Goal: Information Seeking & Learning: Learn about a topic

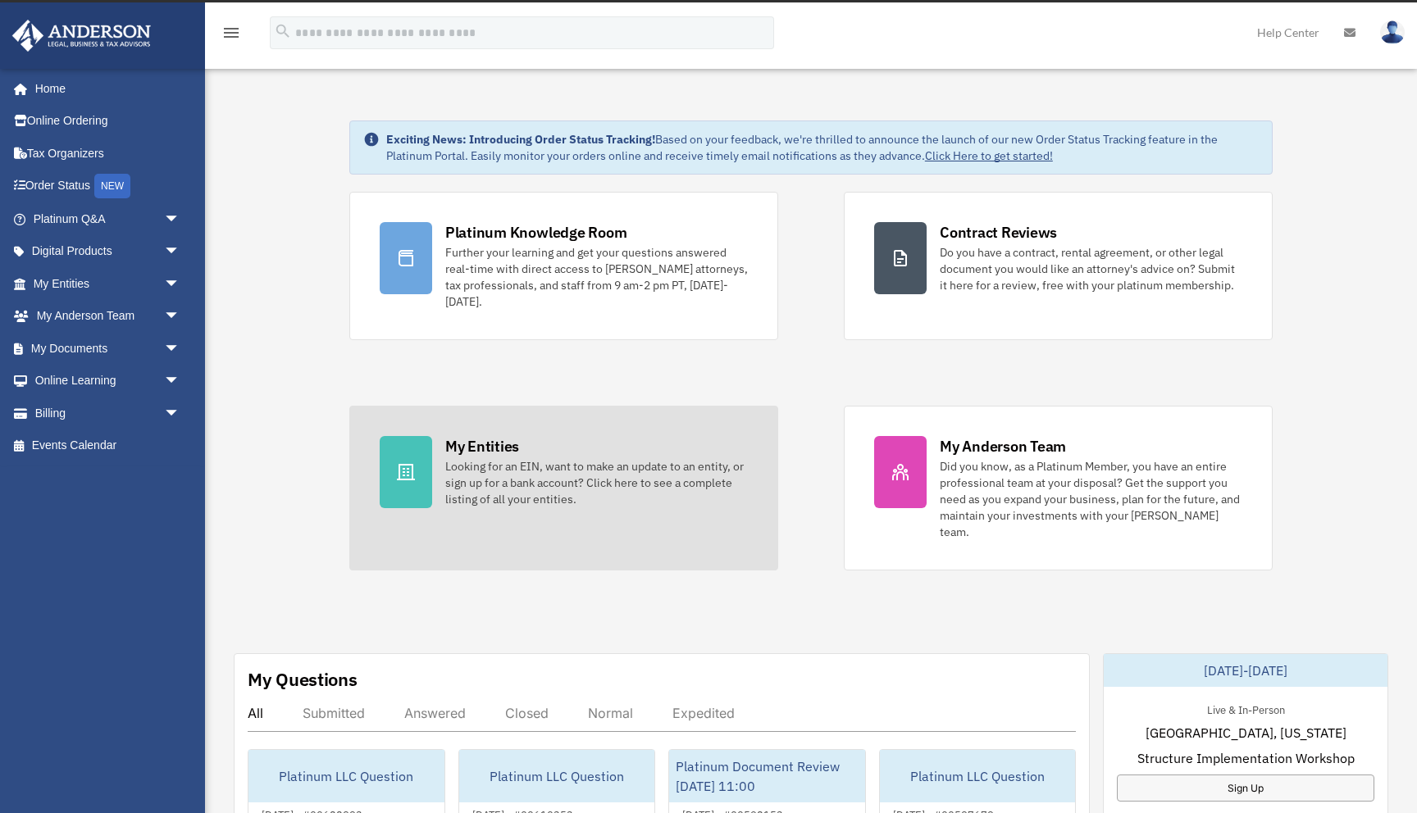
scroll to position [27, 0]
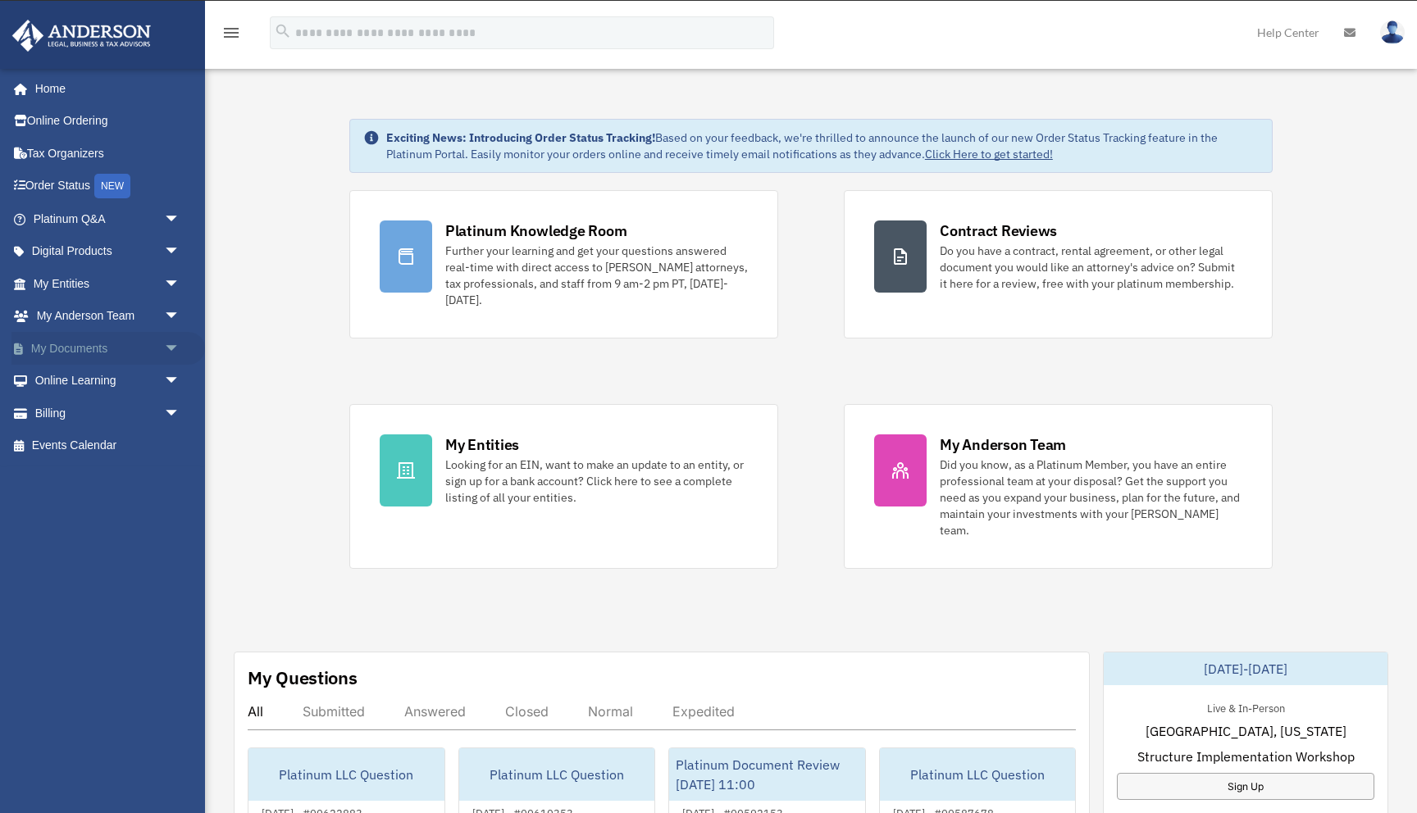
click at [167, 349] on span "arrow_drop_down" at bounding box center [180, 349] width 33 height 34
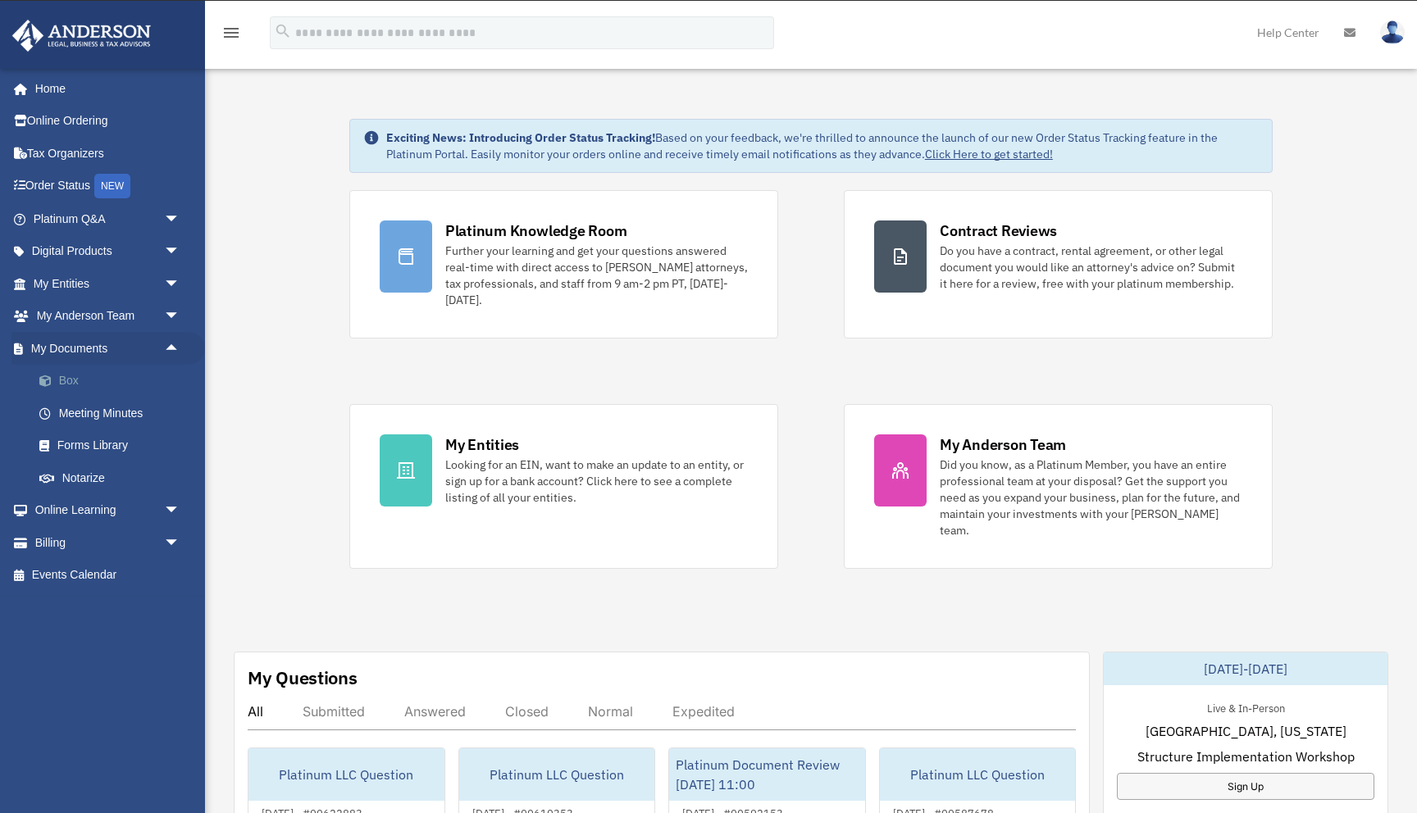
click at [65, 376] on link "Box" at bounding box center [114, 381] width 182 height 33
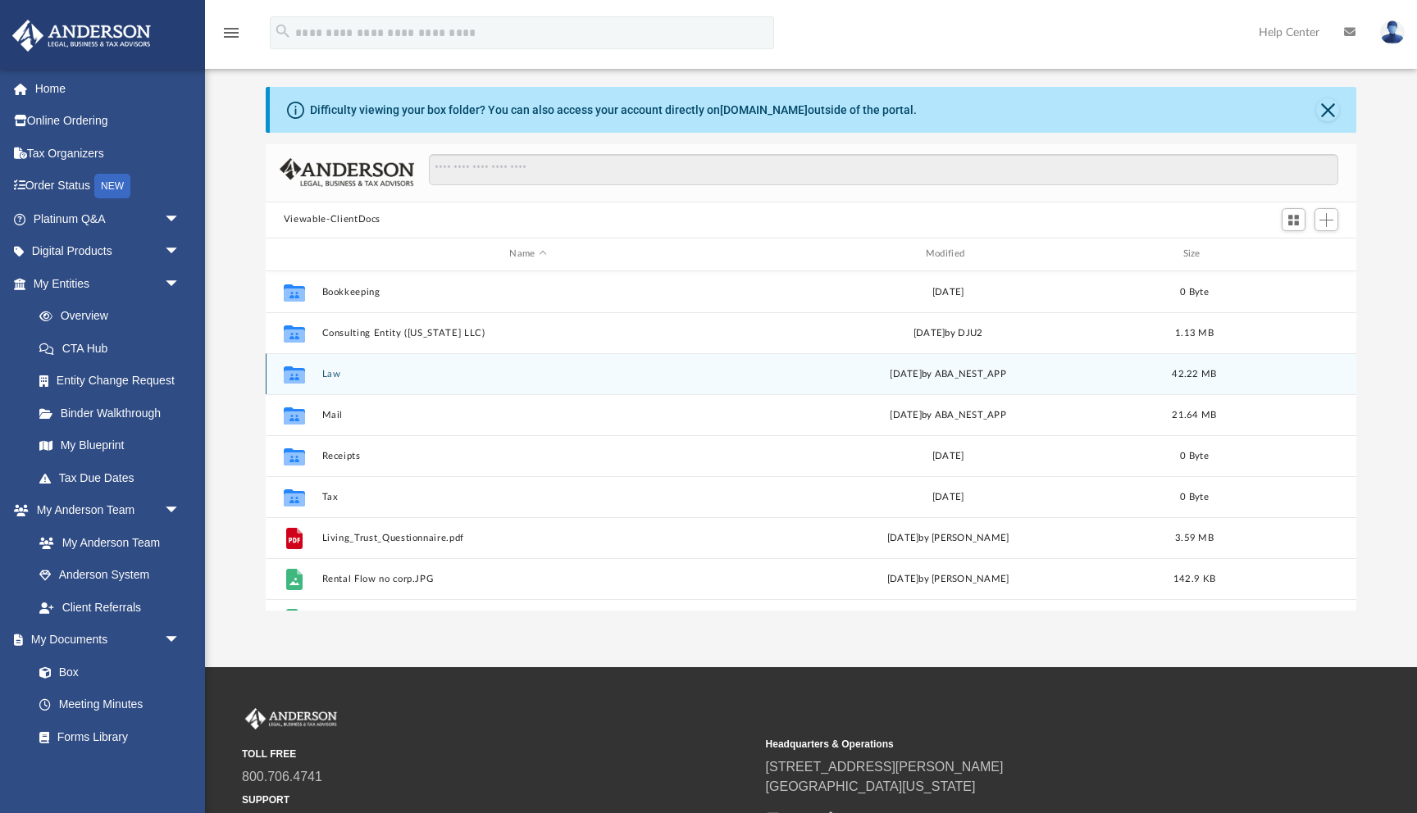
scroll to position [52, 0]
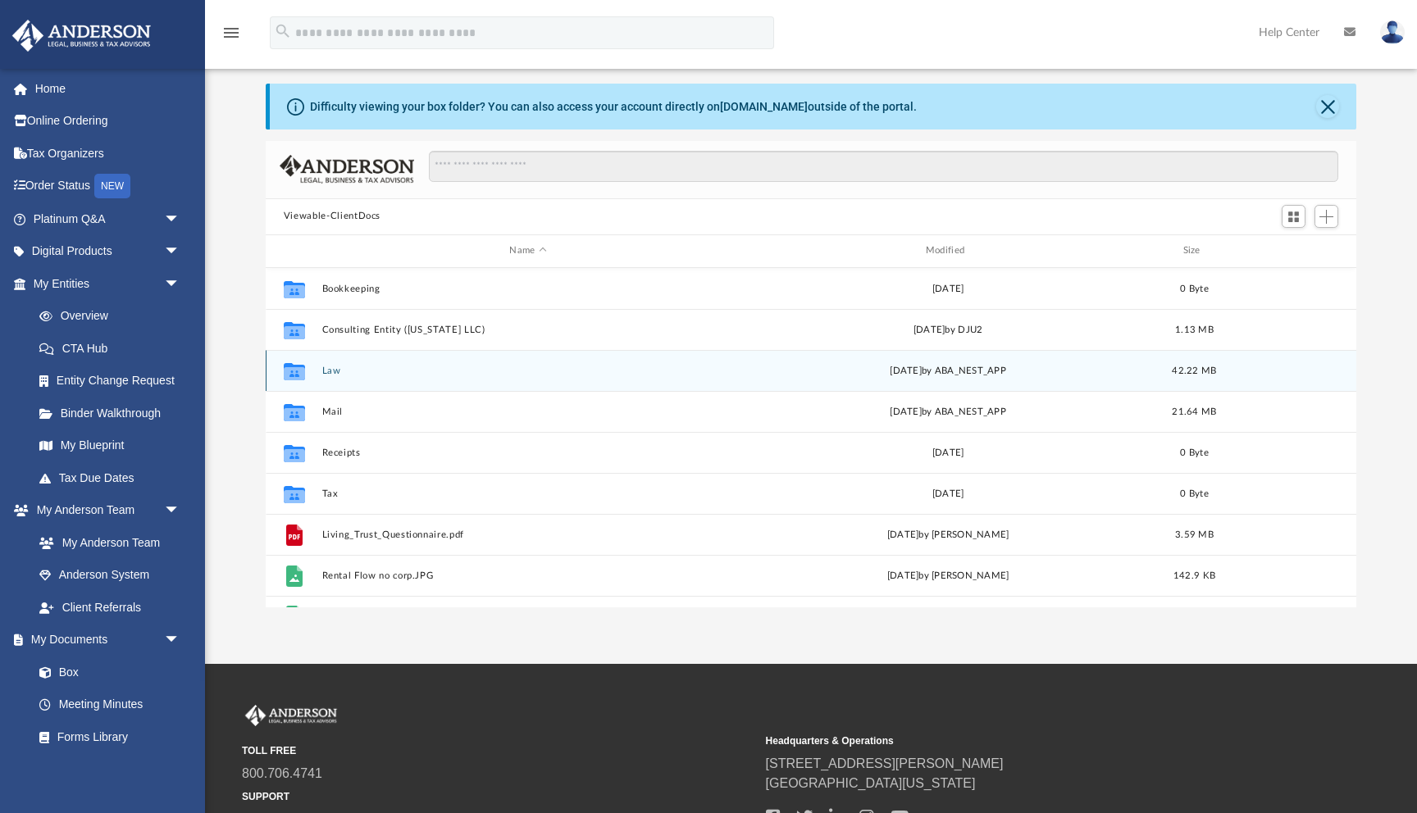
click at [334, 373] on button "Law" at bounding box center [527, 371] width 412 height 11
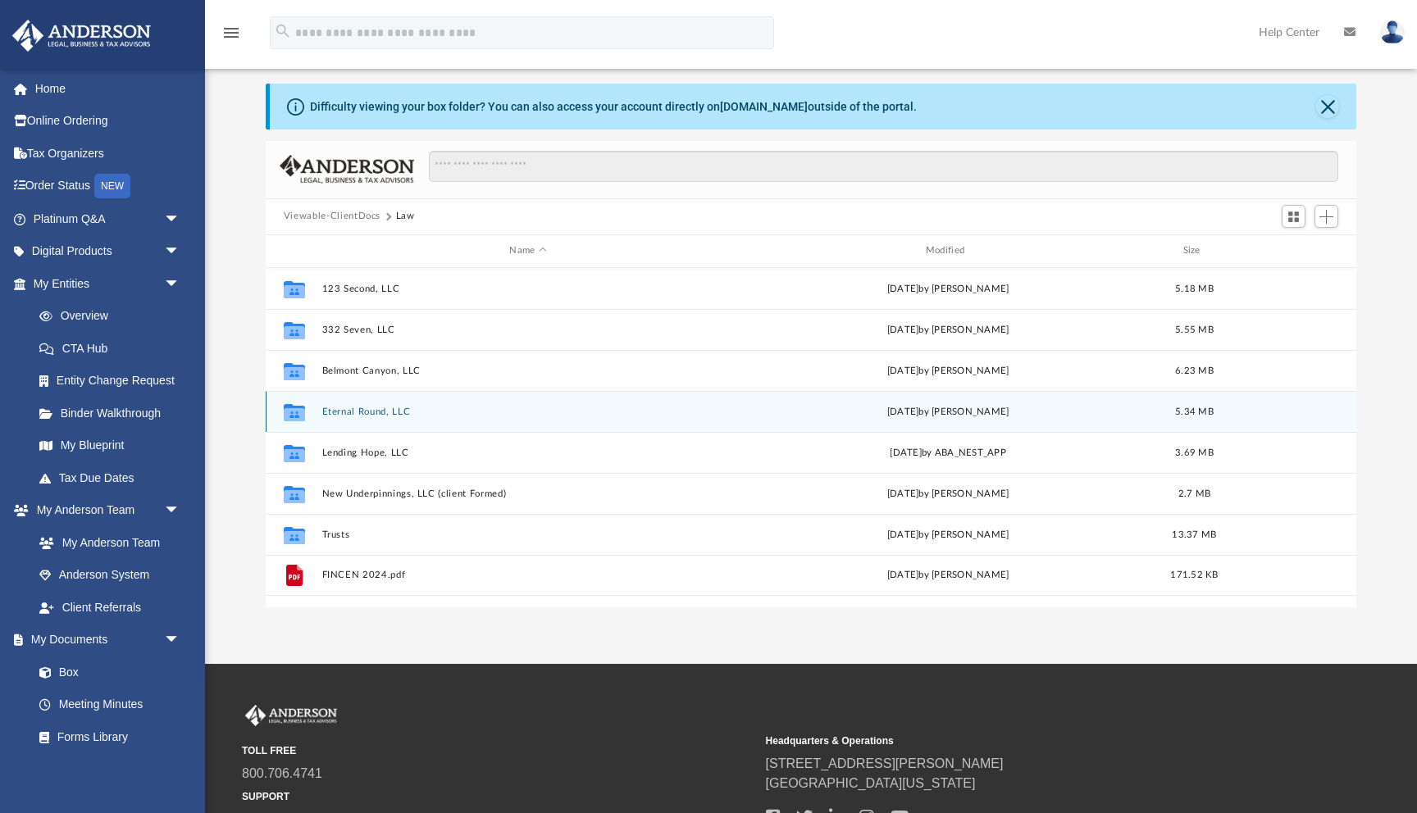
click at [367, 408] on button "Eternal Round, LLC" at bounding box center [527, 412] width 412 height 11
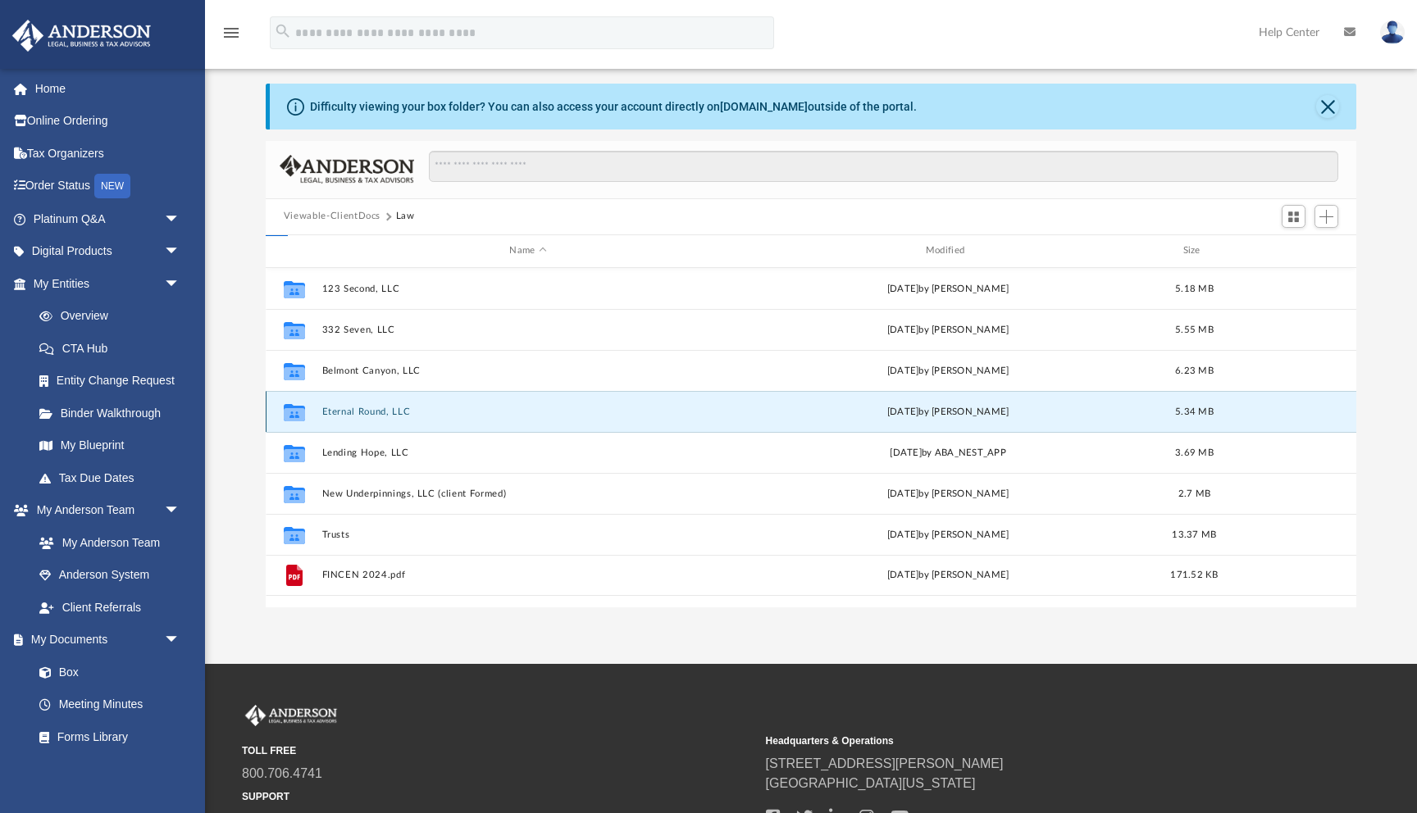
click at [367, 408] on button "Eternal Round, LLC" at bounding box center [527, 412] width 412 height 11
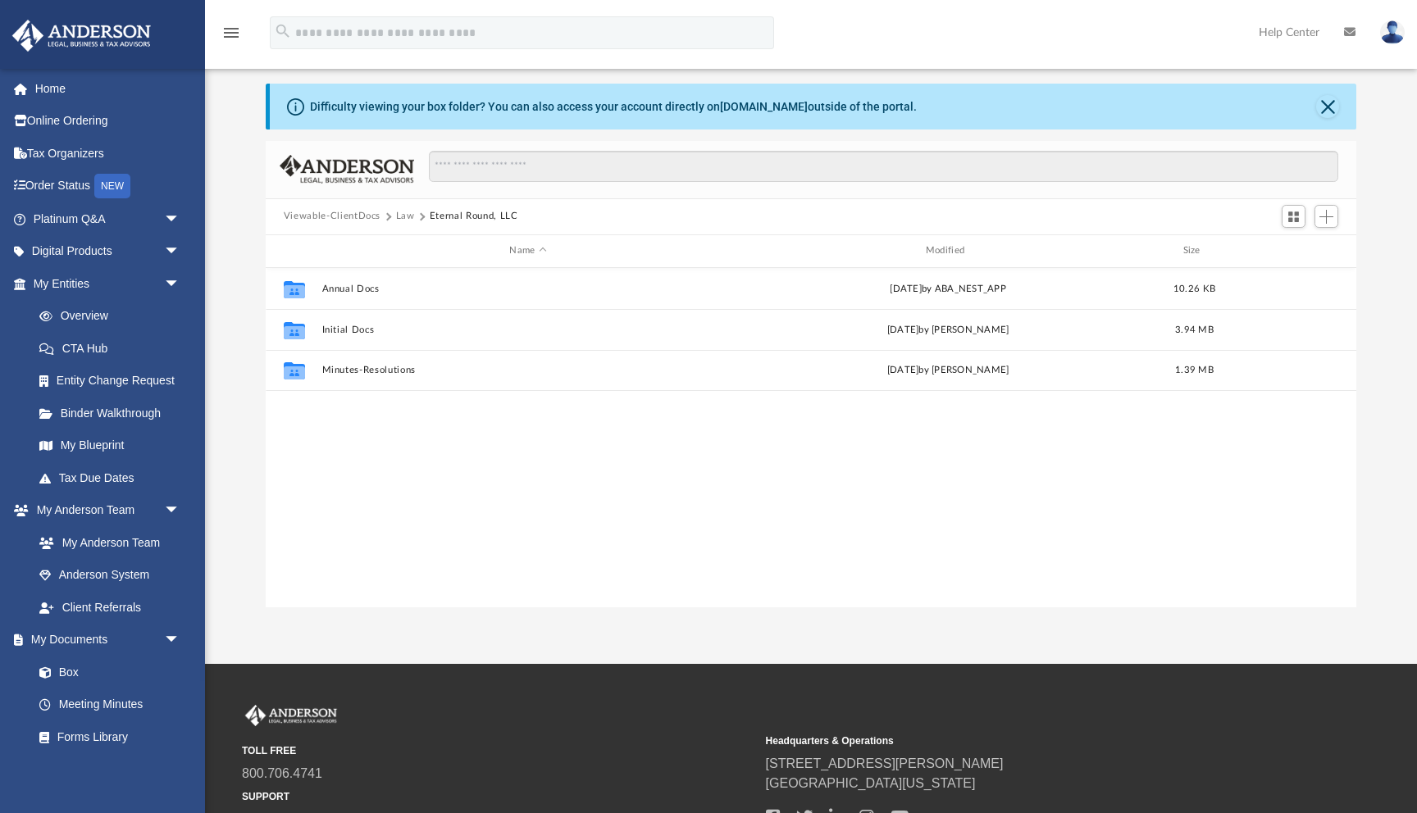
click at [403, 214] on button "Law" at bounding box center [405, 216] width 19 height 15
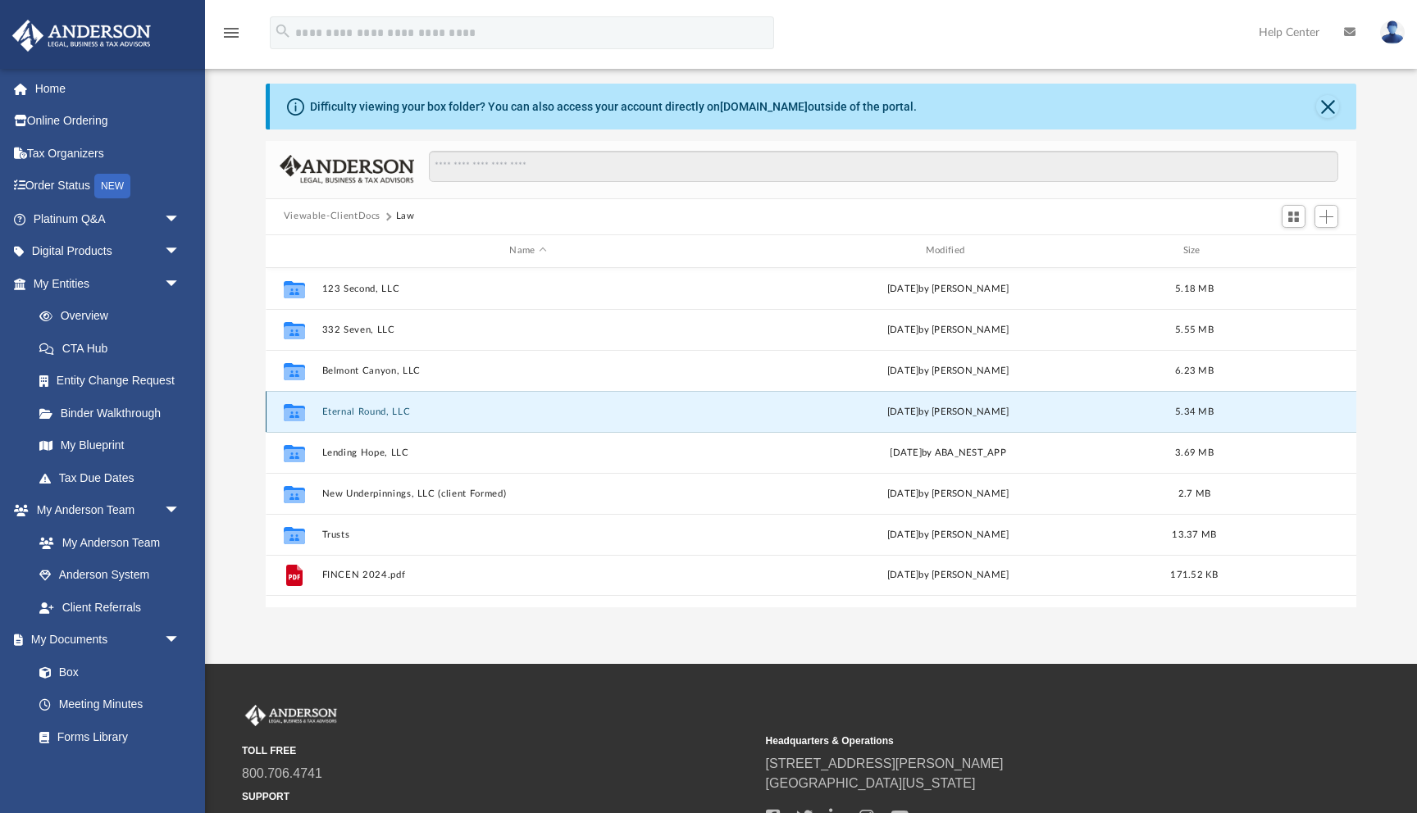
click at [360, 407] on button "Eternal Round, LLC" at bounding box center [527, 412] width 412 height 11
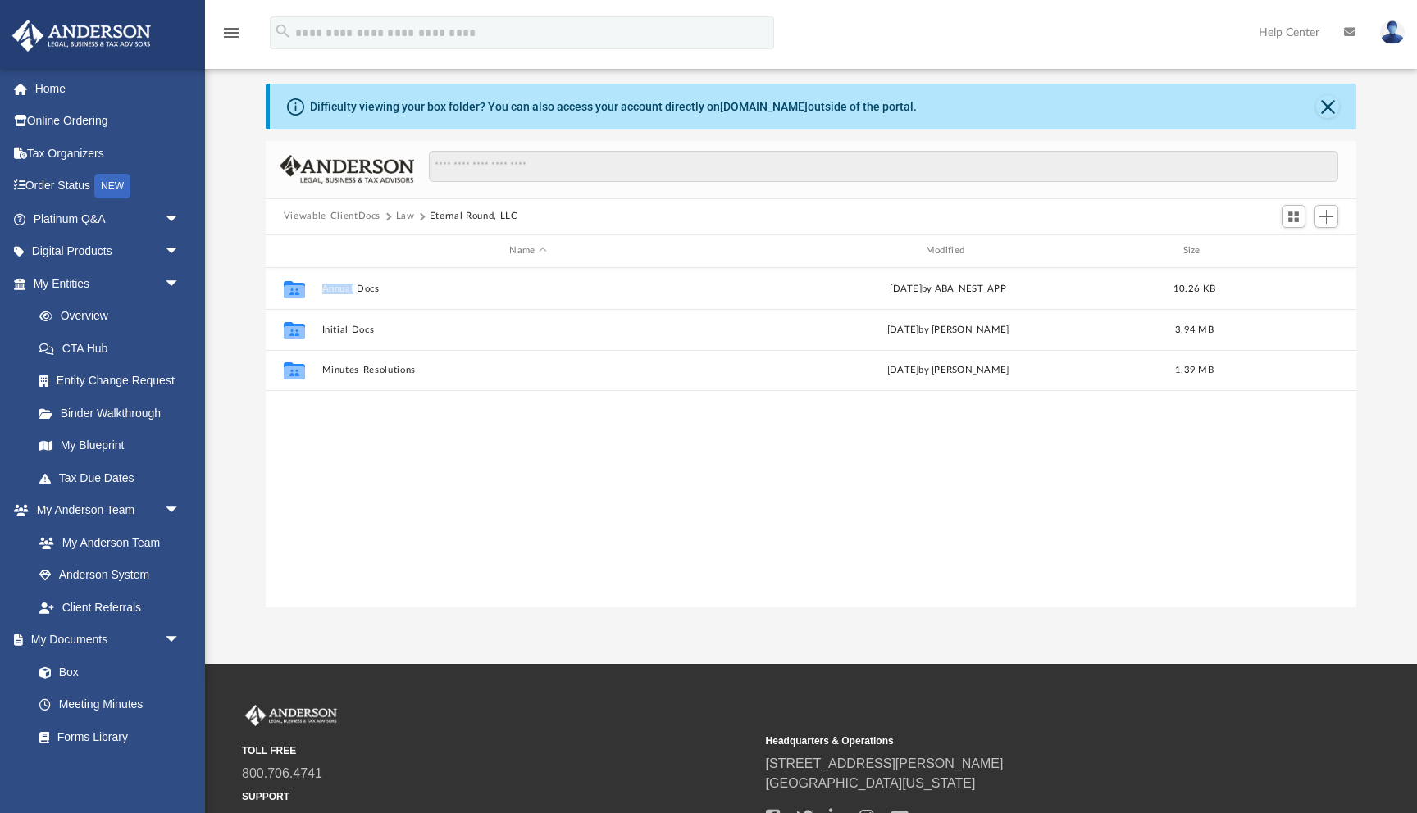
drag, startPoint x: 360, startPoint y: 406, endPoint x: 384, endPoint y: 405, distance: 23.8
click at [362, 406] on div "Collaborated Folder Annual Docs Fri Aug 23 2024 by ABA_NEST_APP 10.26 KB Collab…" at bounding box center [811, 438] width 1091 height 340
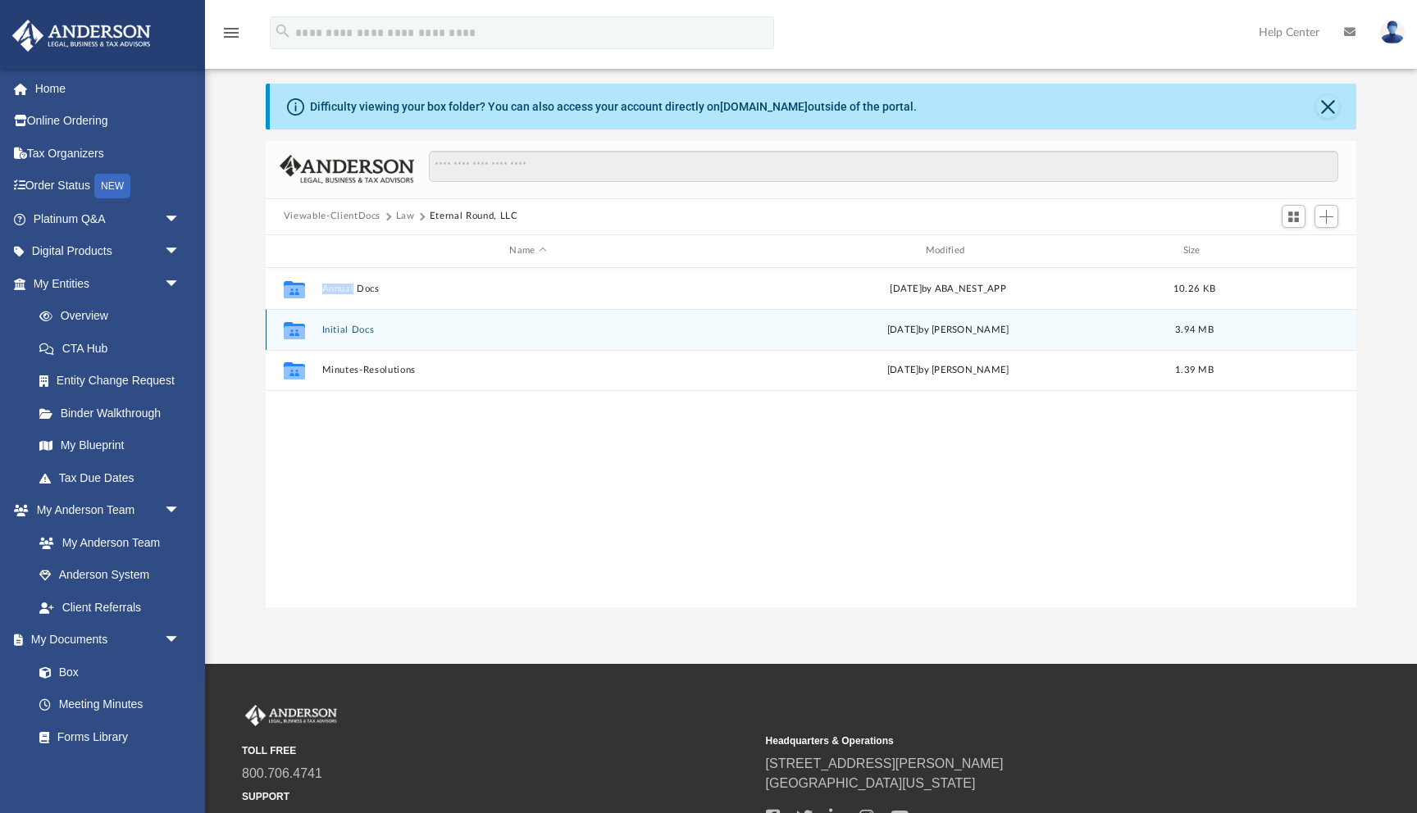
click at [344, 332] on button "Initial Docs" at bounding box center [527, 330] width 412 height 11
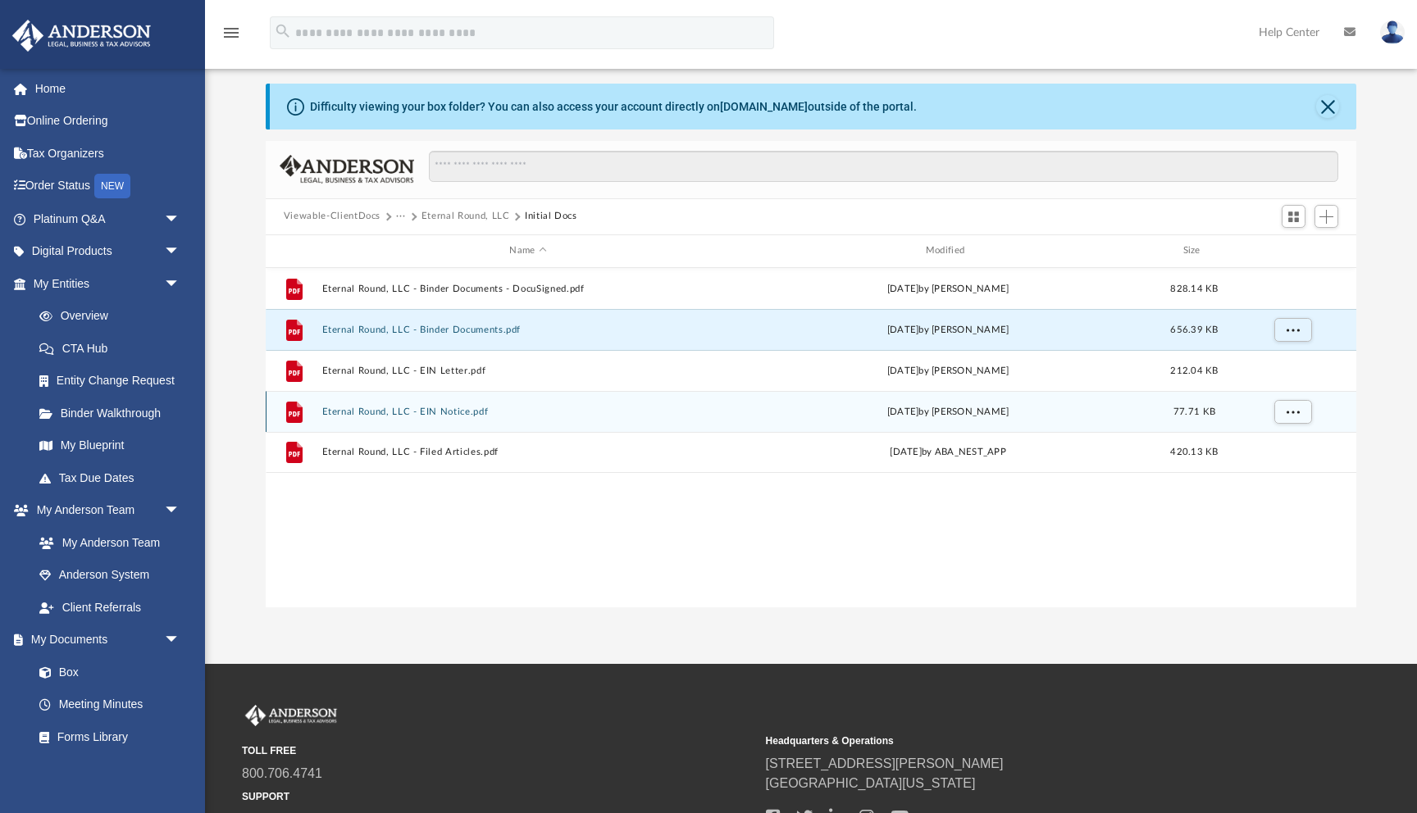
drag, startPoint x: 435, startPoint y: 326, endPoint x: 617, endPoint y: 404, distance: 198.0
click at [617, 404] on div "File Eternal Round, LLC - Binder Documents - DocuSigned.pdf Mon Jun 24 2024 by …" at bounding box center [811, 370] width 1091 height 205
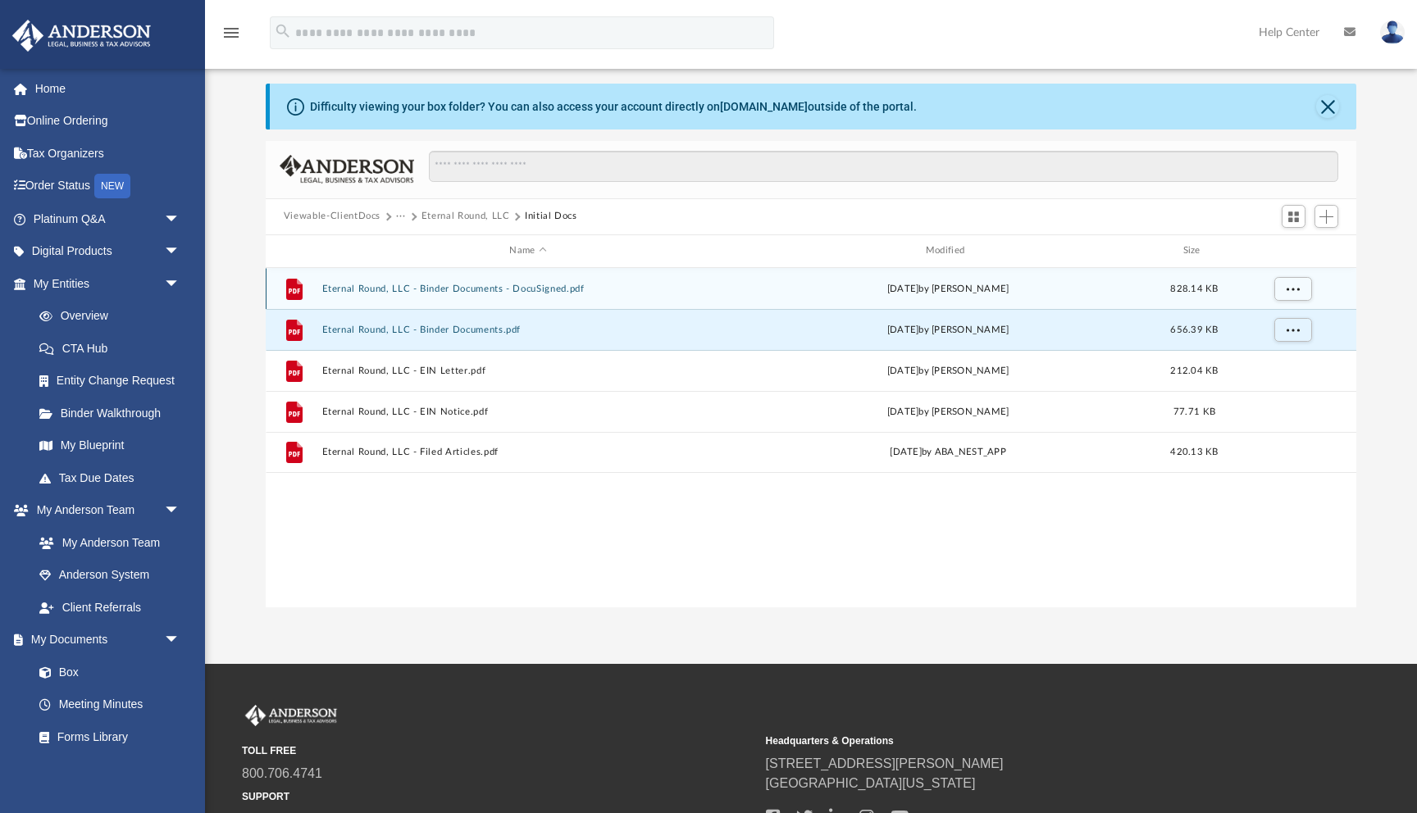
click at [500, 291] on button "Eternal Round, LLC - Binder Documents - DocuSigned.pdf" at bounding box center [527, 289] width 412 height 11
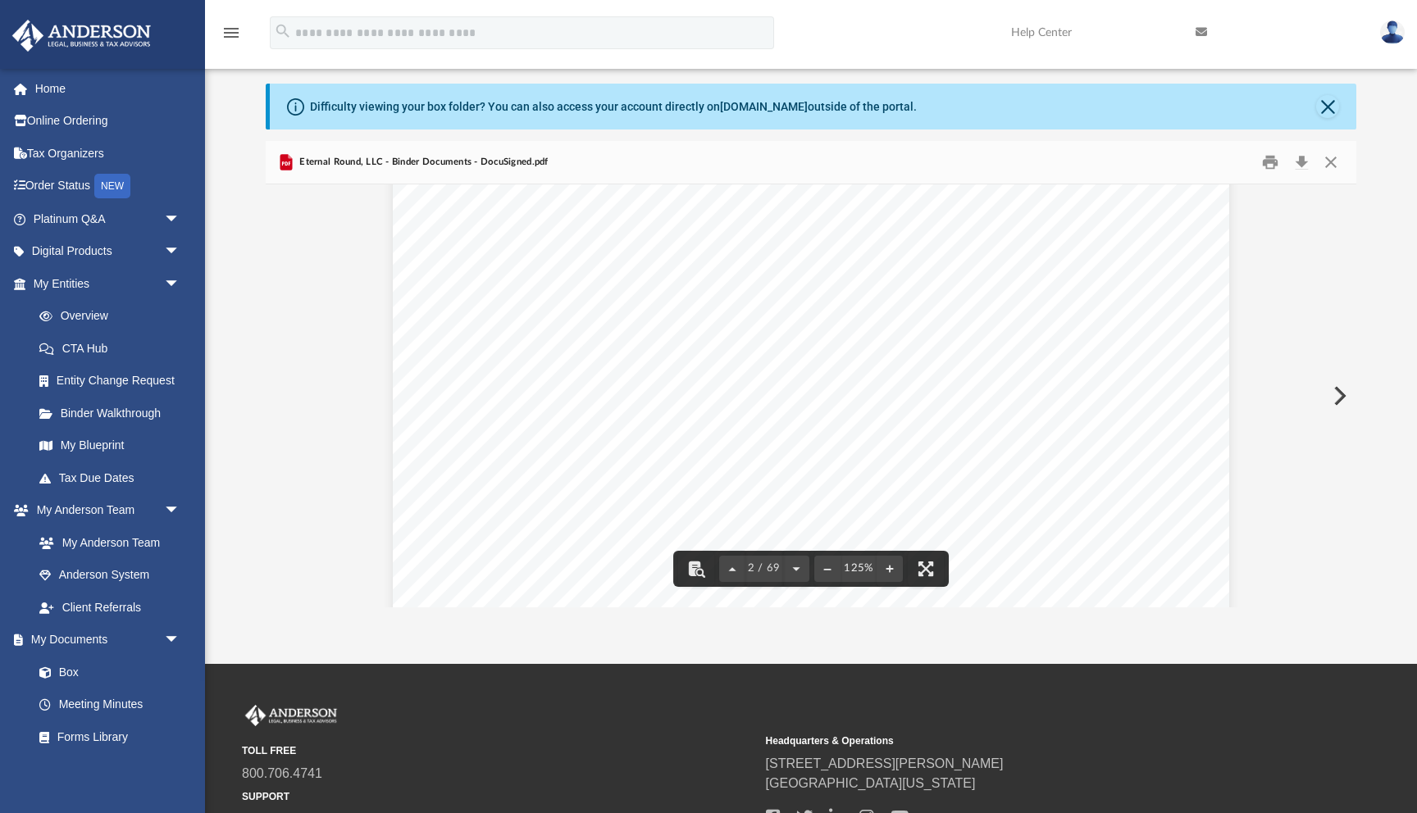
scroll to position [1324, 0]
click at [781, 244] on div "Overview of Eternal Round, LLC Entity Formation Information State of Organizati…" at bounding box center [811, 520] width 836 height 1082
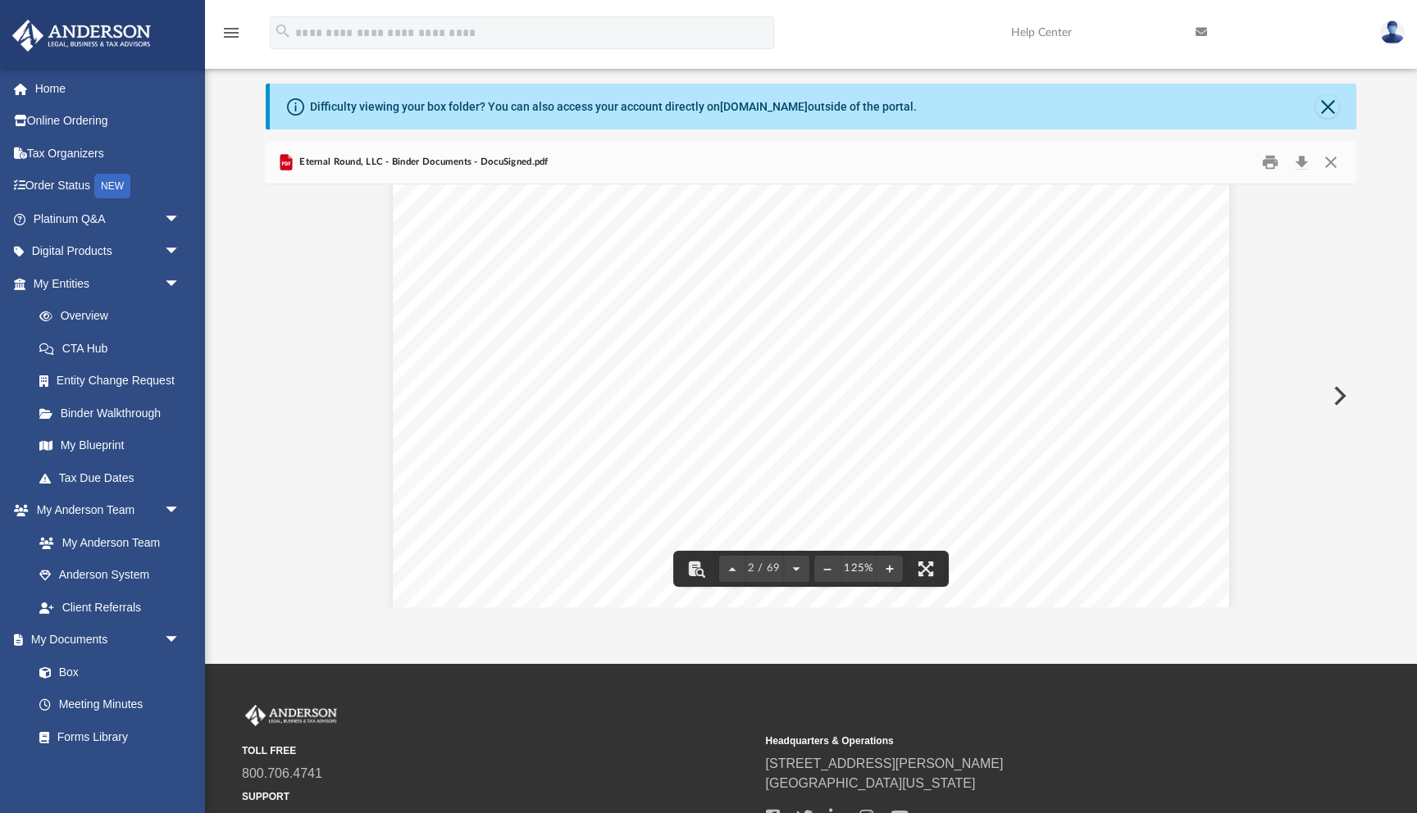
click at [777, 226] on span "Wyoming" at bounding box center [781, 234] width 88 height 16
click at [811, 350] on span "Capitol Avenue, Suite 100, Cheyenne, Wyoming" at bounding box center [890, 343] width 233 height 16
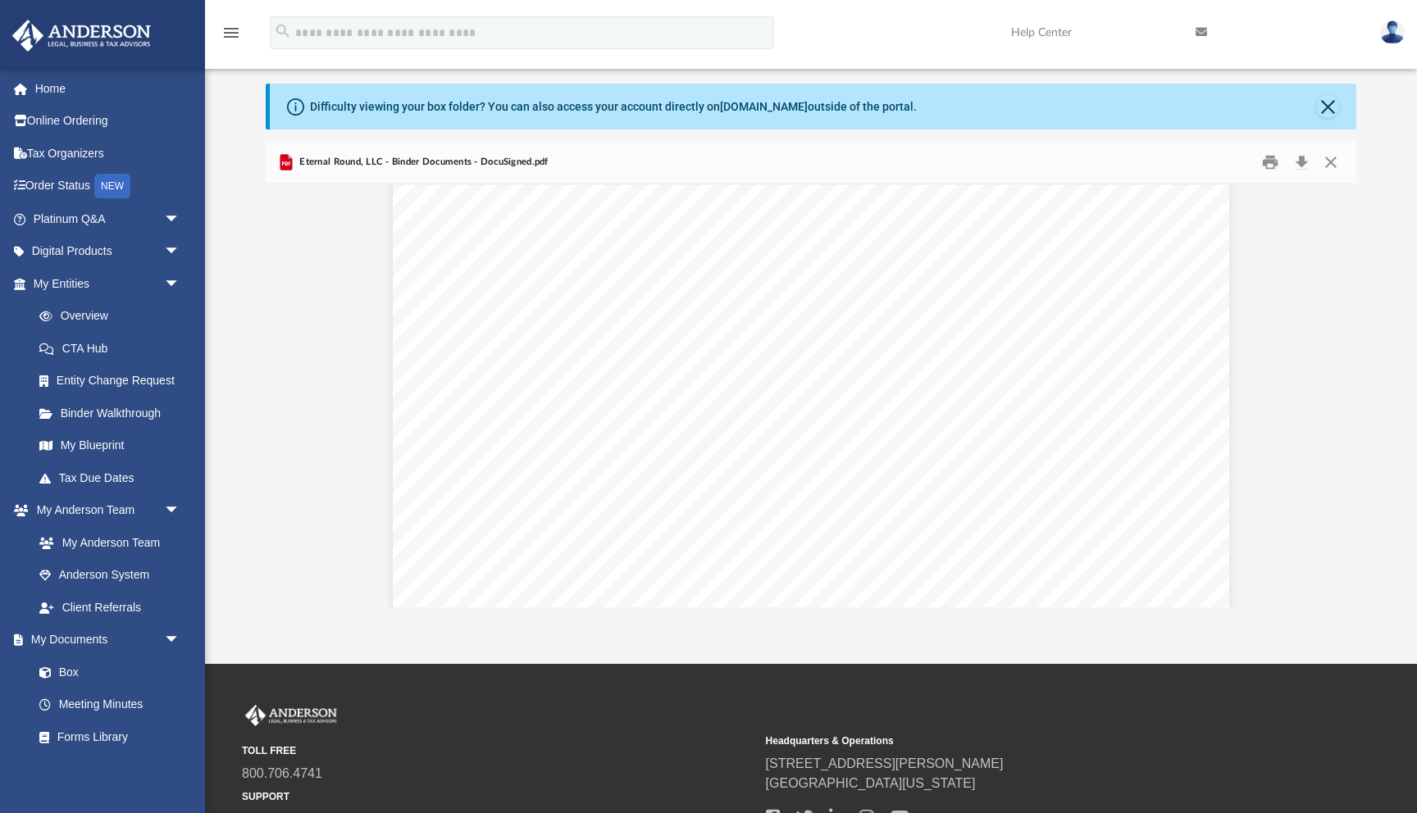
scroll to position [7857, 0]
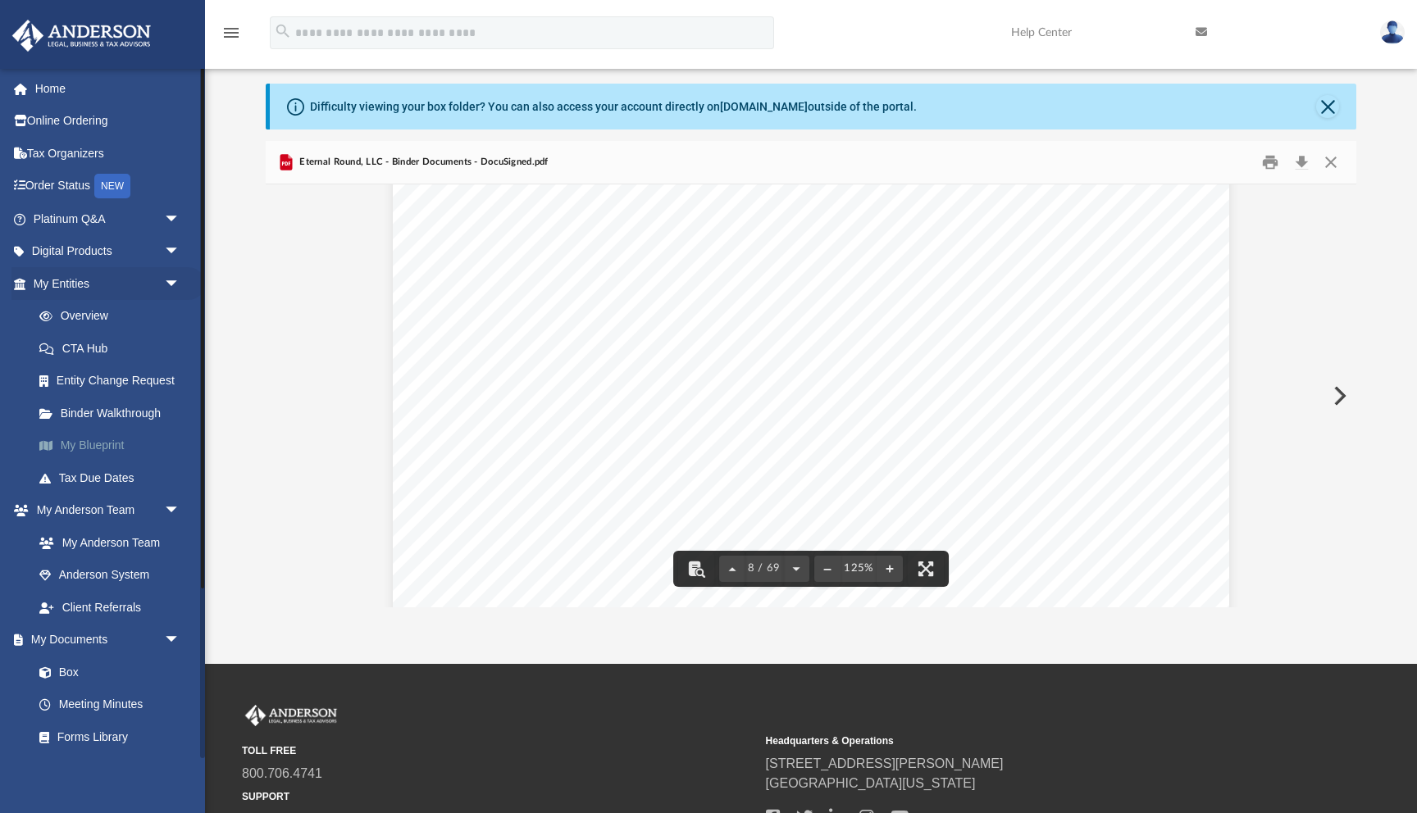
click at [98, 435] on link "My Blueprint" at bounding box center [114, 446] width 182 height 33
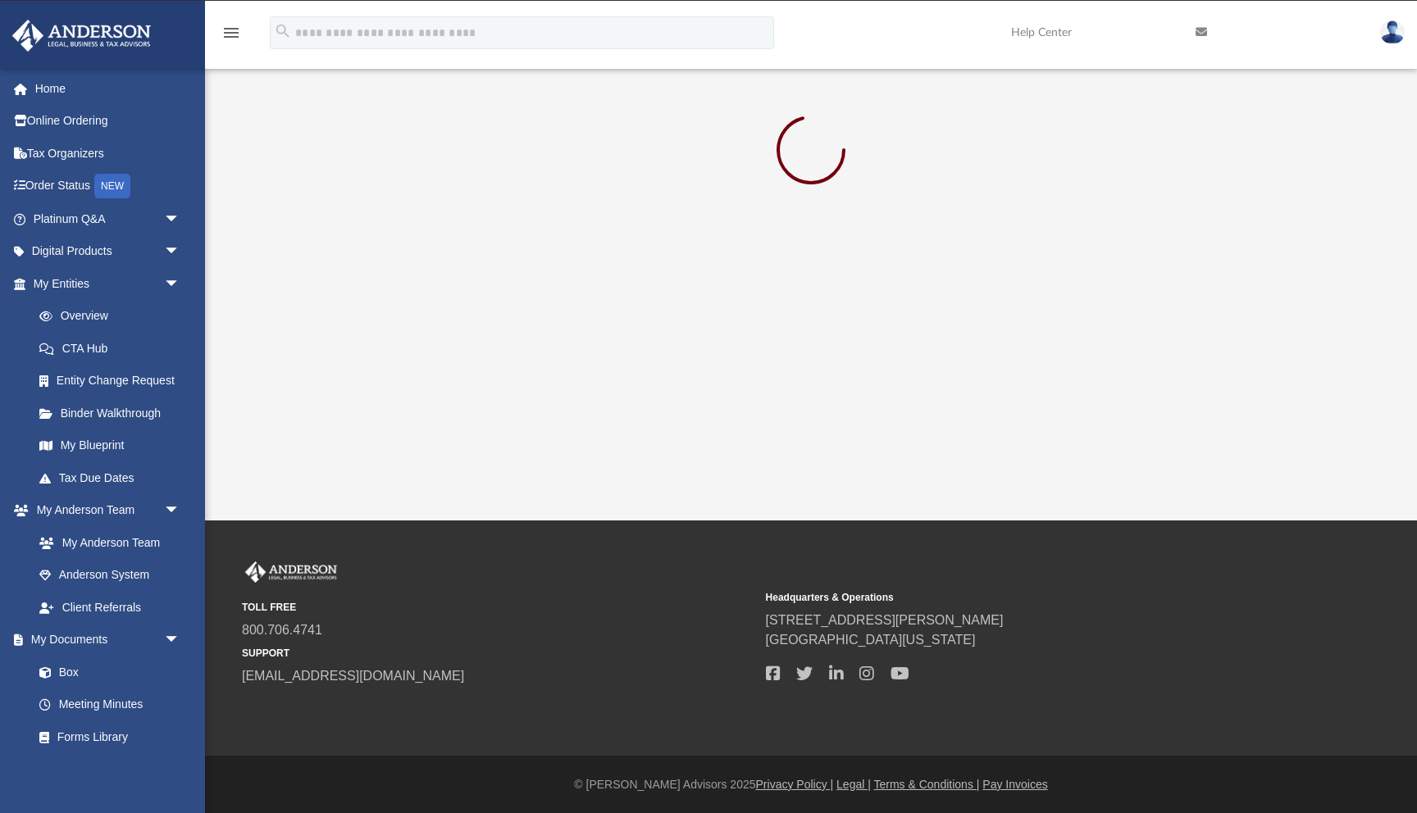
scroll to position [52, 0]
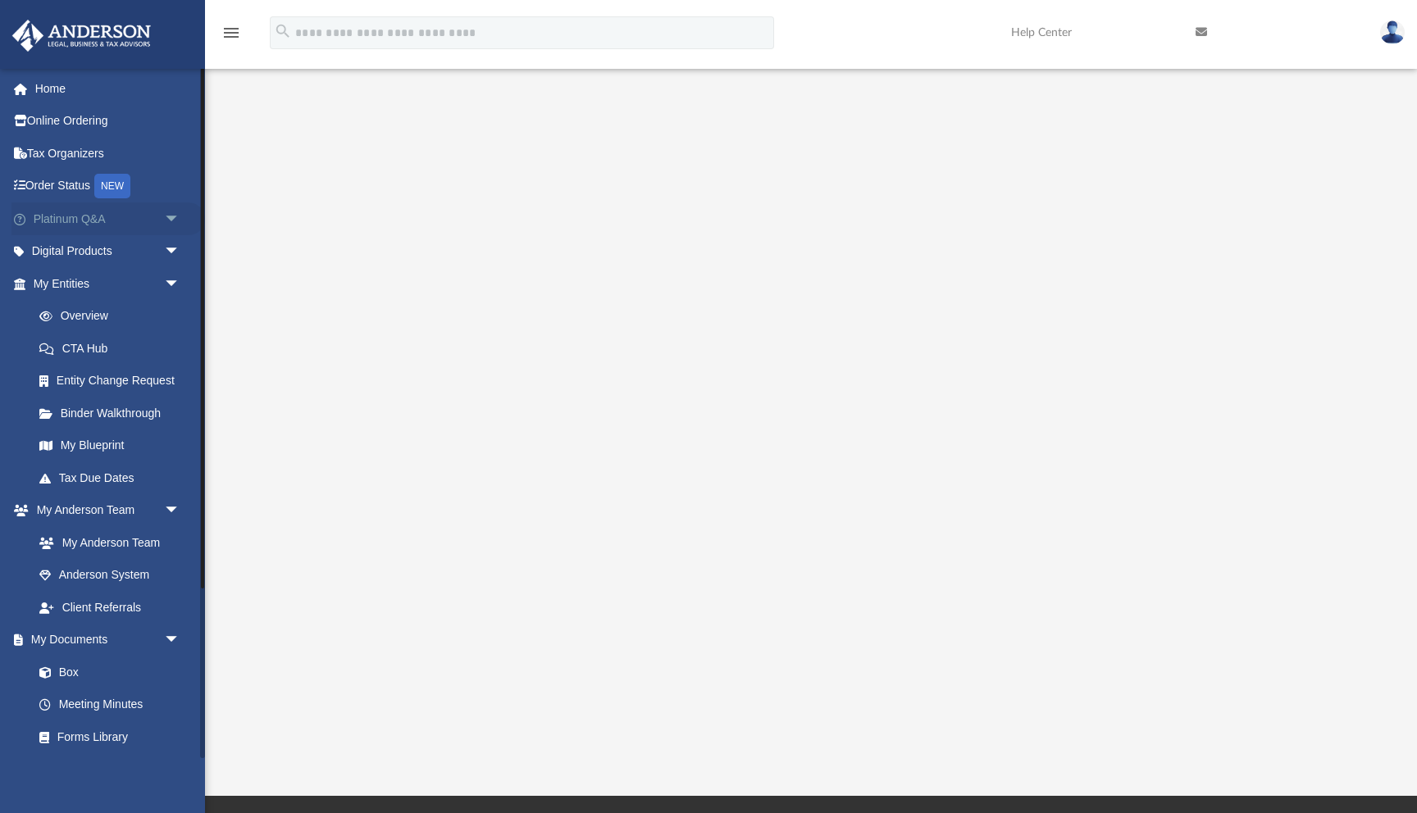
click at [118, 225] on link "Platinum Q&A arrow_drop_down" at bounding box center [108, 219] width 194 height 33
click at [175, 215] on span "arrow_drop_down" at bounding box center [180, 220] width 33 height 34
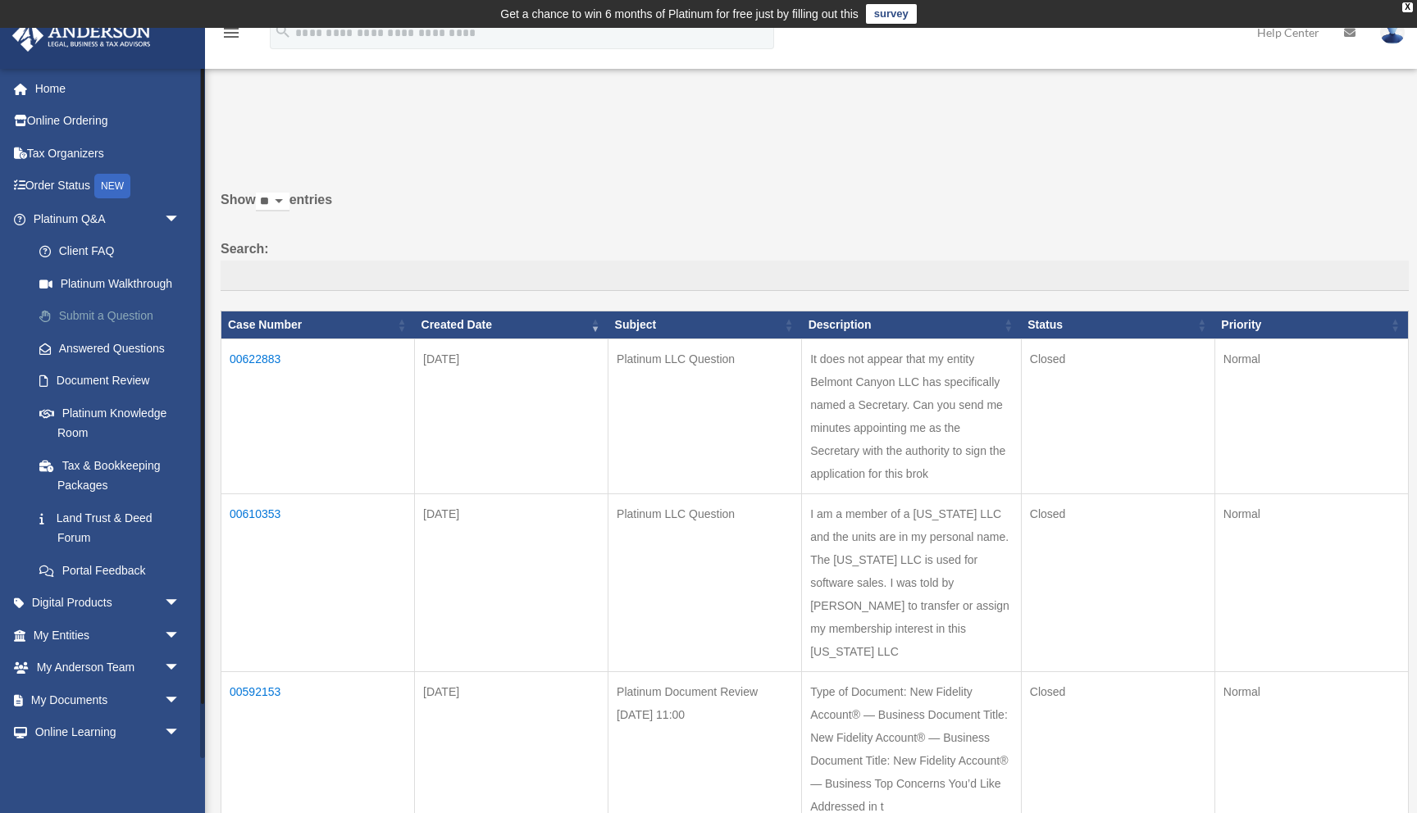
click at [117, 315] on link "Submit a Question" at bounding box center [114, 316] width 182 height 33
click at [102, 319] on link "Submit a Question" at bounding box center [114, 316] width 182 height 33
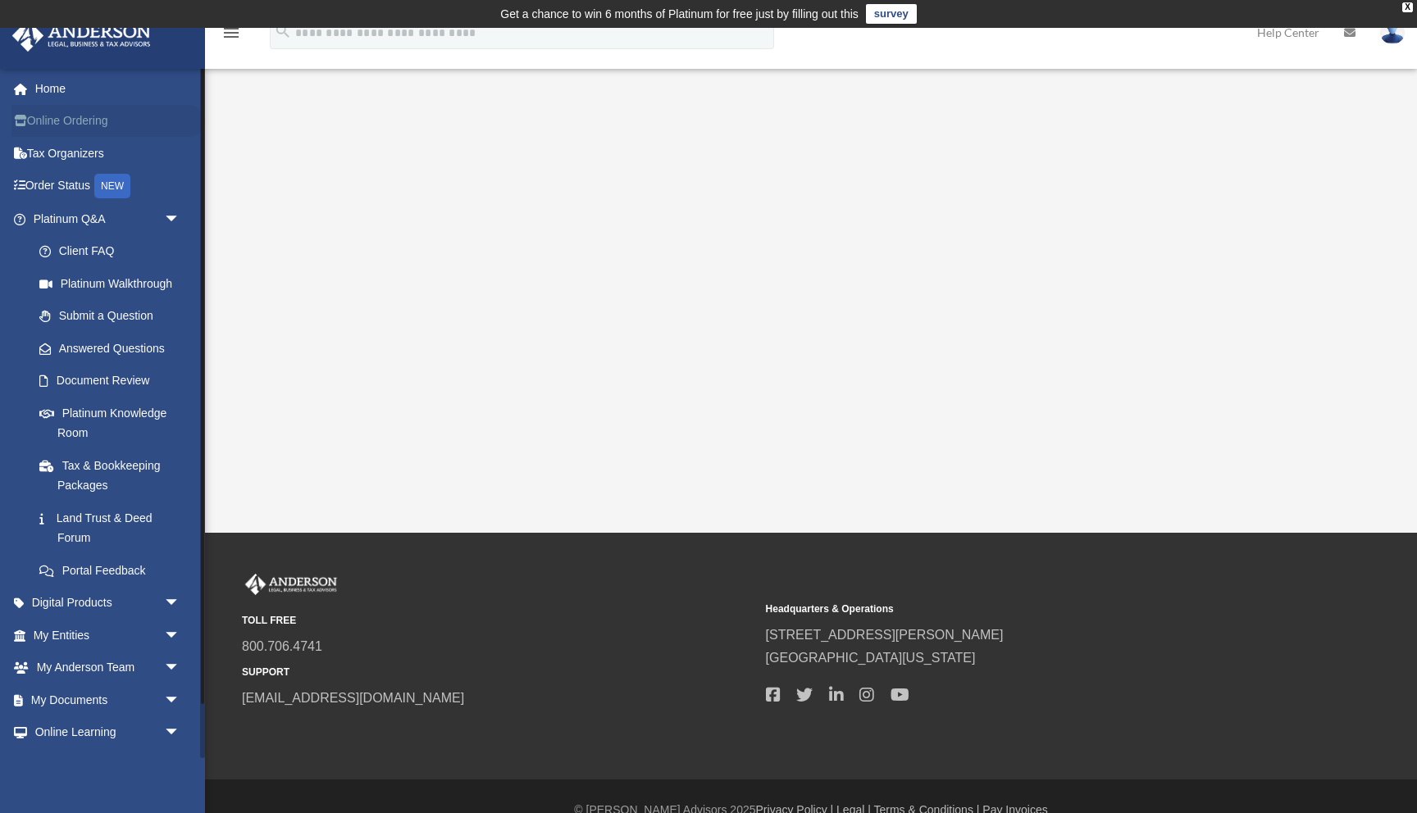
click at [71, 121] on link "Online Ordering" at bounding box center [108, 121] width 194 height 33
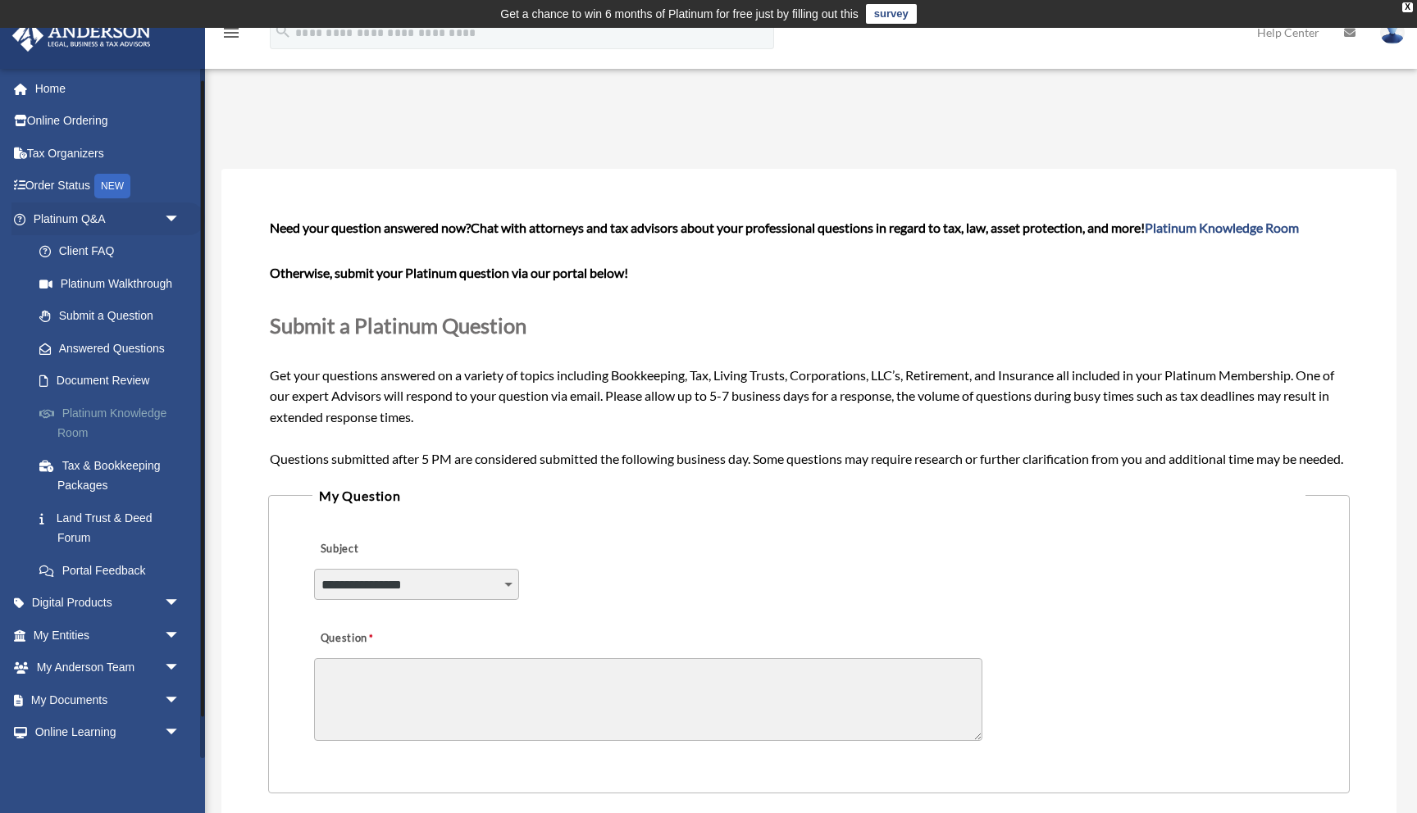
scroll to position [26, 0]
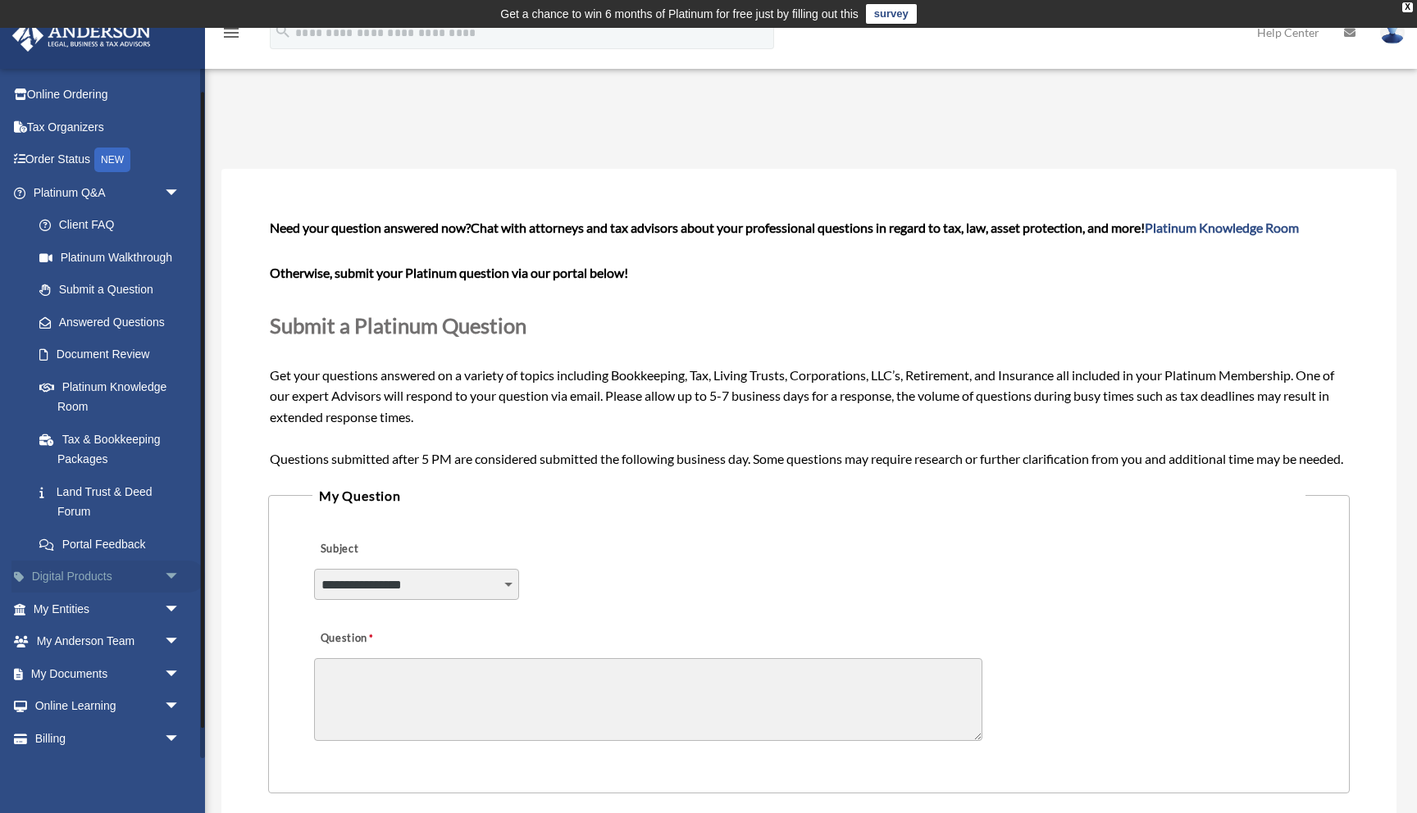
click at [174, 577] on span "arrow_drop_down" at bounding box center [180, 578] width 33 height 34
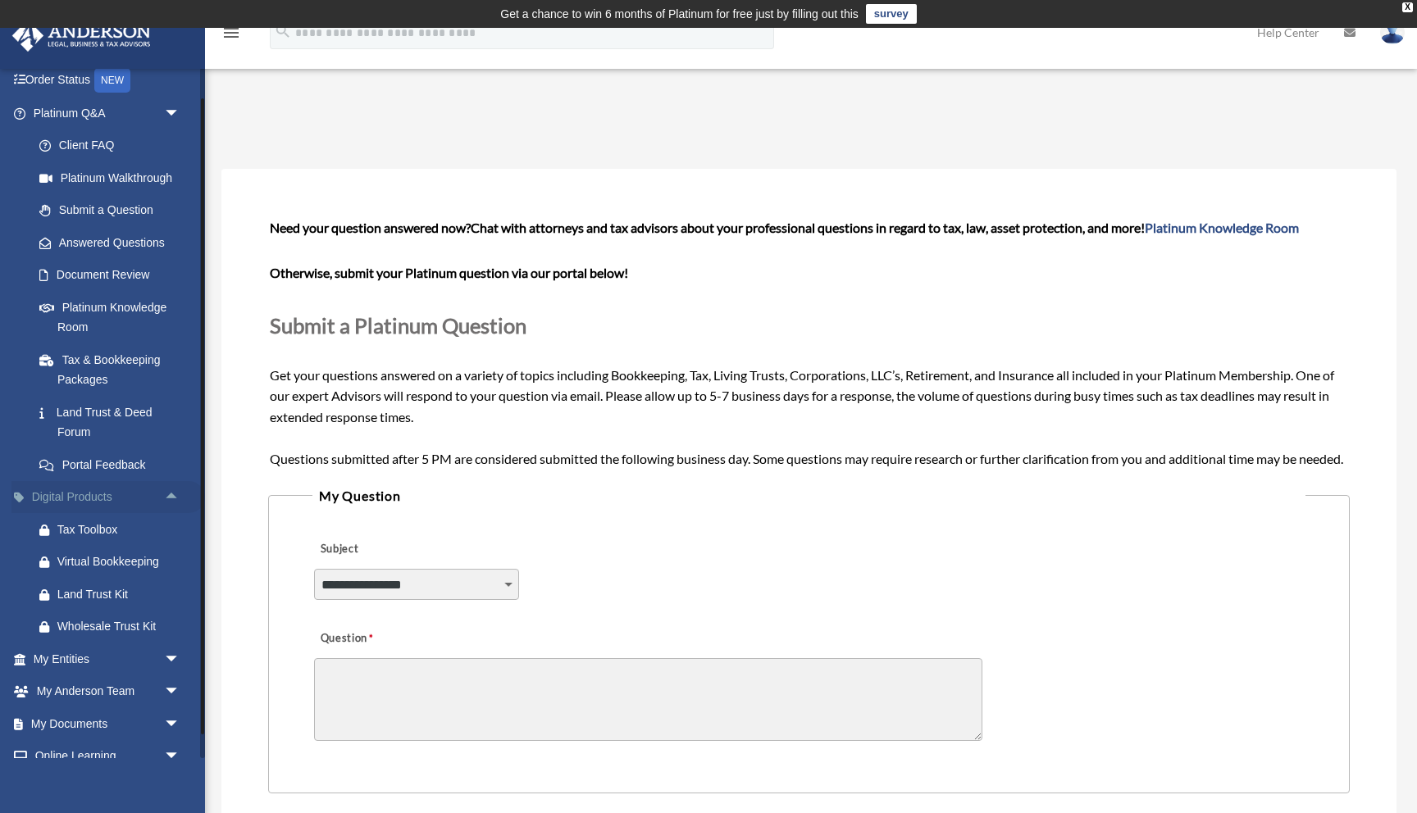
scroll to position [189, 0]
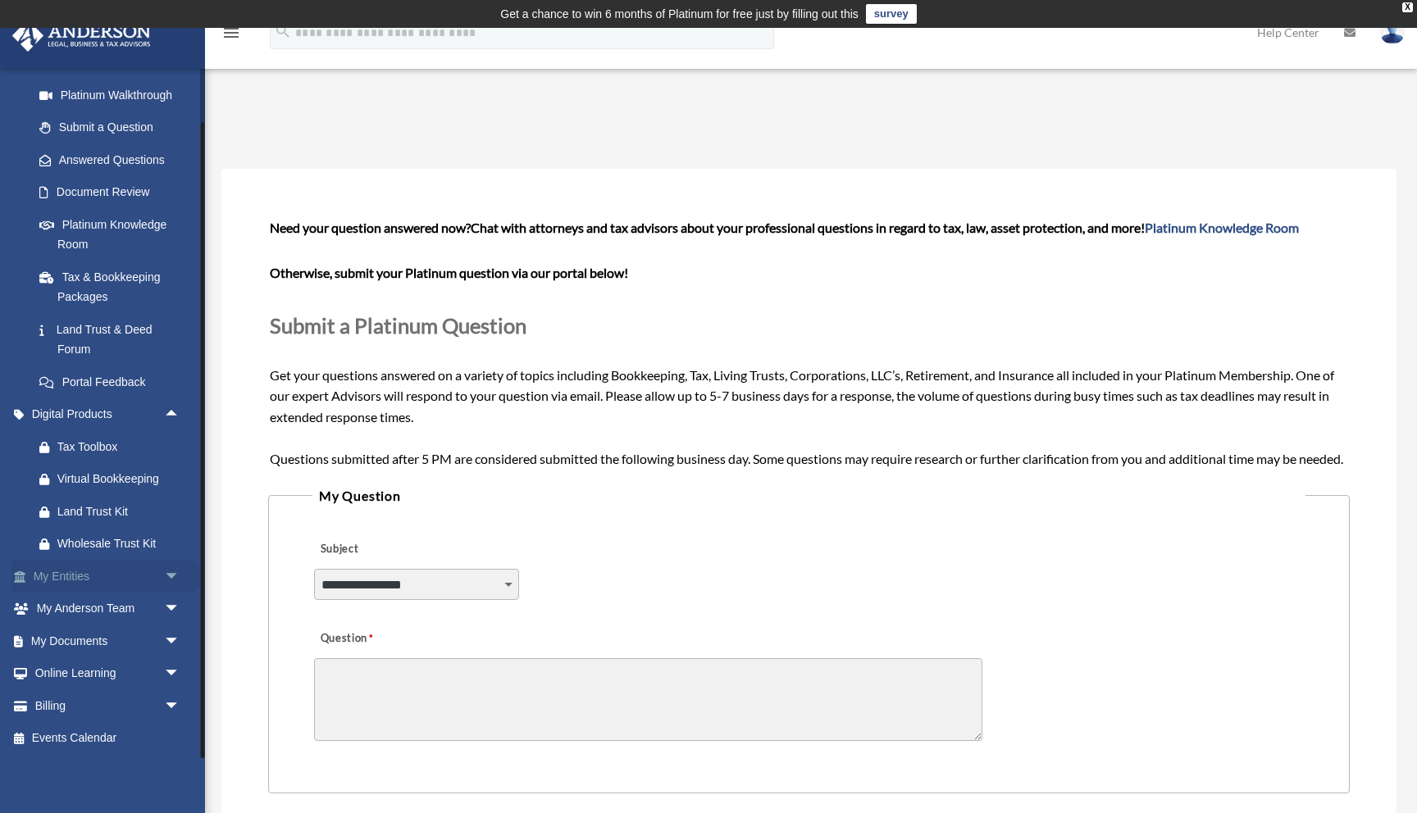
click at [166, 572] on span "arrow_drop_down" at bounding box center [180, 577] width 33 height 34
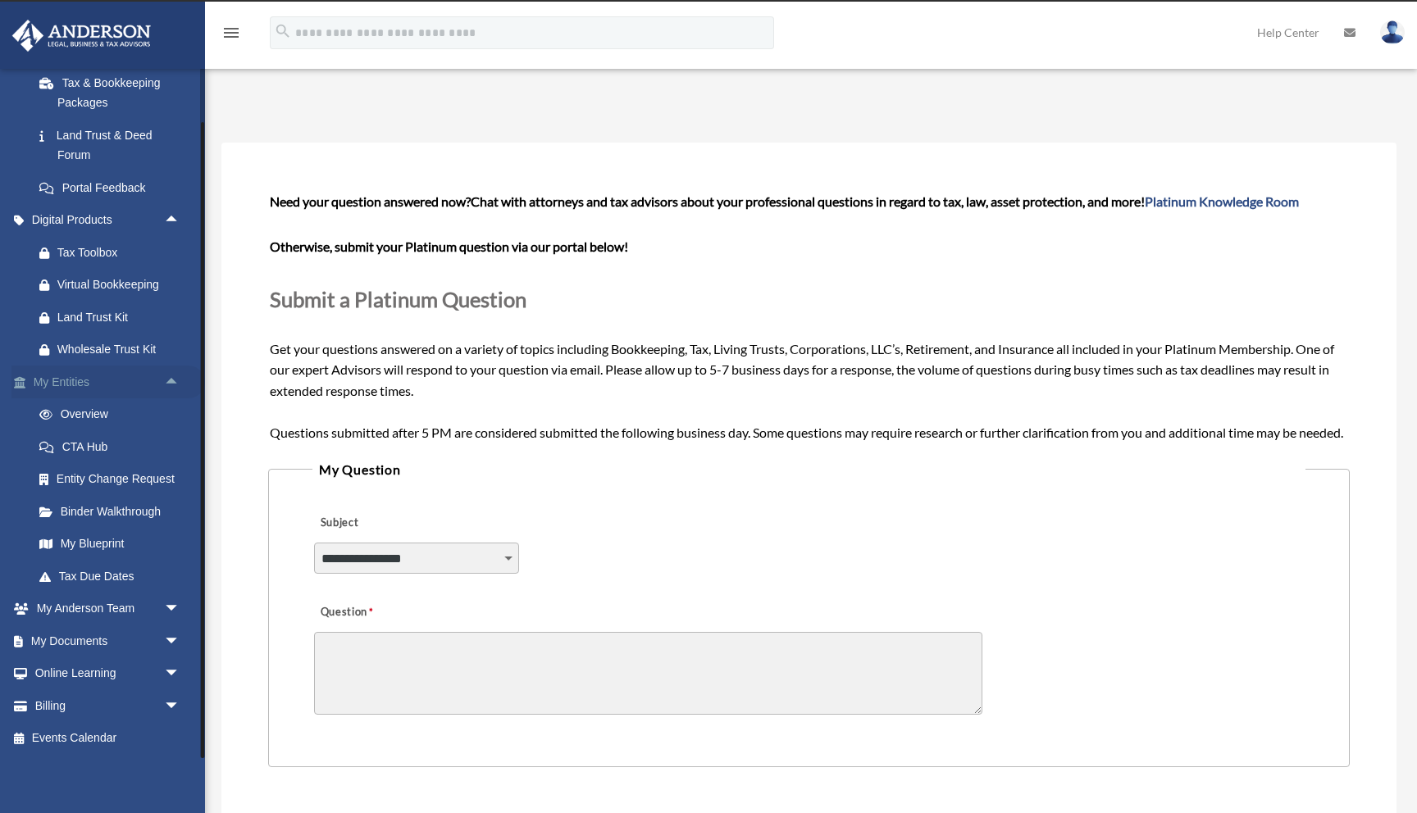
scroll to position [31, 0]
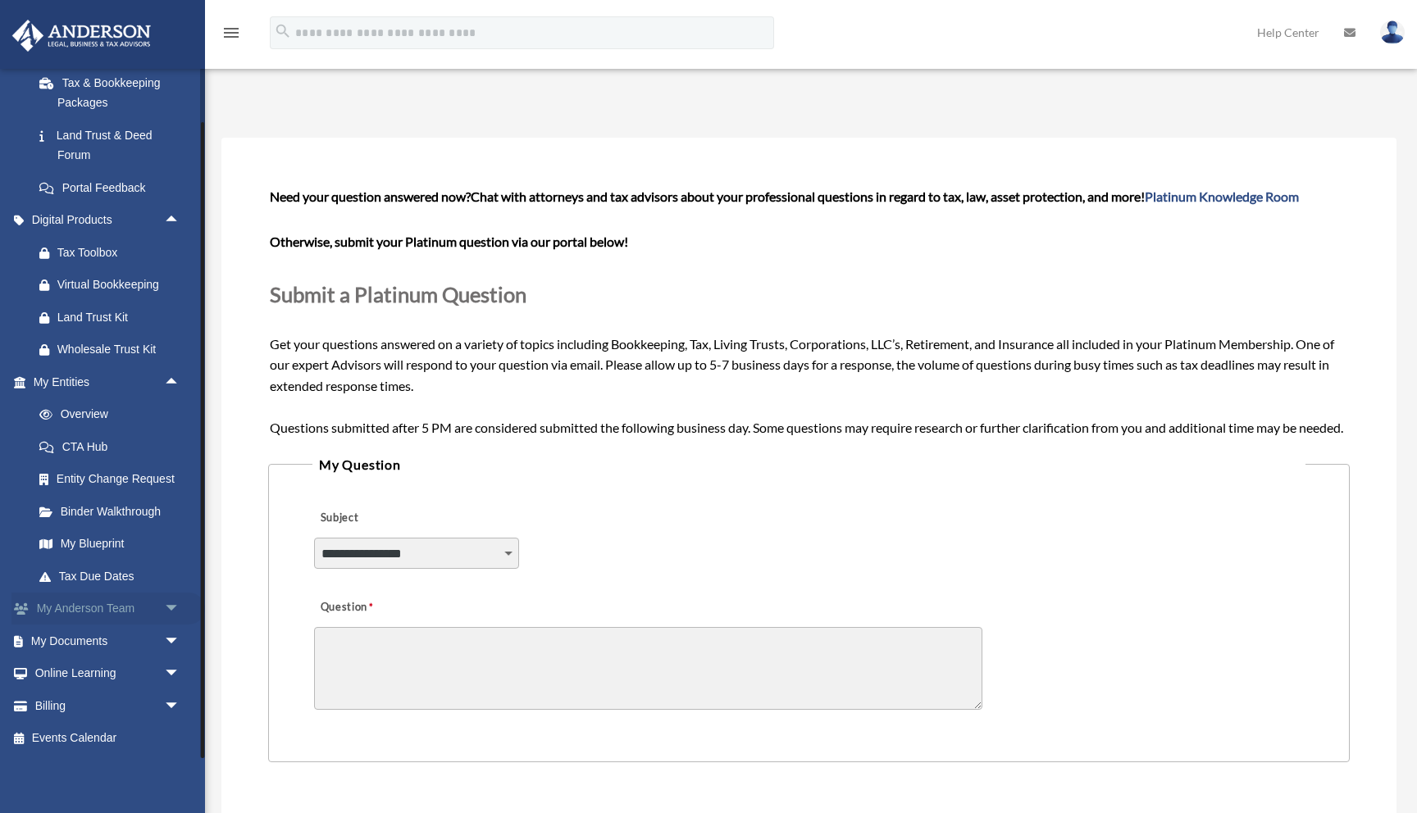
click at [175, 615] on span "arrow_drop_down" at bounding box center [180, 610] width 33 height 34
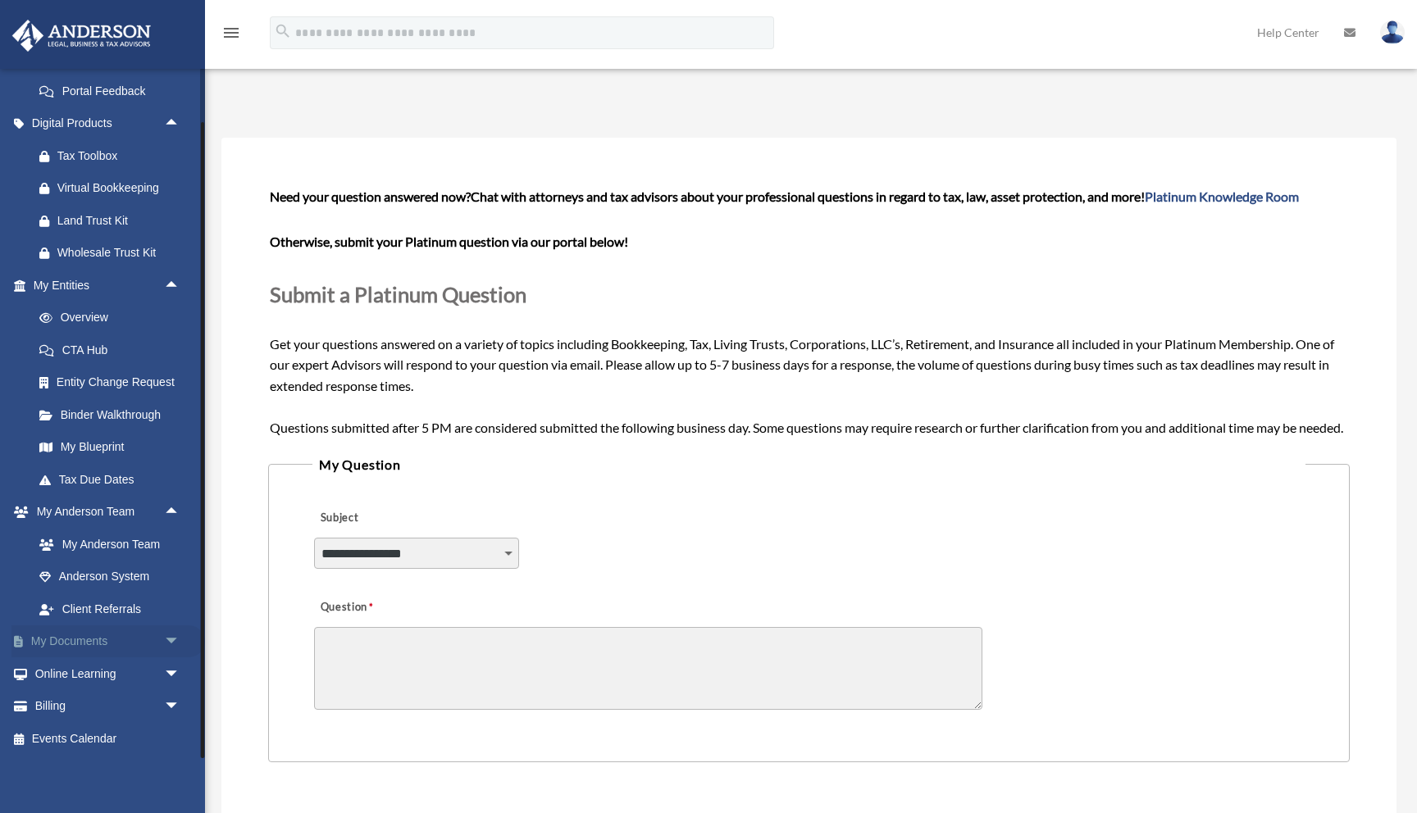
click at [173, 645] on span "arrow_drop_down" at bounding box center [180, 643] width 33 height 34
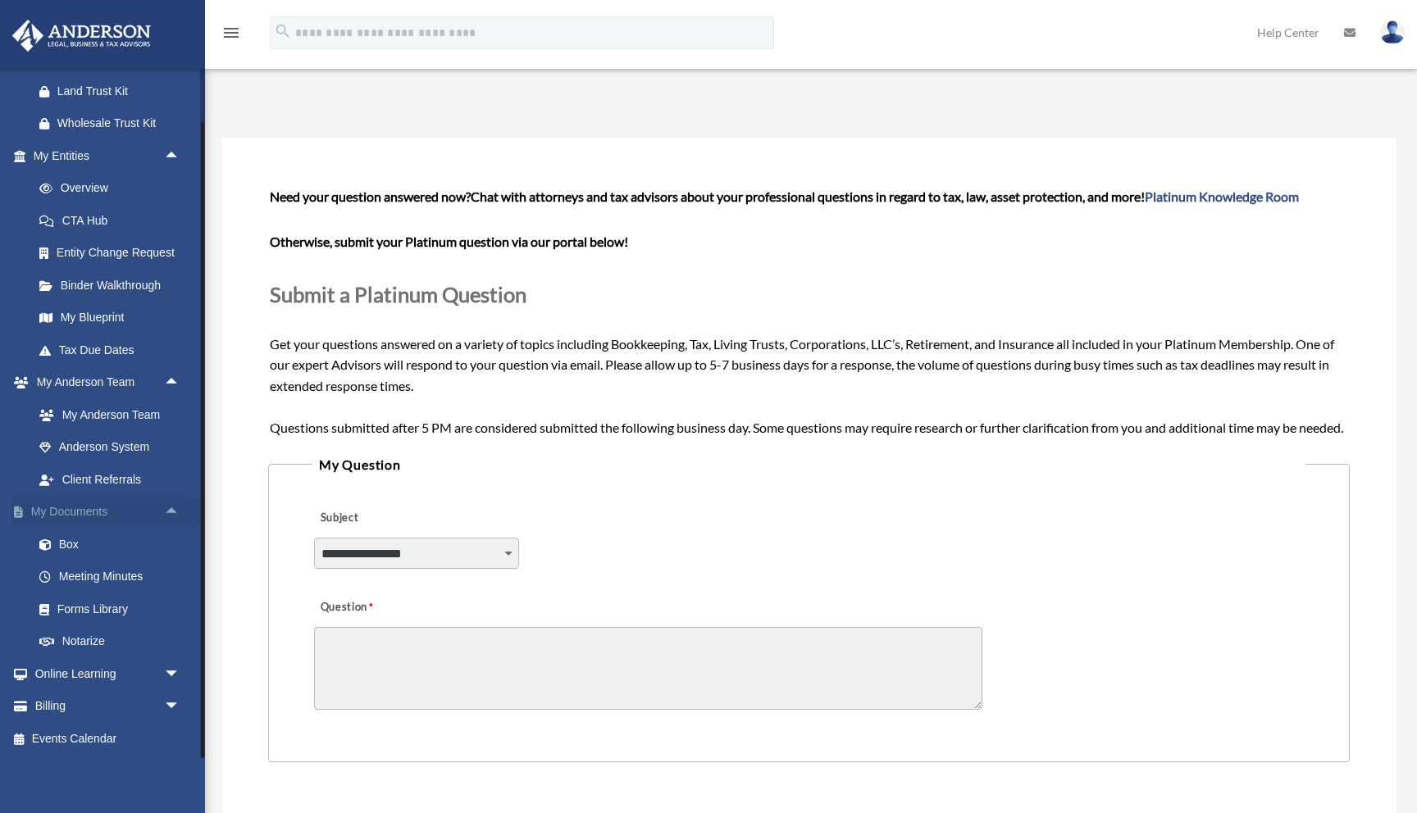
scroll to position [606, 0]
click at [124, 574] on link "Meeting Minutes" at bounding box center [114, 580] width 182 height 33
click at [89, 592] on link "Meeting Minutes" at bounding box center [114, 580] width 182 height 33
click at [114, 583] on link "Meeting Minutes" at bounding box center [114, 580] width 182 height 33
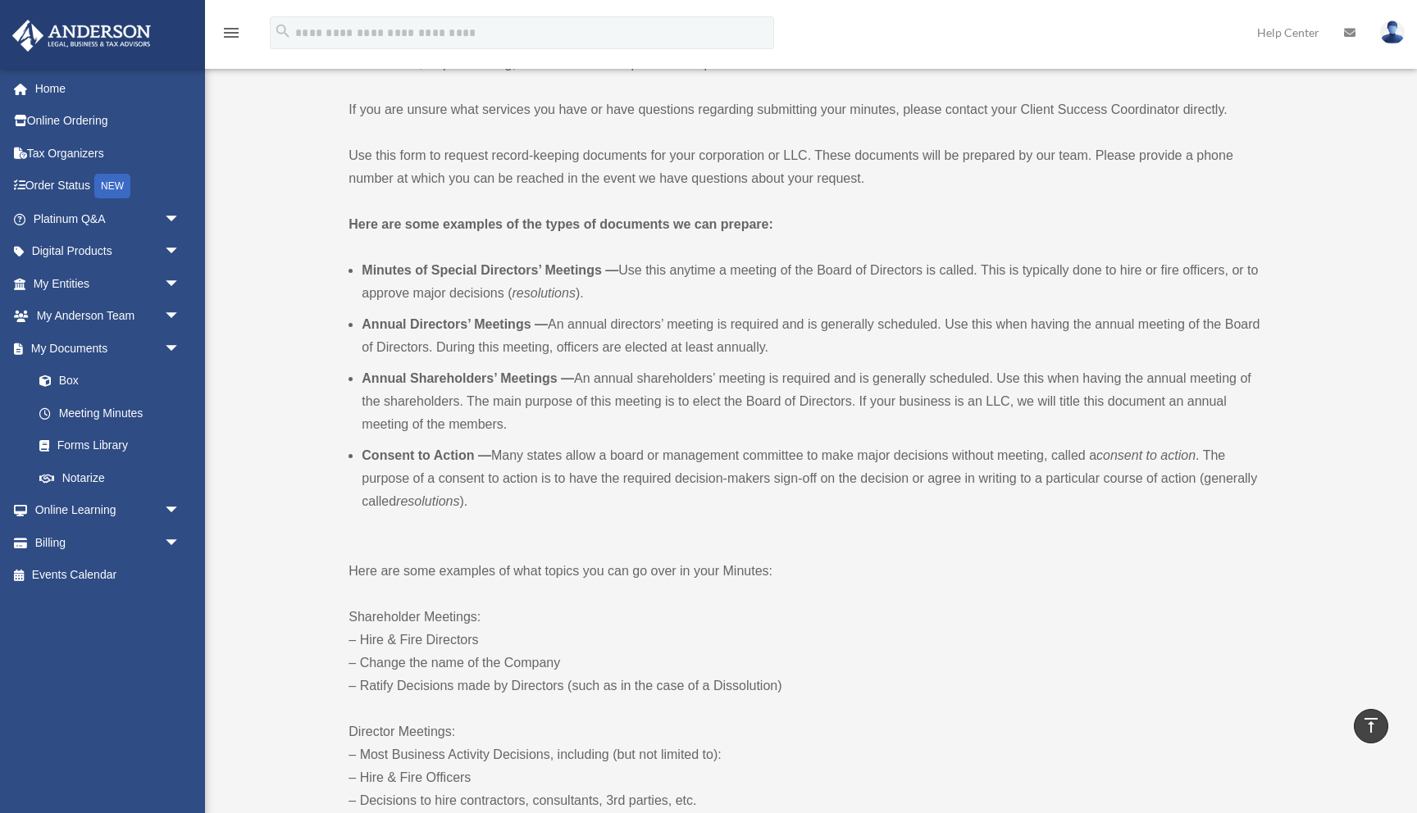
scroll to position [140, 0]
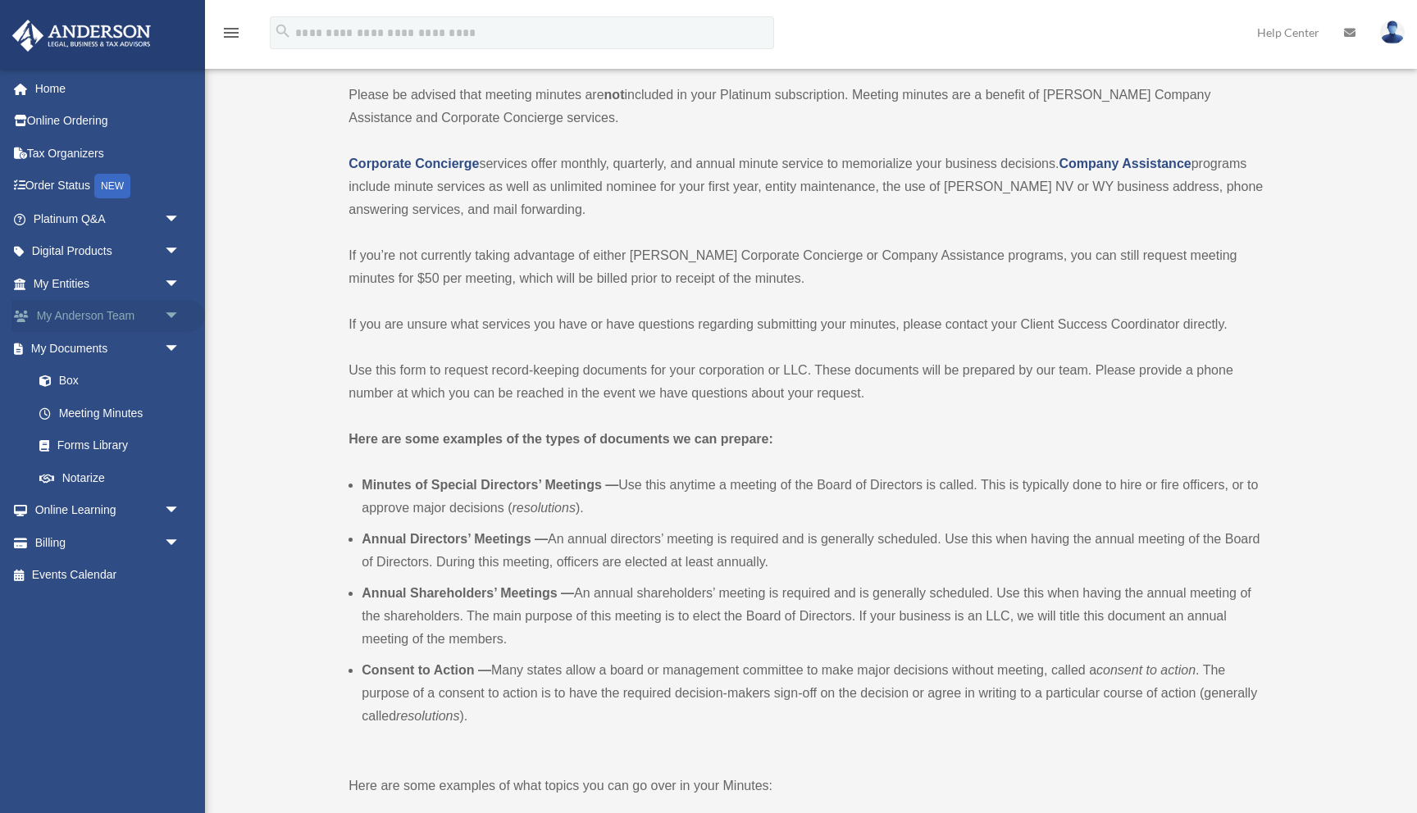
click at [167, 311] on span "arrow_drop_down" at bounding box center [180, 317] width 33 height 34
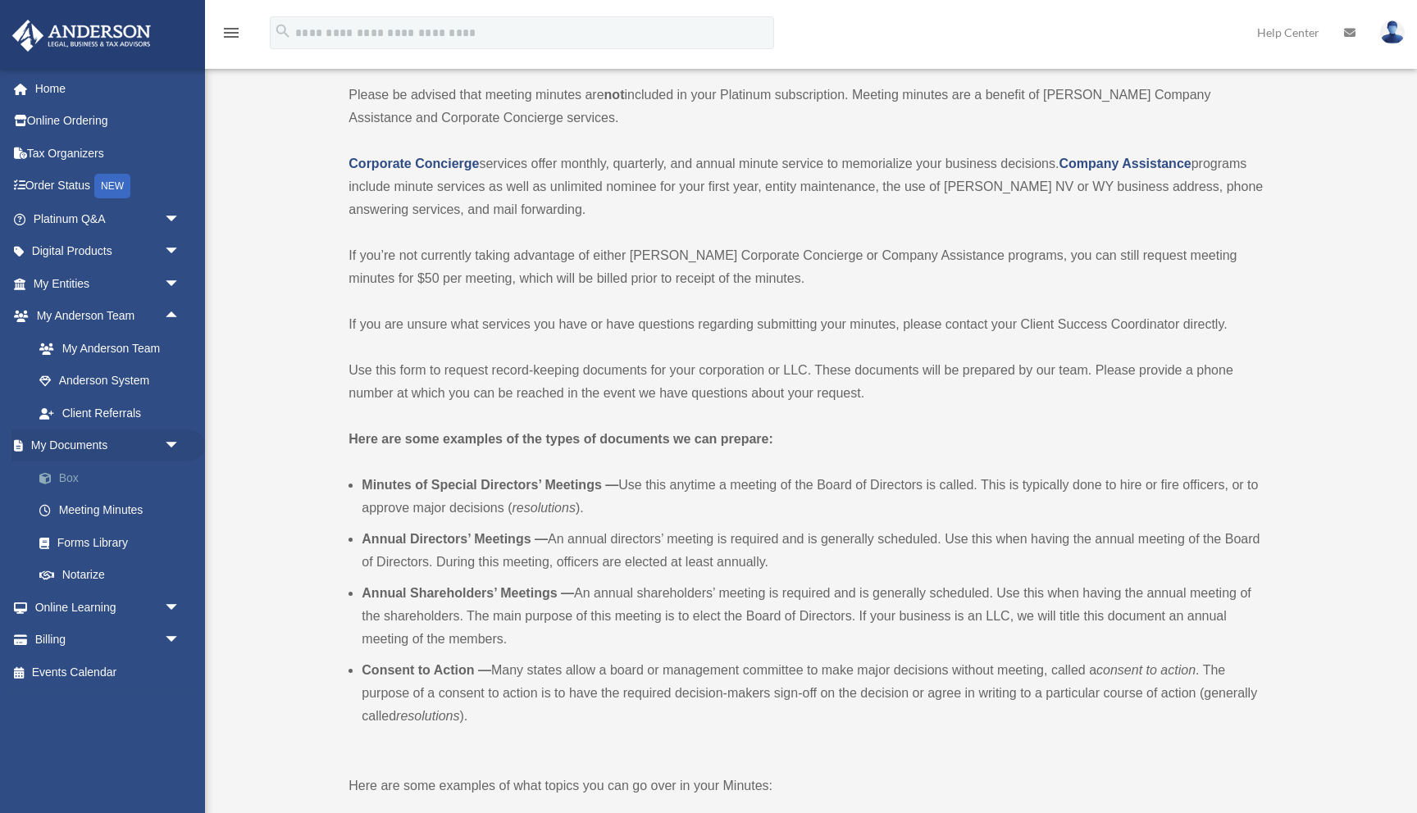
click at [65, 481] on link "Box" at bounding box center [114, 478] width 182 height 33
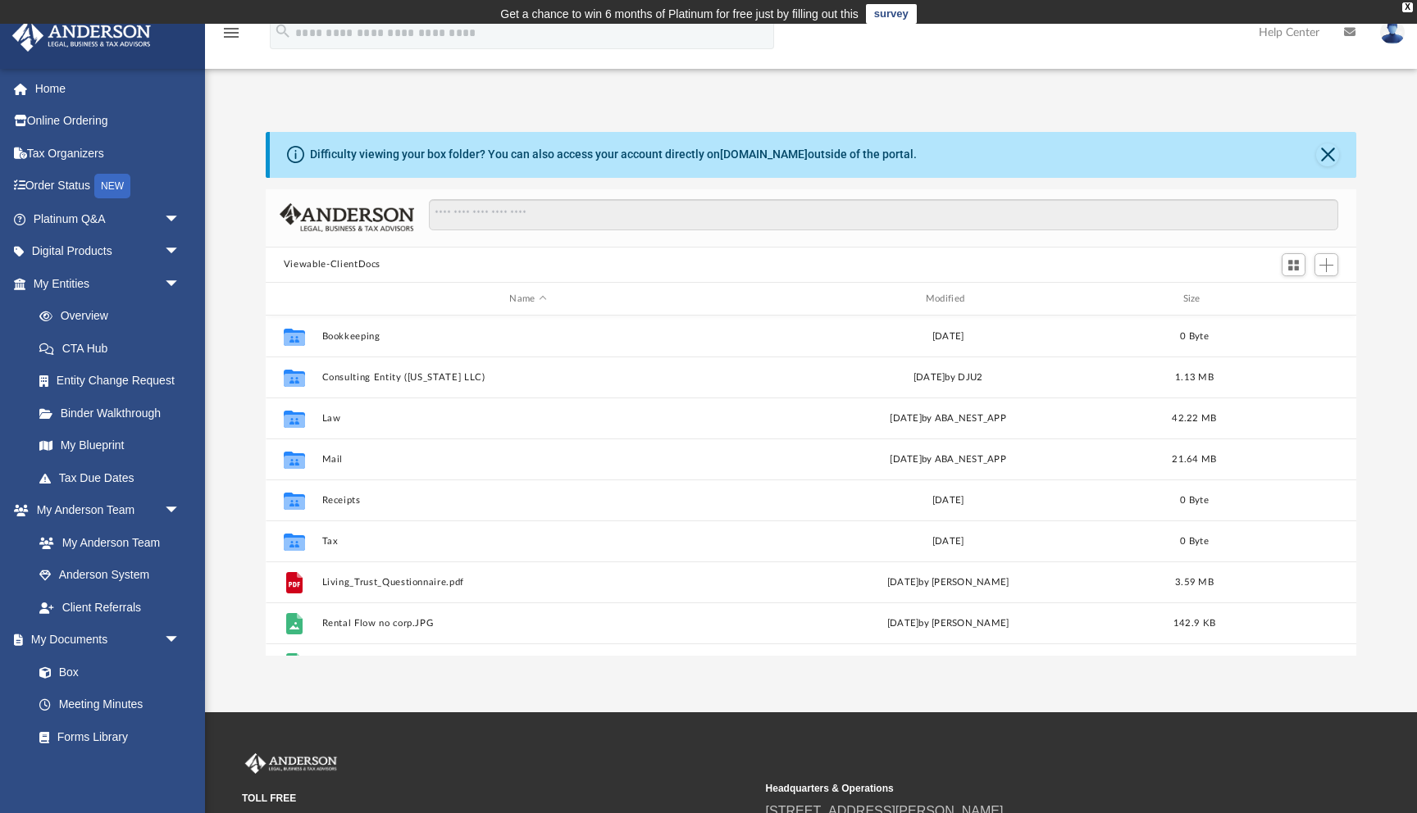
scroll to position [372, 1091]
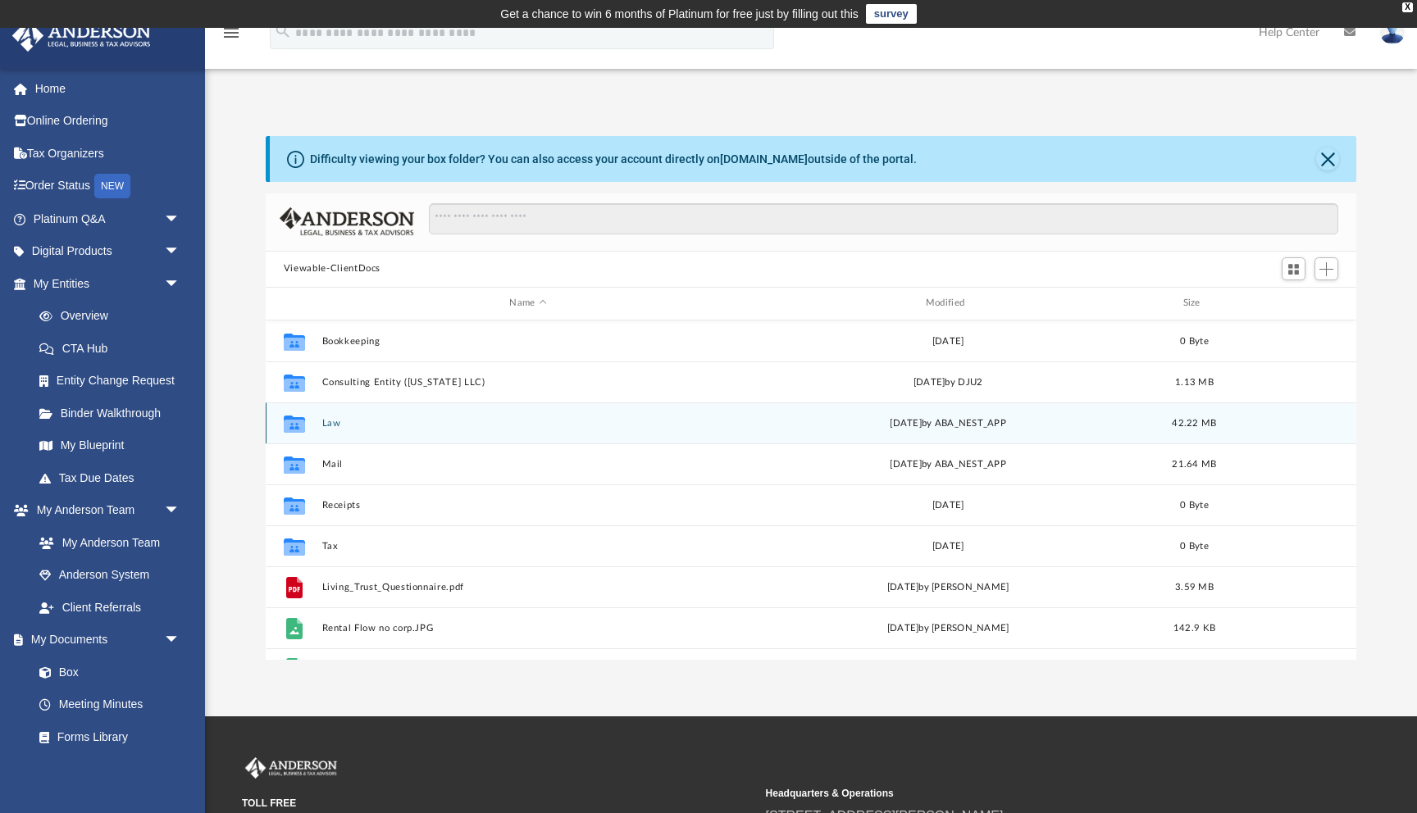
click at [341, 430] on div "Collaborated Folder Law [DATE] by ABA_NEST_APP 42.22 MB" at bounding box center [811, 423] width 1091 height 41
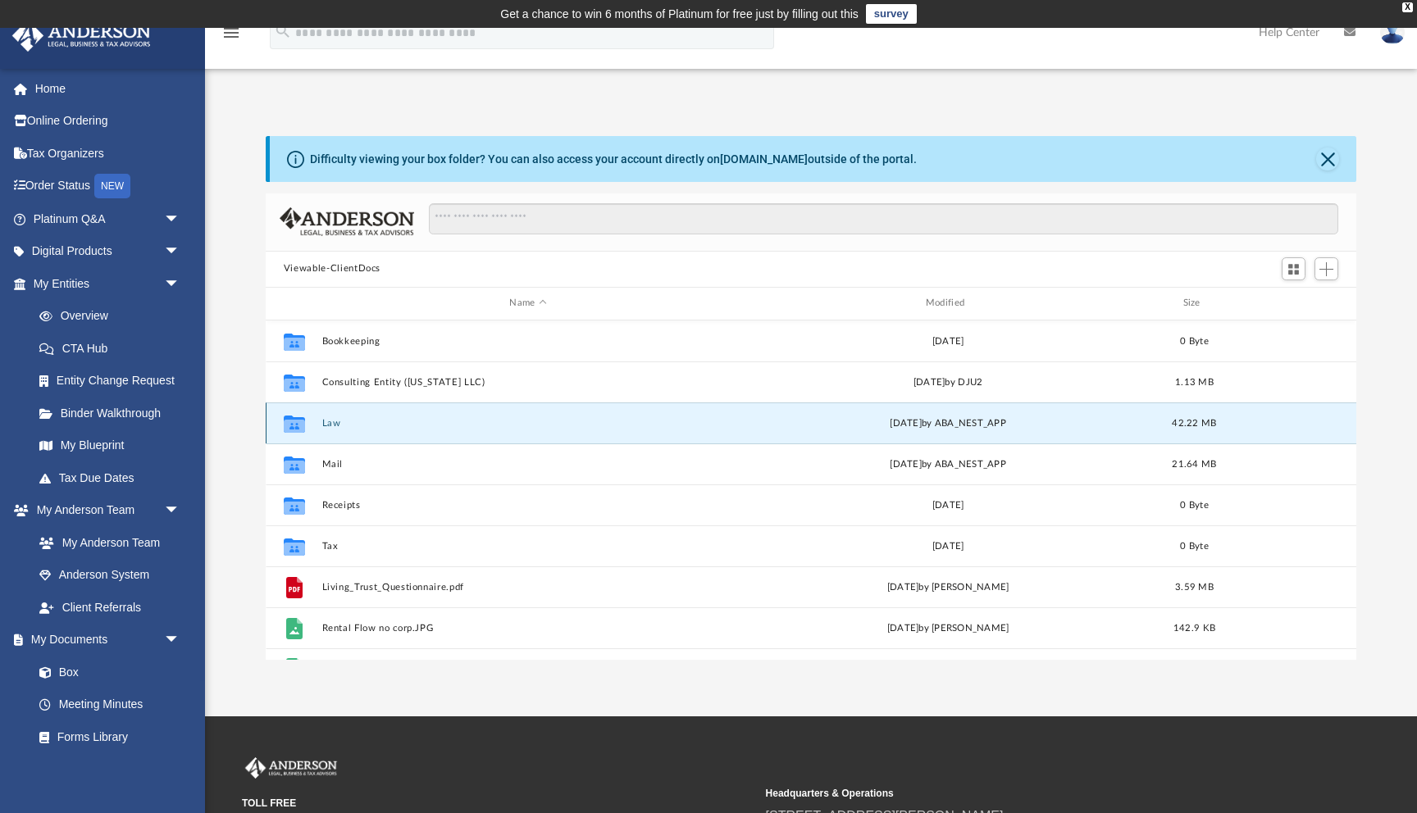
click at [327, 421] on button "Law" at bounding box center [527, 423] width 412 height 11
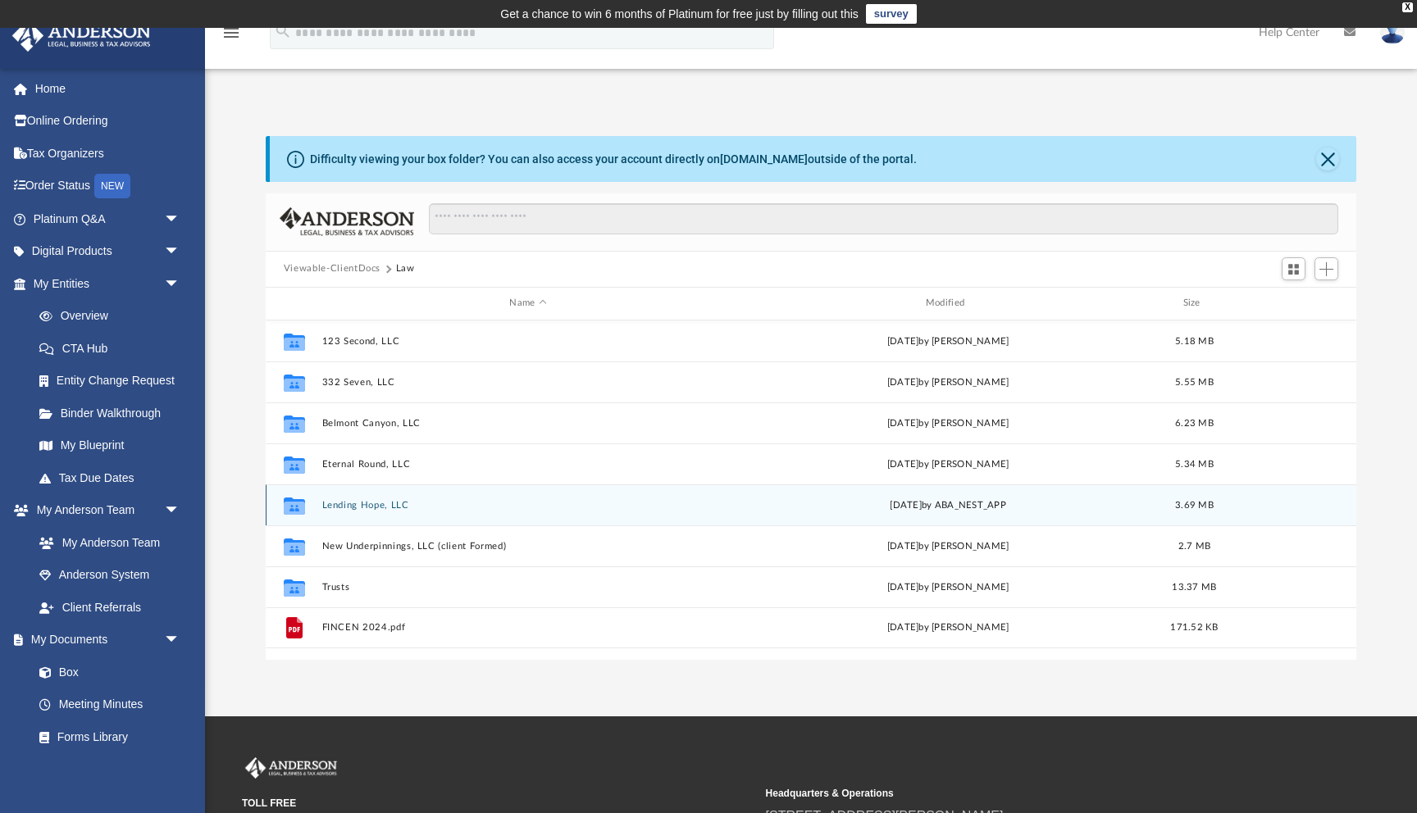
click at [372, 506] on button "Lending Hope, LLC" at bounding box center [527, 505] width 412 height 11
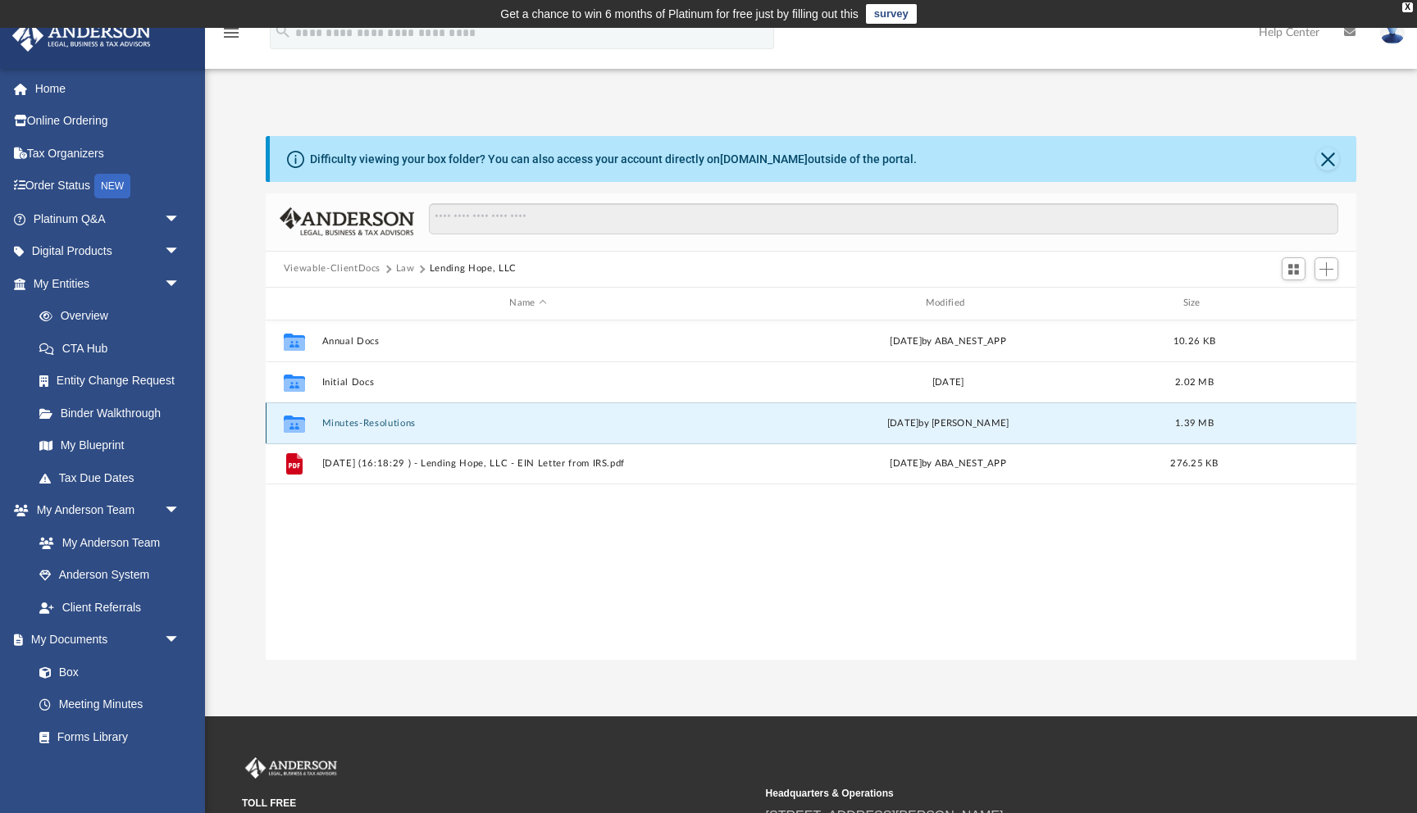
click at [375, 421] on button "Minutes-Resolutions" at bounding box center [527, 423] width 412 height 11
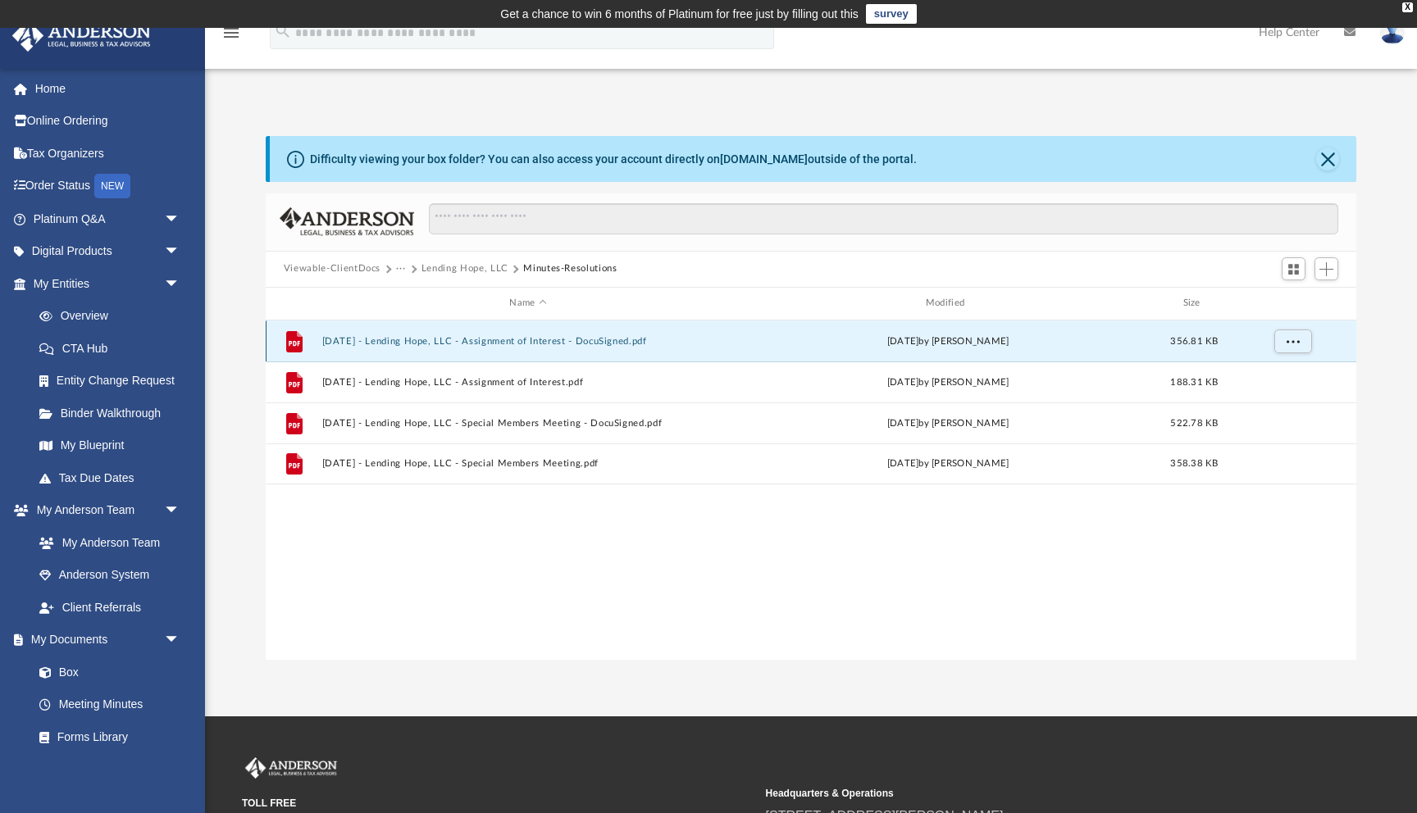
click at [548, 344] on button "2024.10.31 - Lending Hope, LLC - Assignment of Interest - DocuSigned.pdf" at bounding box center [527, 341] width 412 height 11
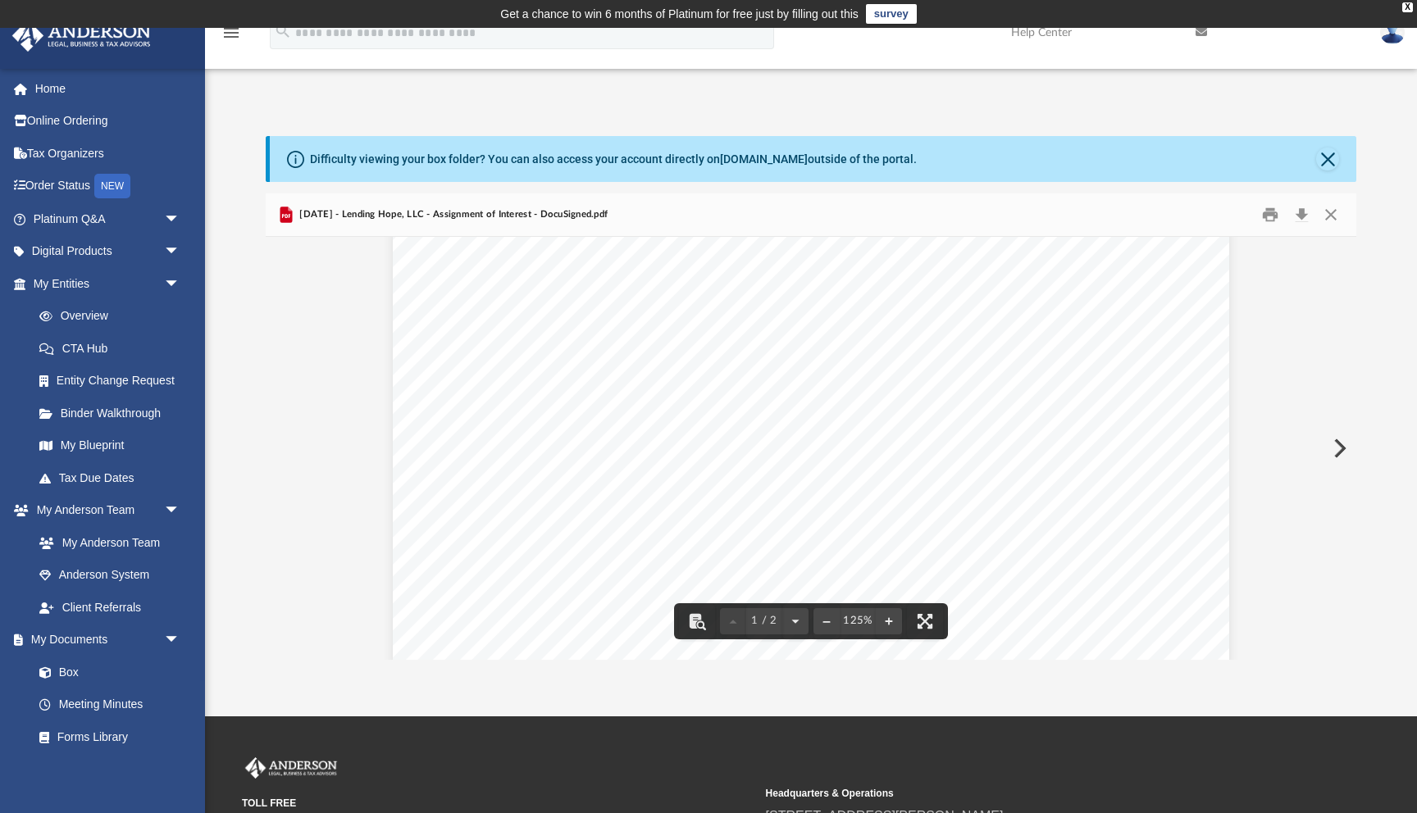
scroll to position [50, 0]
drag, startPoint x: 957, startPoint y: 401, endPoint x: 1060, endPoint y: 400, distance: 103.3
click at [1060, 400] on div "Assignment of Membership Interest Page 1 of 2 ASSIGNMENT AND ASSUMPTION OF MEMB…" at bounding box center [811, 740] width 836 height 1082
click at [685, 376] on span "“Assignment”) is dated as of October 31, 2024 by and among Daniel Urbina (“Assi…" at bounding box center [781, 379] width 544 height 15
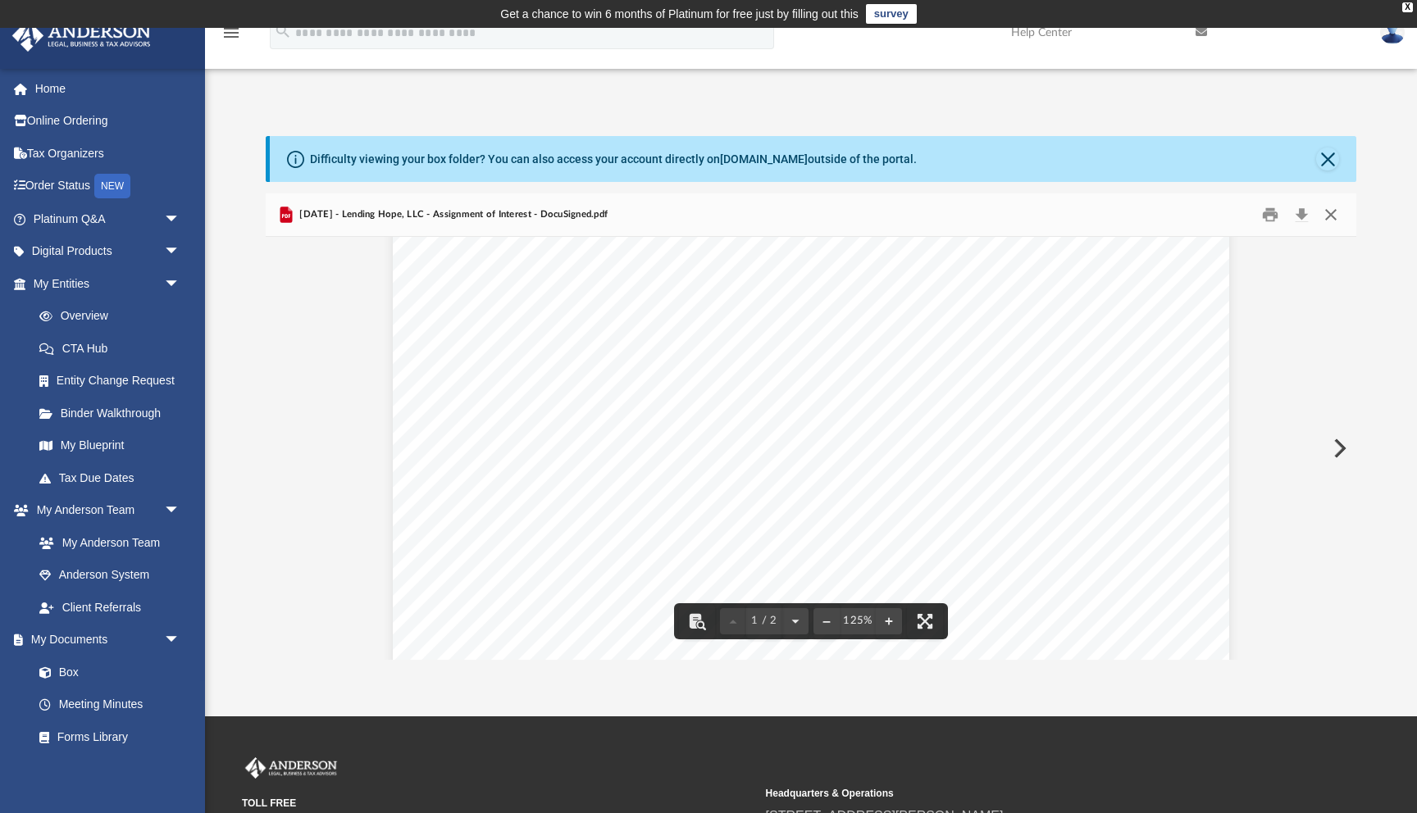
click at [1333, 214] on button "Close" at bounding box center [1331, 214] width 30 height 25
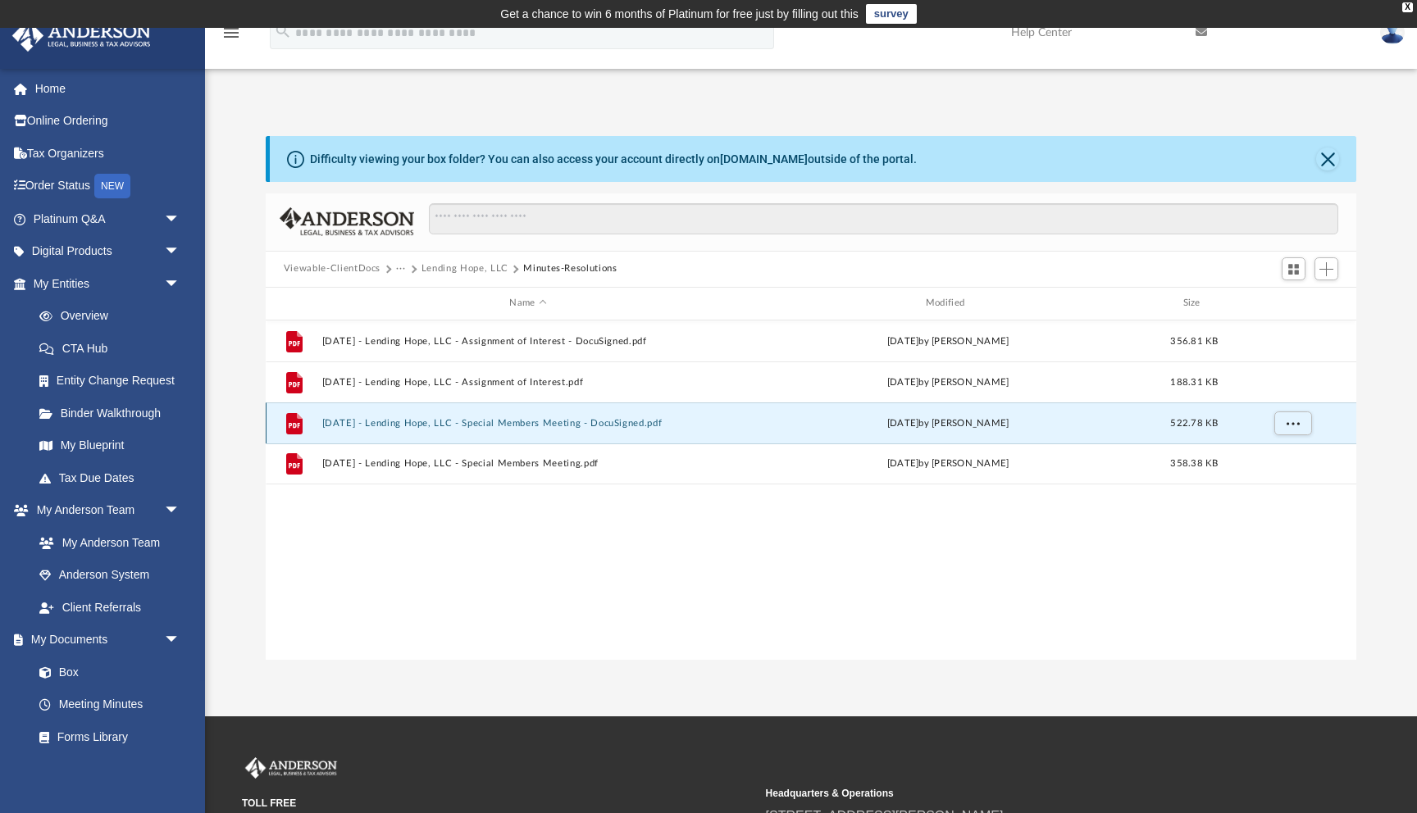
click at [589, 425] on button "2024.10.31 - Lending Hope, LLC - Special Members Meeting - DocuSigned.pdf" at bounding box center [527, 423] width 412 height 11
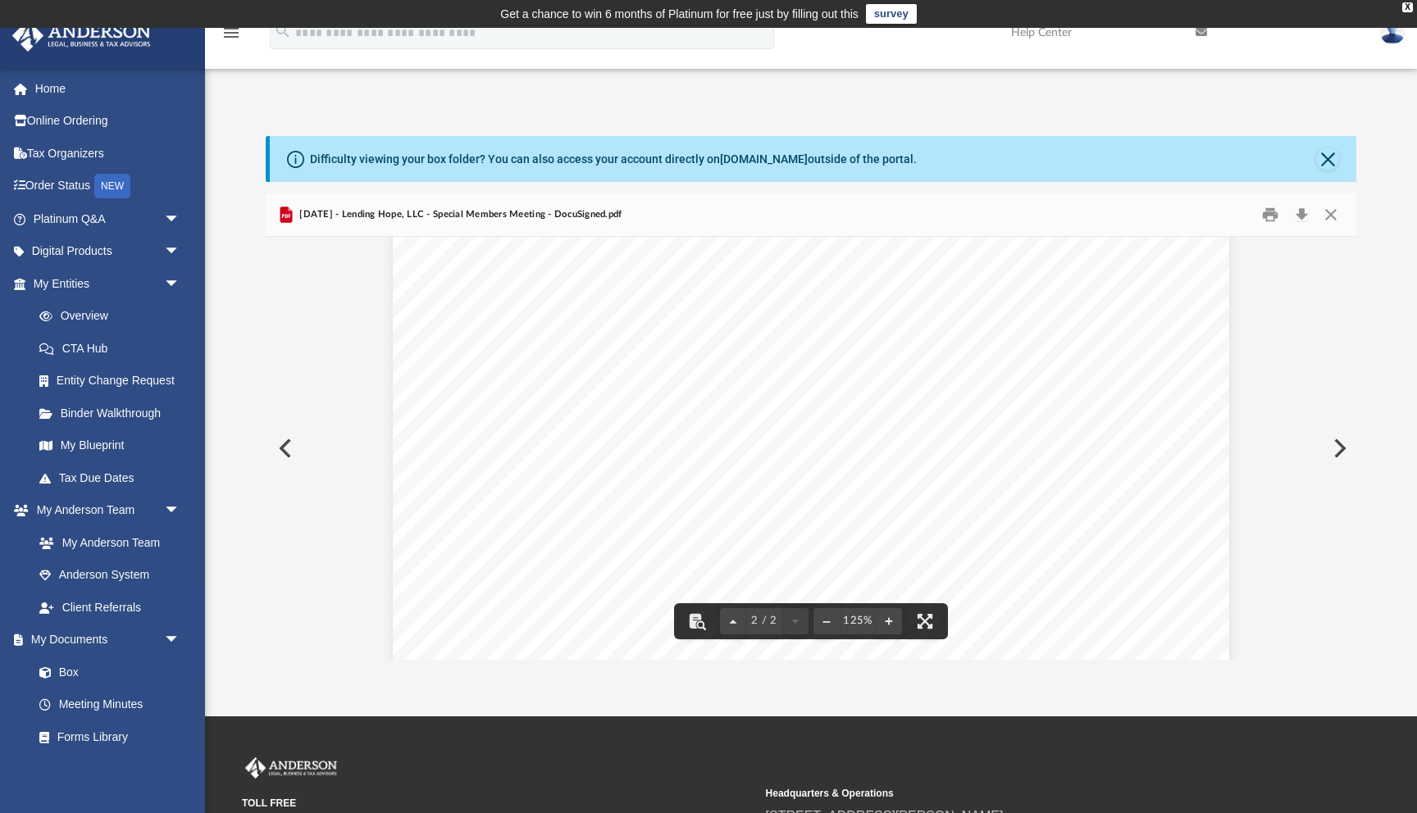
scroll to position [1402, 0]
click at [1333, 213] on button "Close" at bounding box center [1331, 214] width 30 height 25
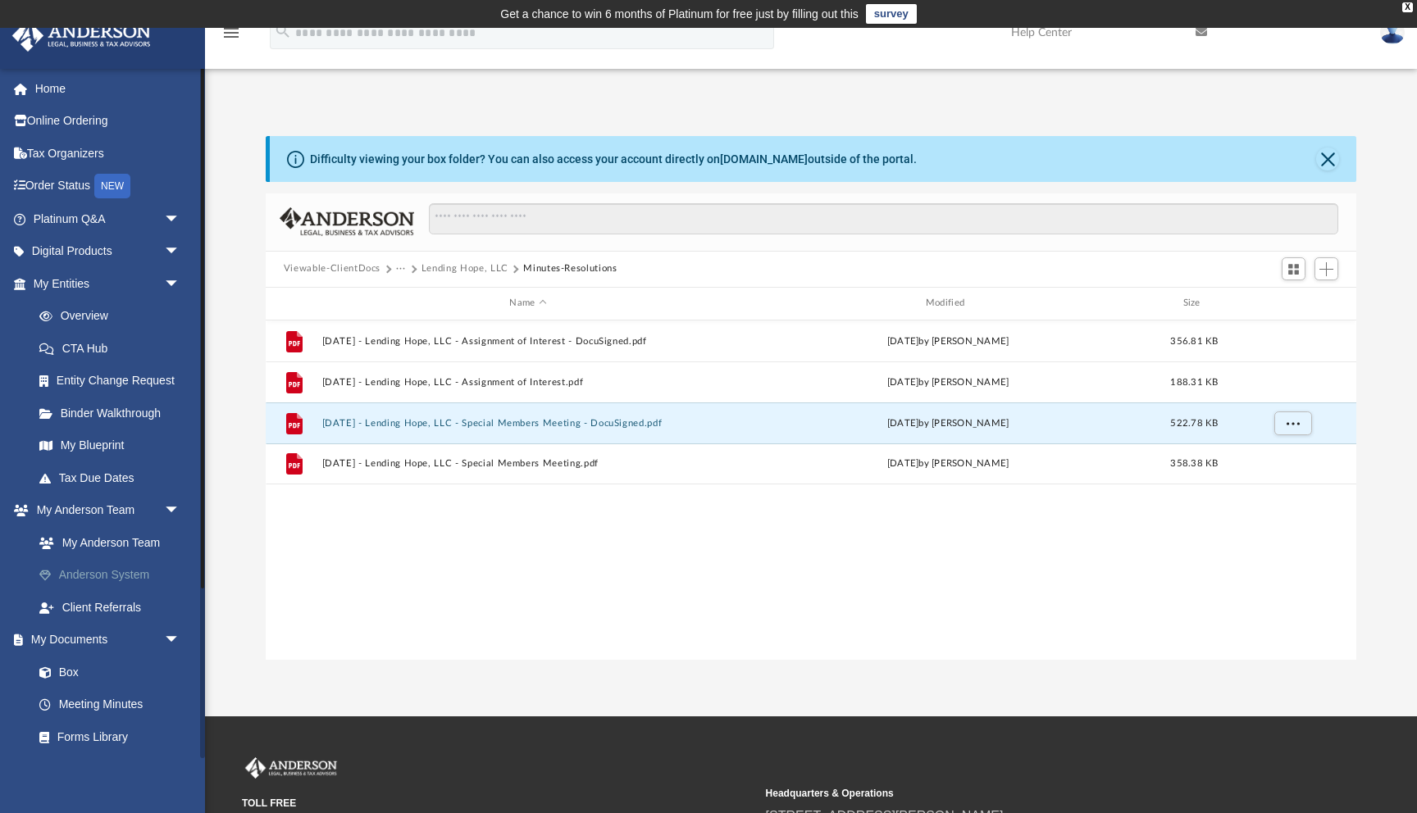
click at [134, 583] on link "Anderson System" at bounding box center [114, 575] width 182 height 33
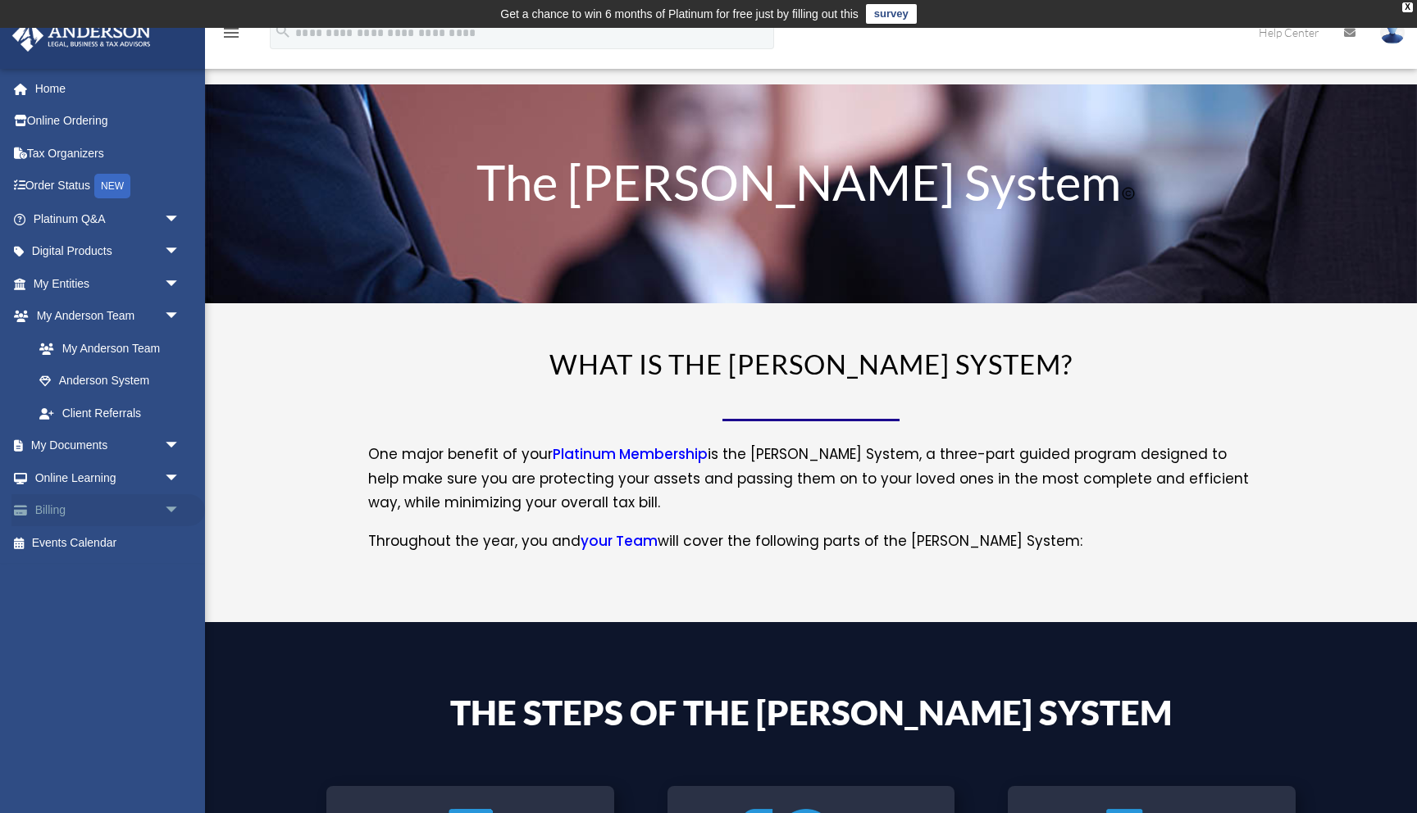
click at [140, 513] on link "Billing arrow_drop_down" at bounding box center [108, 510] width 194 height 33
click at [54, 518] on link "Billing arrow_drop_down" at bounding box center [108, 510] width 194 height 33
click at [52, 509] on link "Billing arrow_drop_down" at bounding box center [108, 510] width 194 height 33
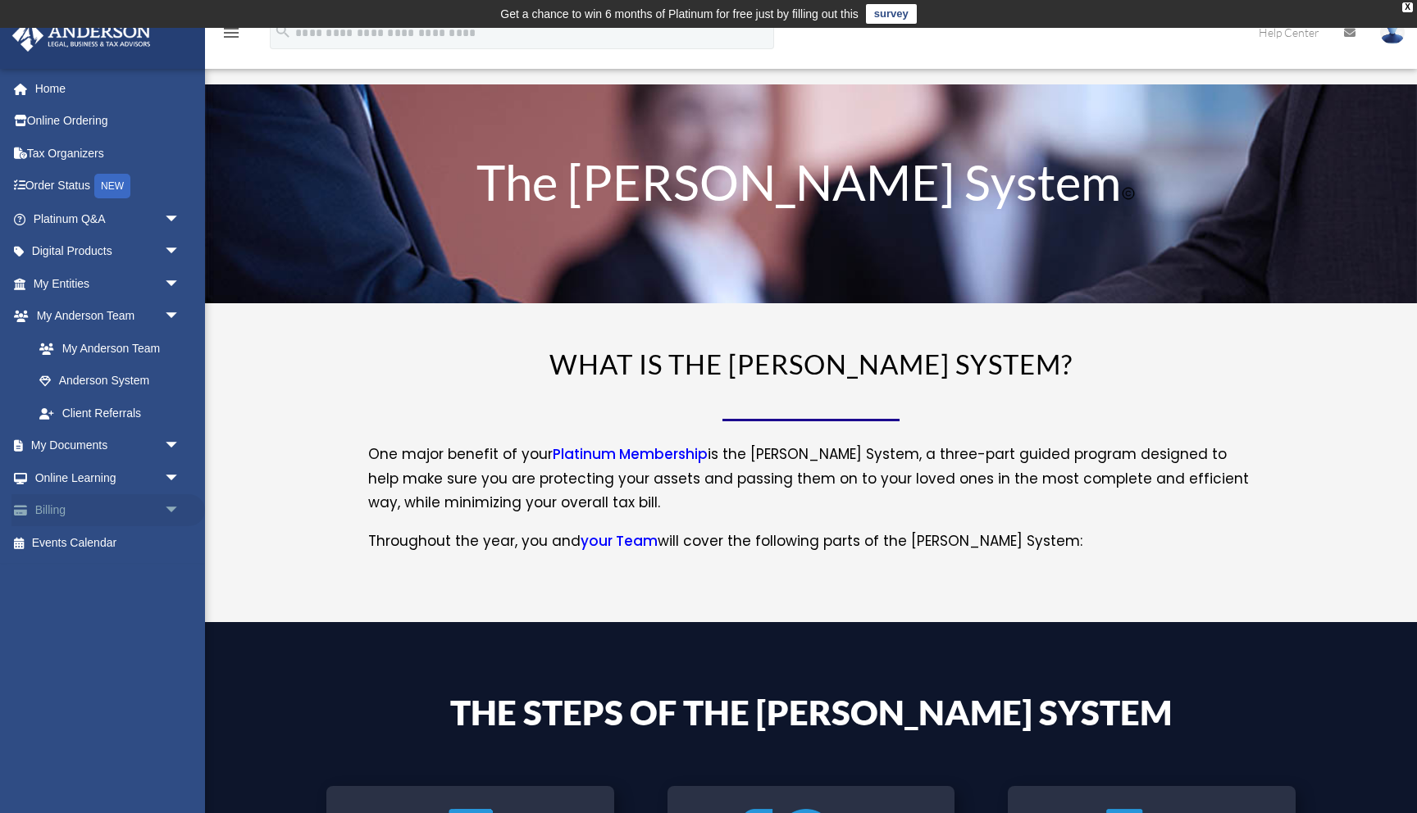
click at [49, 520] on link "Billing arrow_drop_down" at bounding box center [108, 510] width 194 height 33
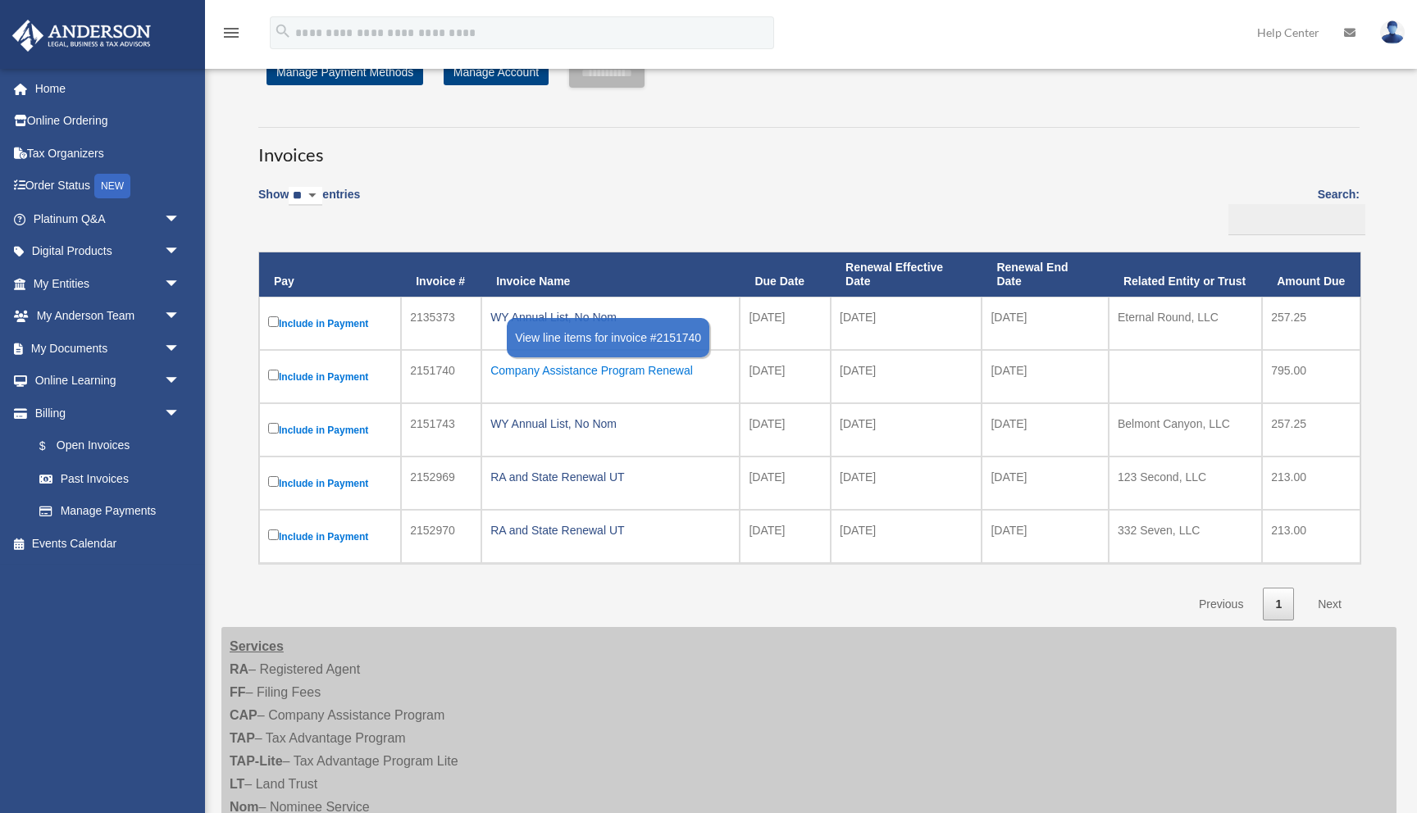
scroll to position [81, 0]
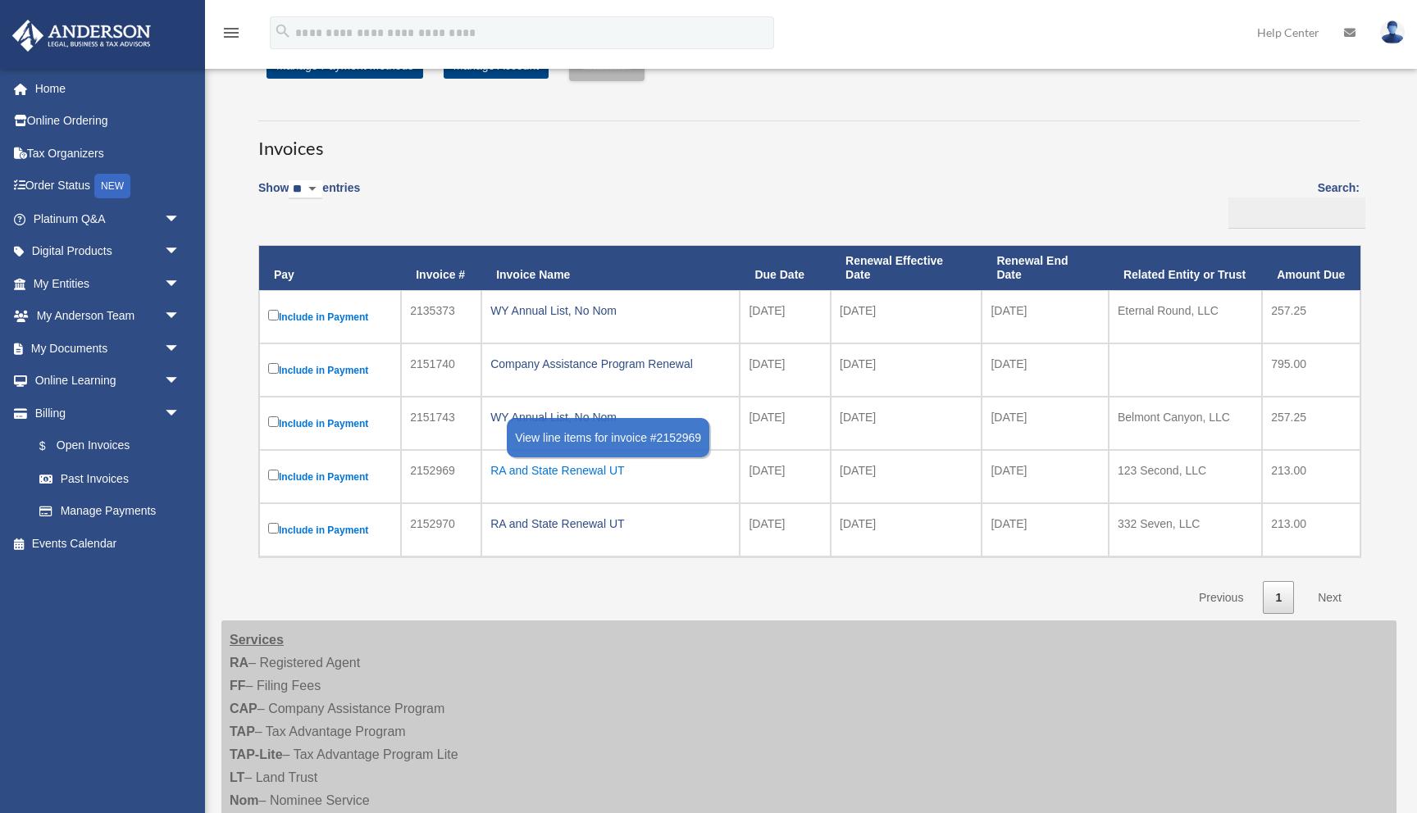
click at [547, 470] on div "RA and State Renewal UT" at bounding box center [610, 470] width 240 height 23
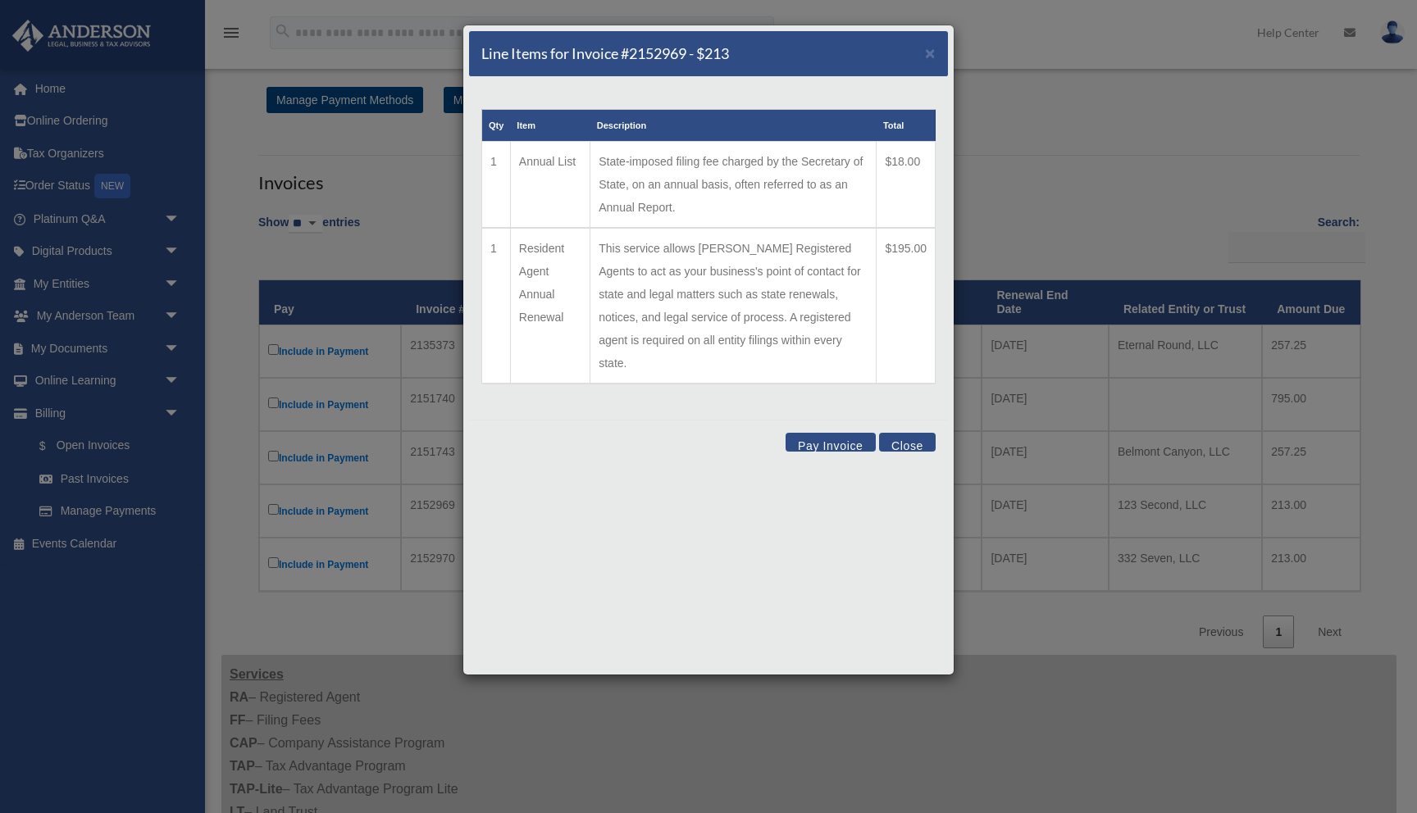
scroll to position [42, 0]
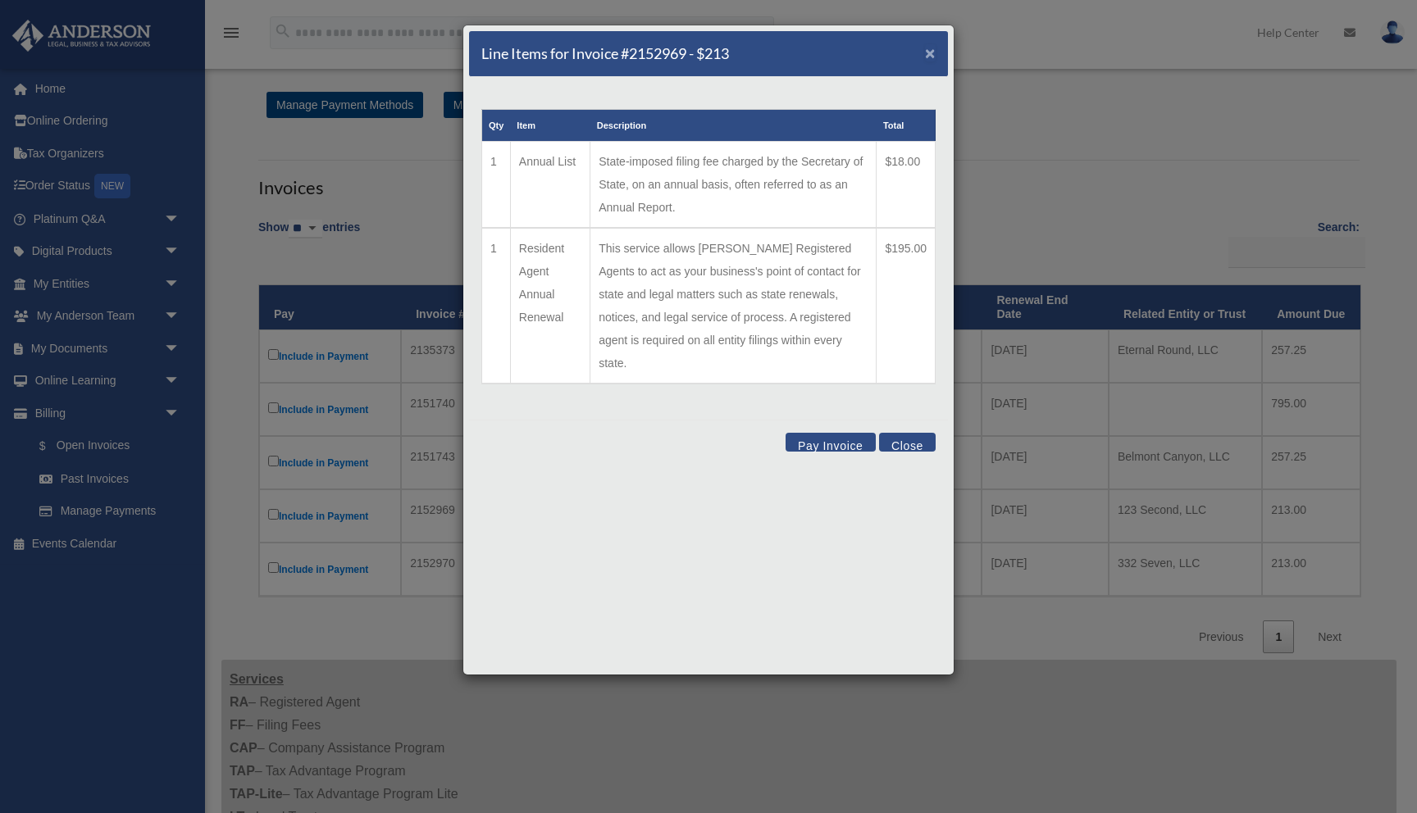
click at [929, 53] on span "×" at bounding box center [930, 52] width 11 height 19
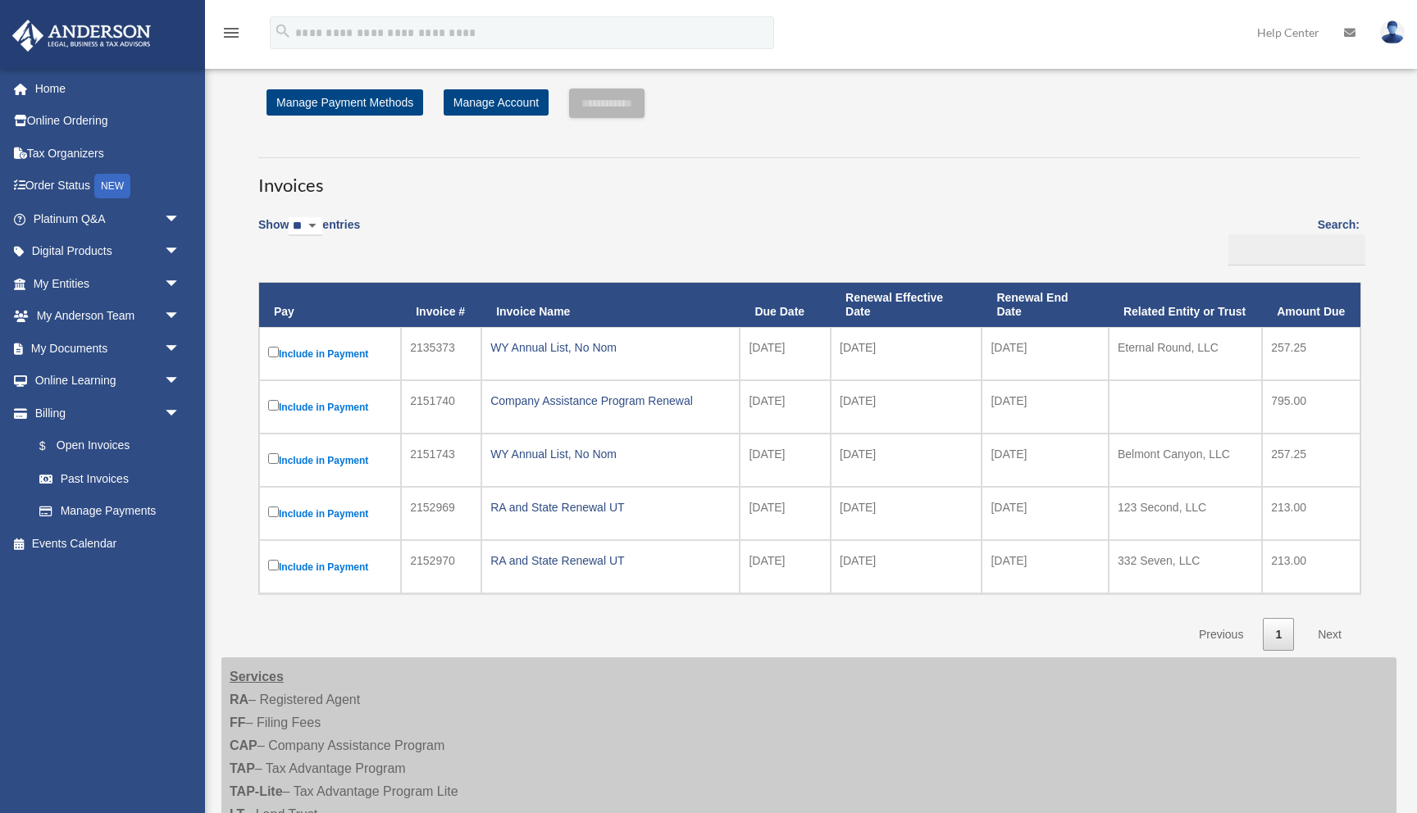
scroll to position [1, 0]
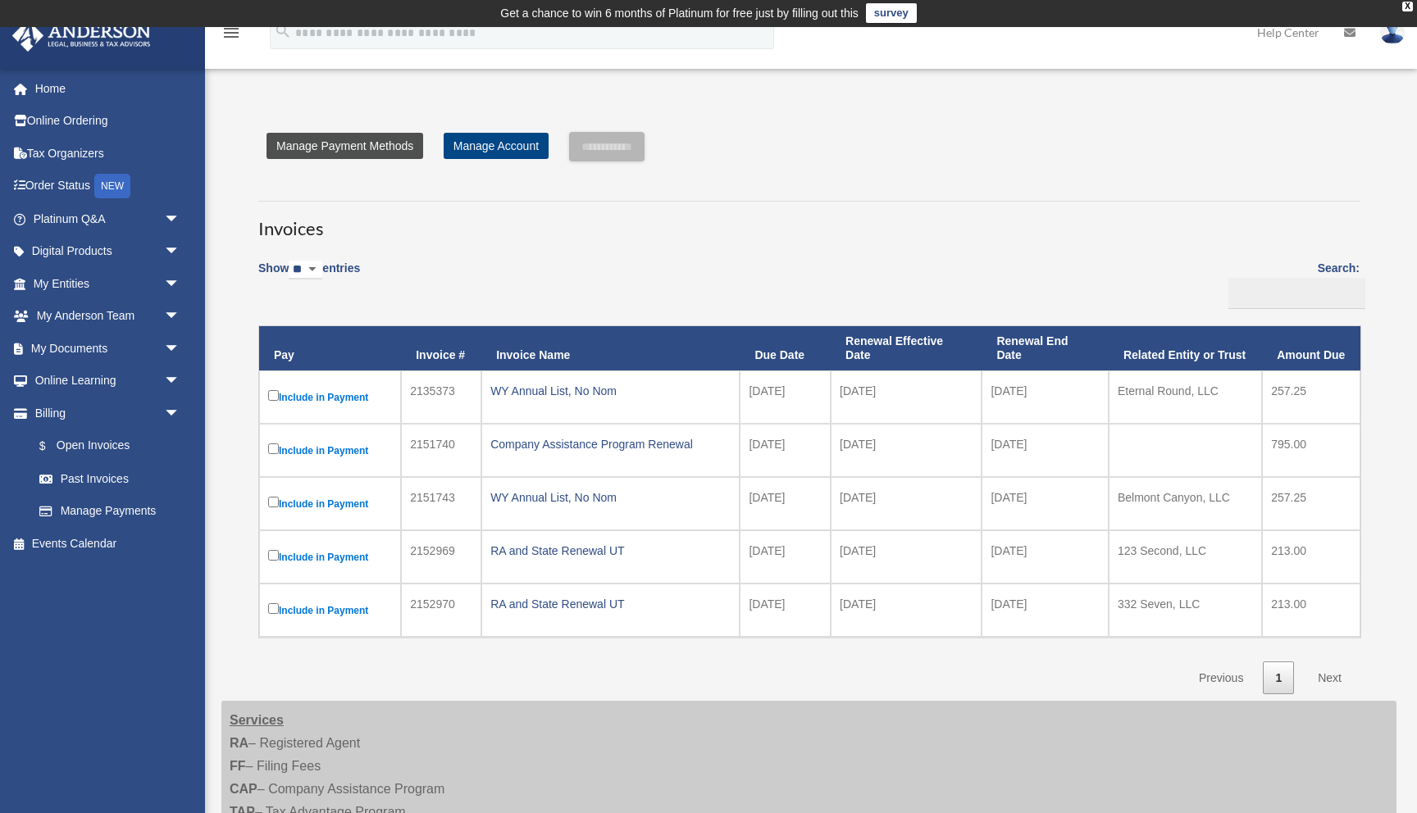
click at [362, 136] on link "Manage Payment Methods" at bounding box center [345, 146] width 157 height 26
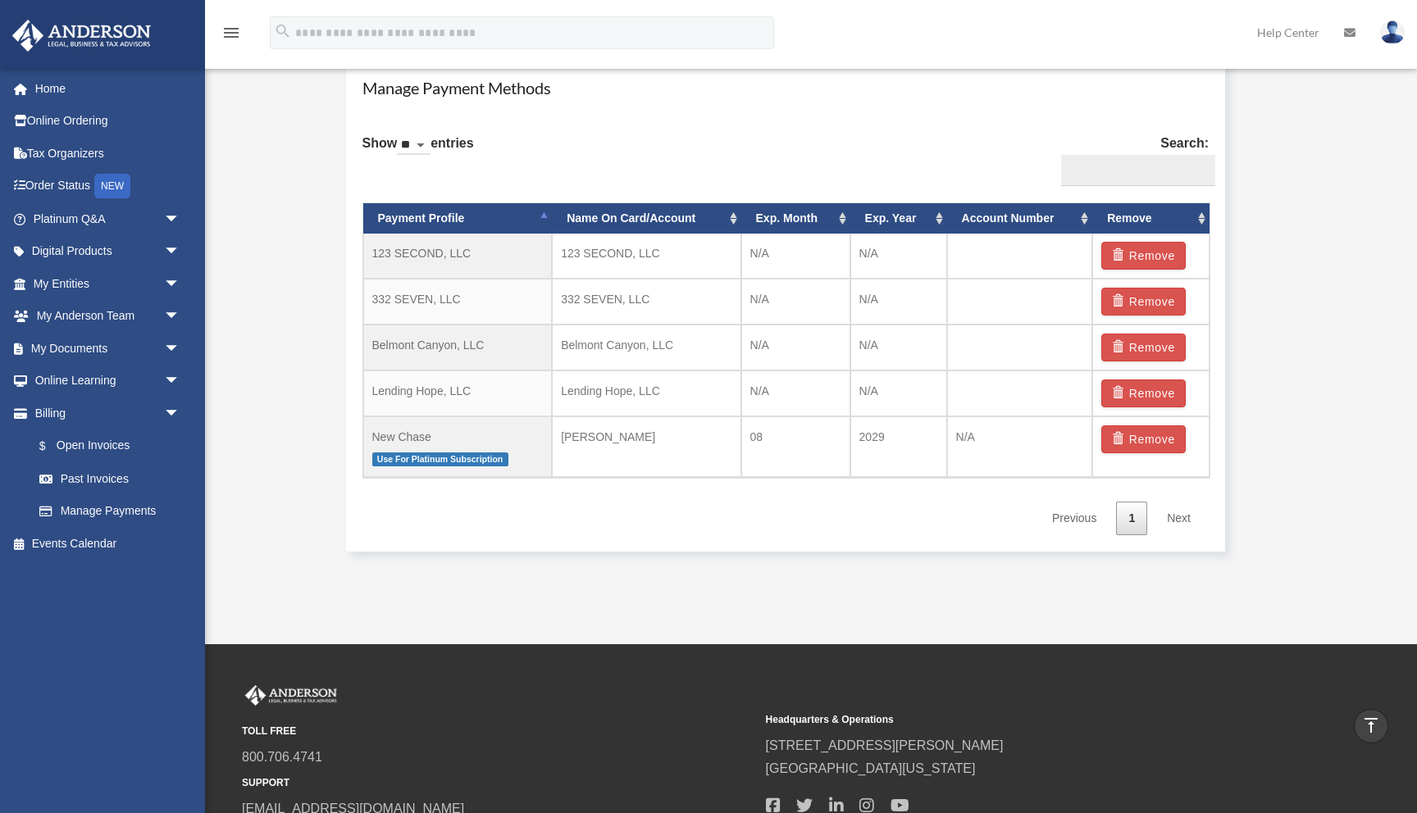
scroll to position [1007, 0]
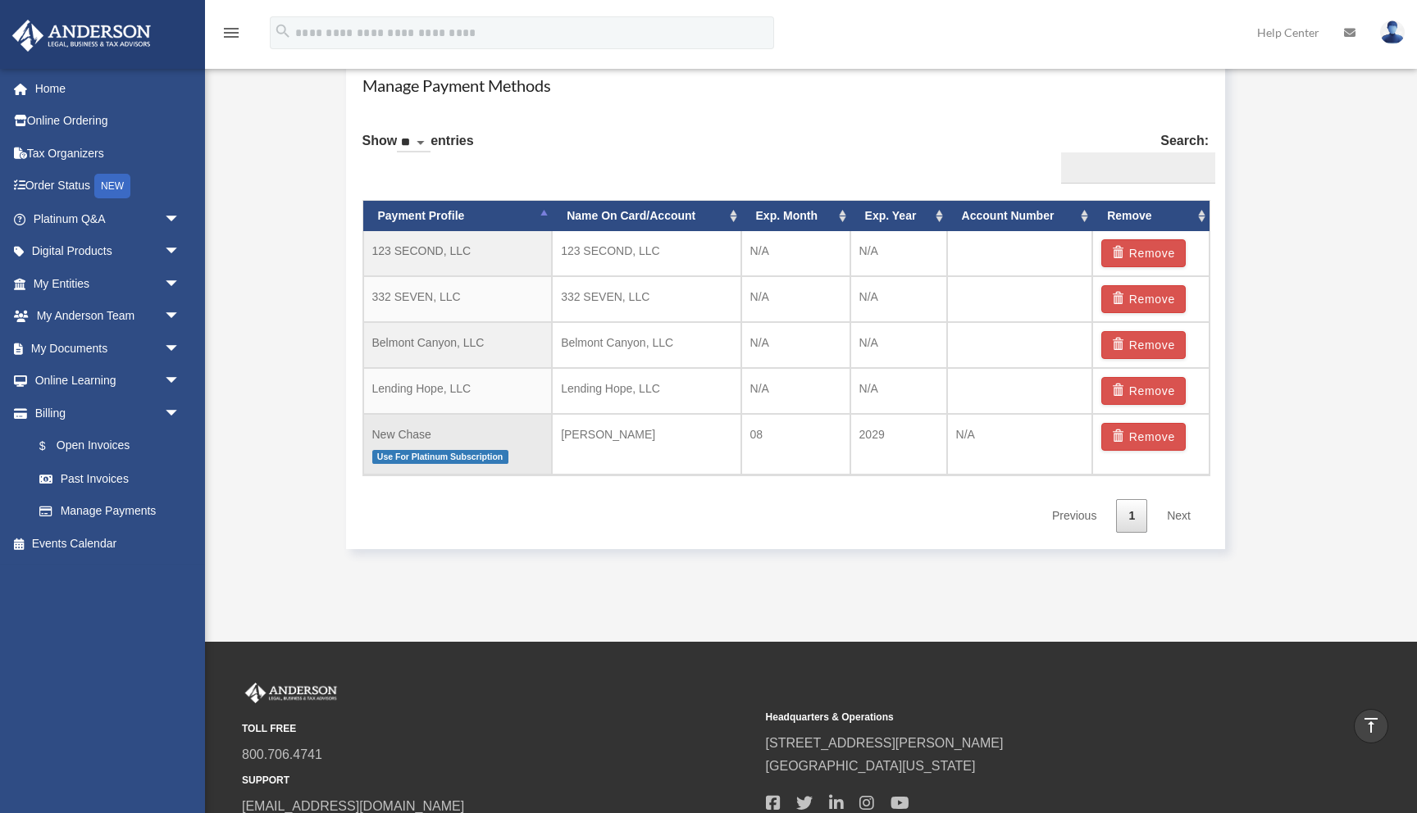
click at [399, 443] on td "New Chase Use For Platinum Subscription" at bounding box center [457, 445] width 189 height 62
click at [403, 385] on td "Lending Hope, LLC" at bounding box center [457, 391] width 189 height 46
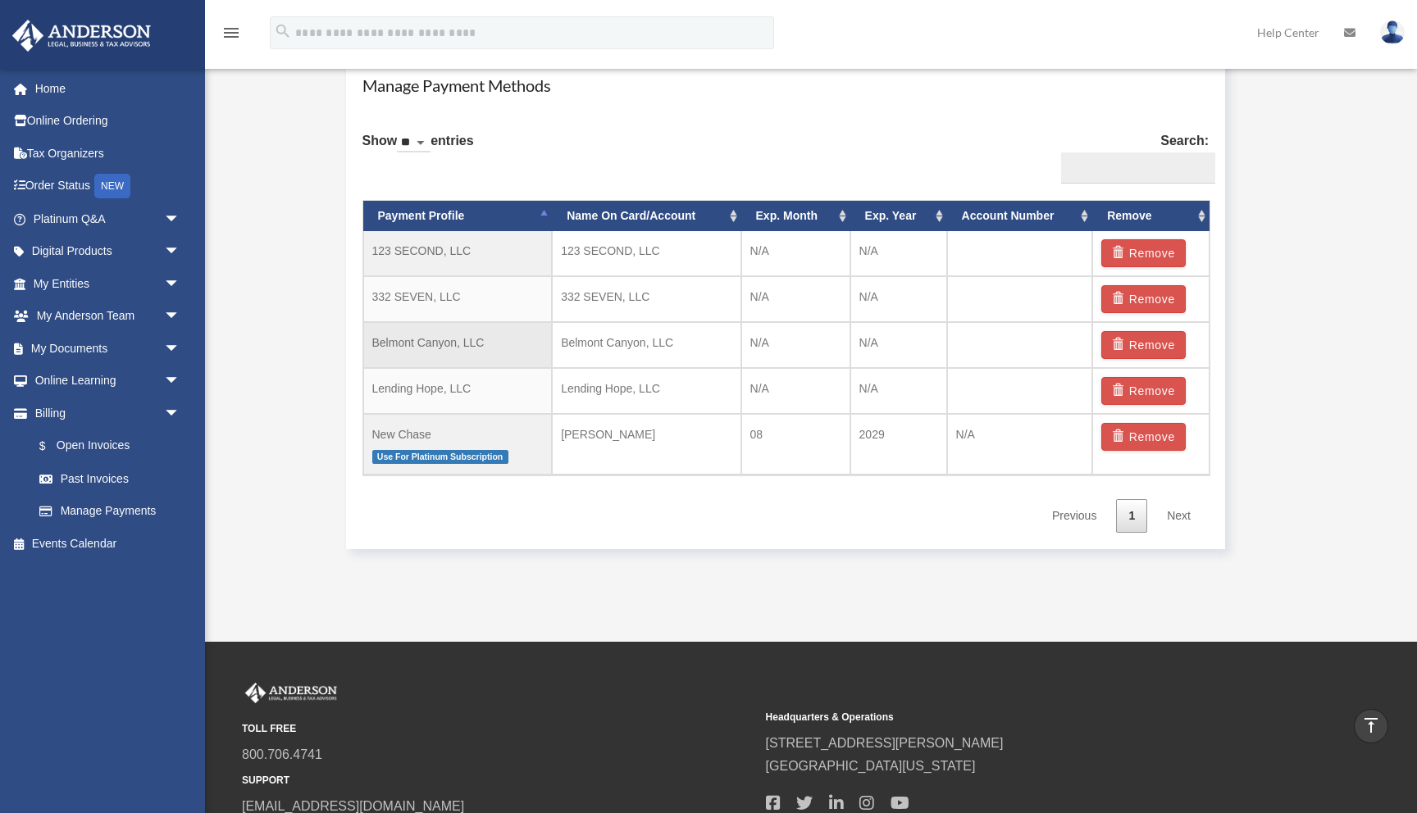
click at [418, 339] on td "Belmont Canyon, LLC" at bounding box center [457, 345] width 189 height 46
click at [425, 316] on td "332 SEVEN, LLC" at bounding box center [457, 299] width 189 height 46
click at [427, 293] on td "332 SEVEN, LLC" at bounding box center [457, 299] width 189 height 46
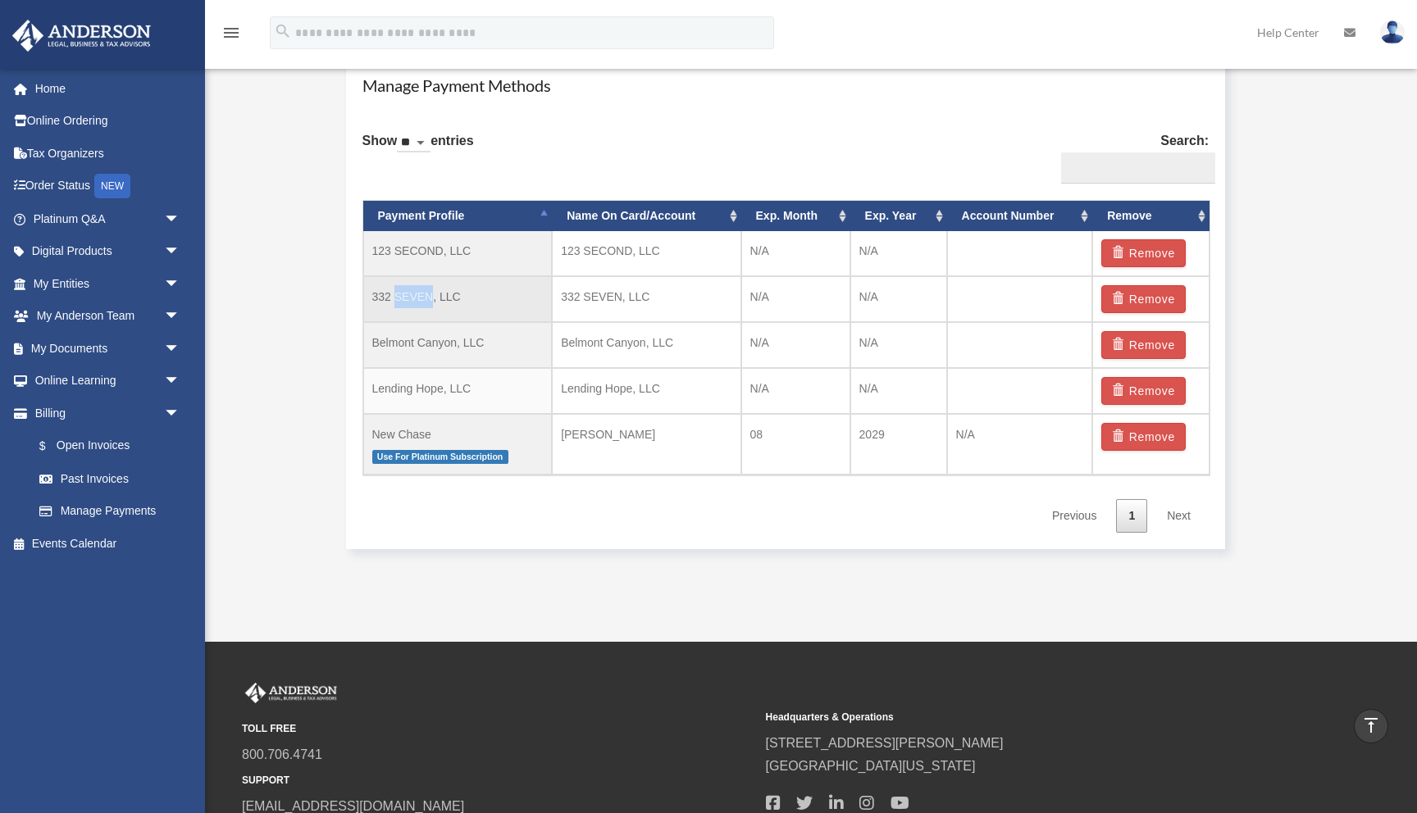
click at [427, 293] on td "332 SEVEN, LLC" at bounding box center [457, 299] width 189 height 46
click at [430, 250] on td "123 SECOND, LLC" at bounding box center [457, 253] width 189 height 45
click at [430, 246] on td "123 SECOND, LLC" at bounding box center [457, 253] width 189 height 45
click at [430, 245] on td "123 SECOND, LLC" at bounding box center [457, 253] width 189 height 45
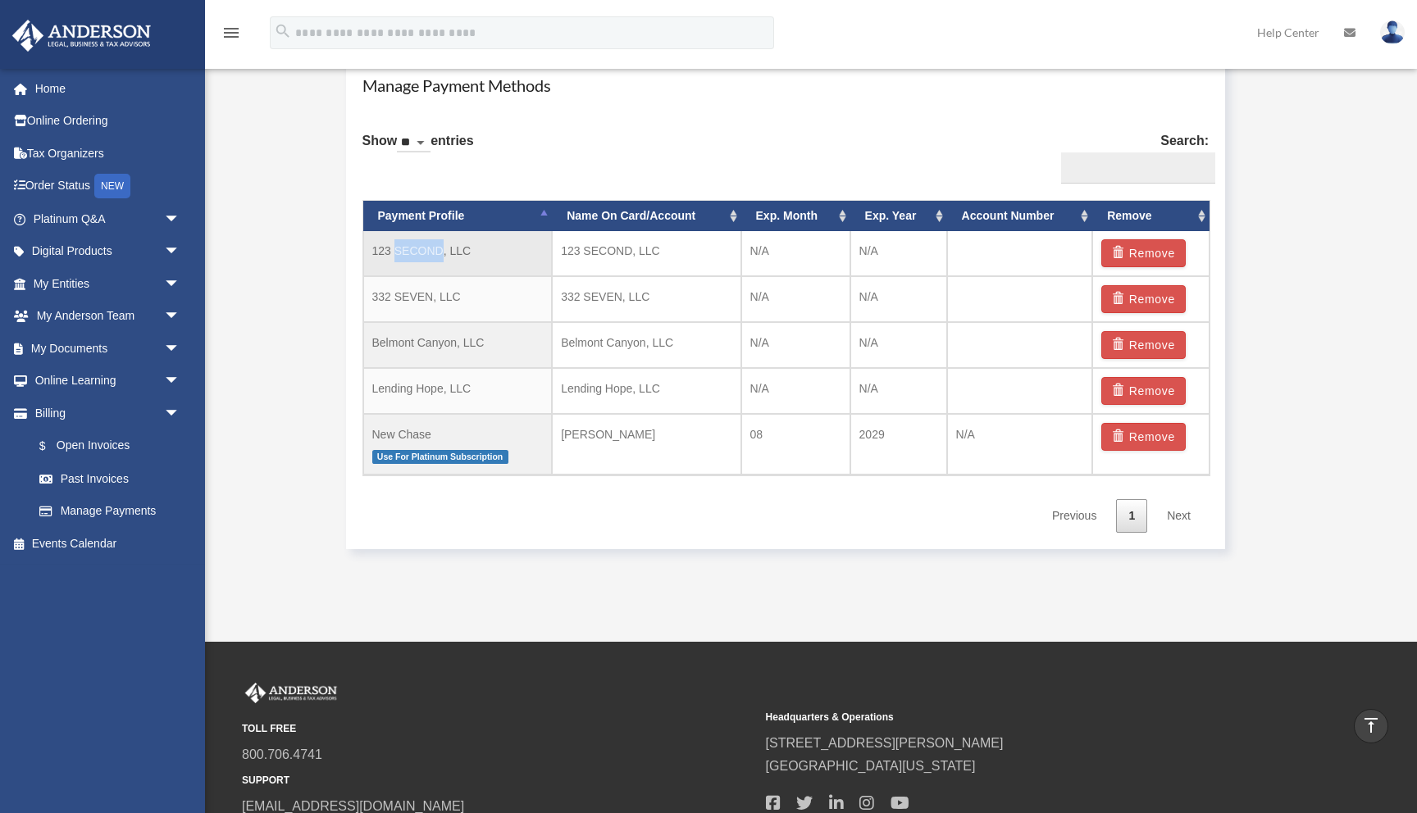
click at [432, 246] on td "123 SECOND, LLC" at bounding box center [457, 253] width 189 height 45
click at [349, 258] on div "Manage Payment Methods Show ** ** ** *** entries Search: Payment Profile Name O…" at bounding box center [786, 302] width 880 height 491
click at [80, 362] on link "My Documents arrow_drop_down" at bounding box center [108, 348] width 194 height 33
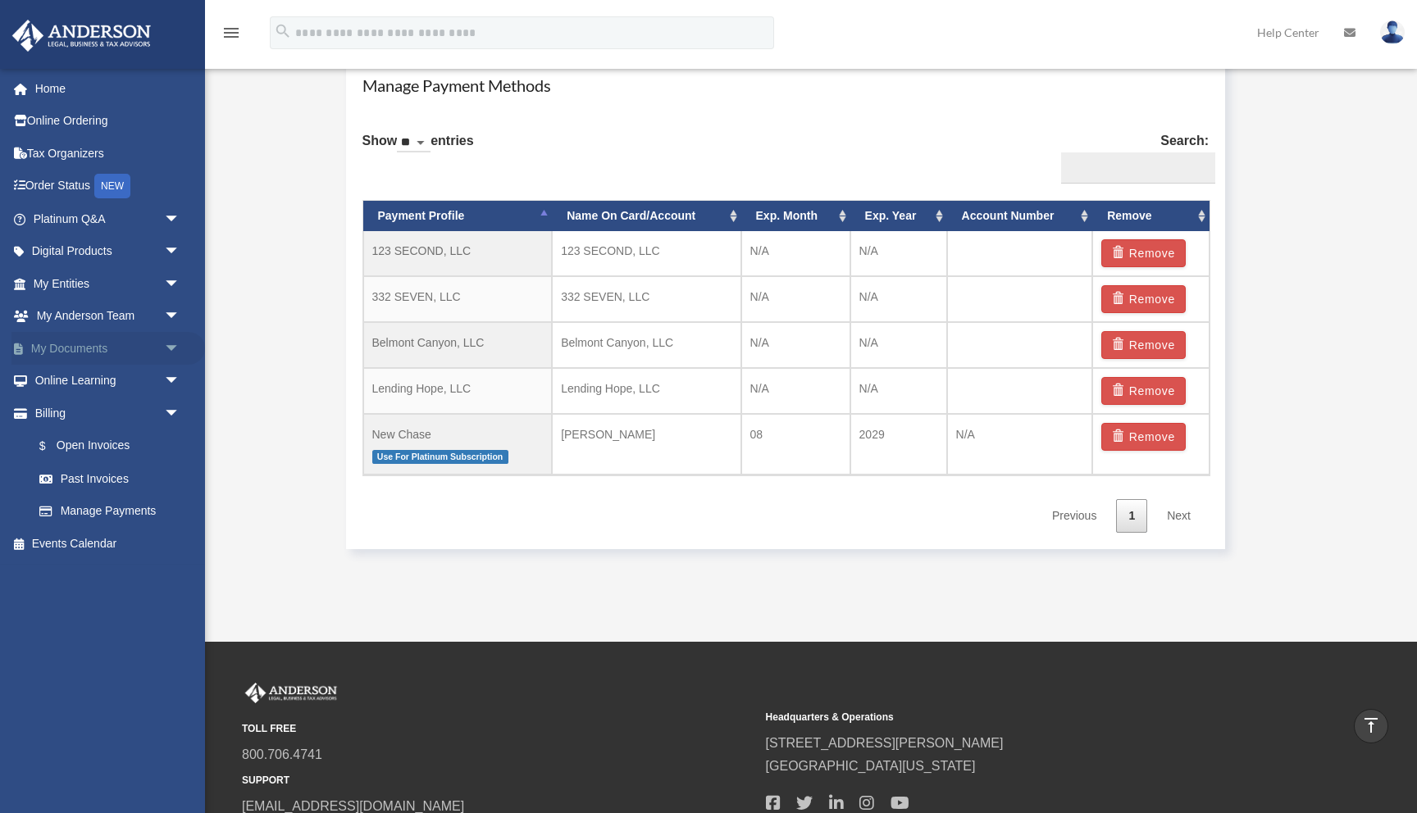
click at [80, 362] on link "My Documents arrow_drop_down" at bounding box center [108, 348] width 194 height 33
click at [168, 350] on span "arrow_drop_down" at bounding box center [180, 349] width 33 height 34
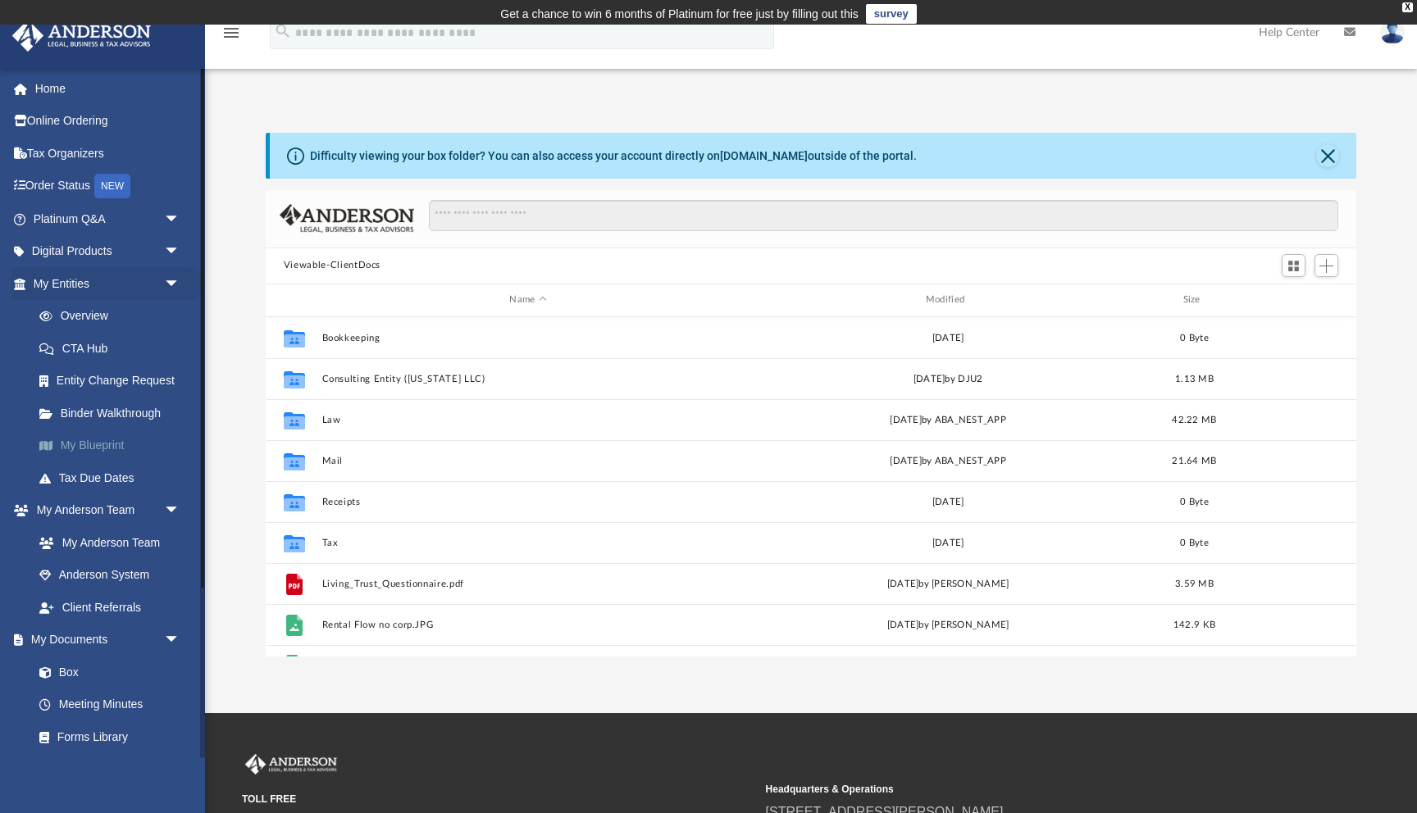
scroll to position [372, 1091]
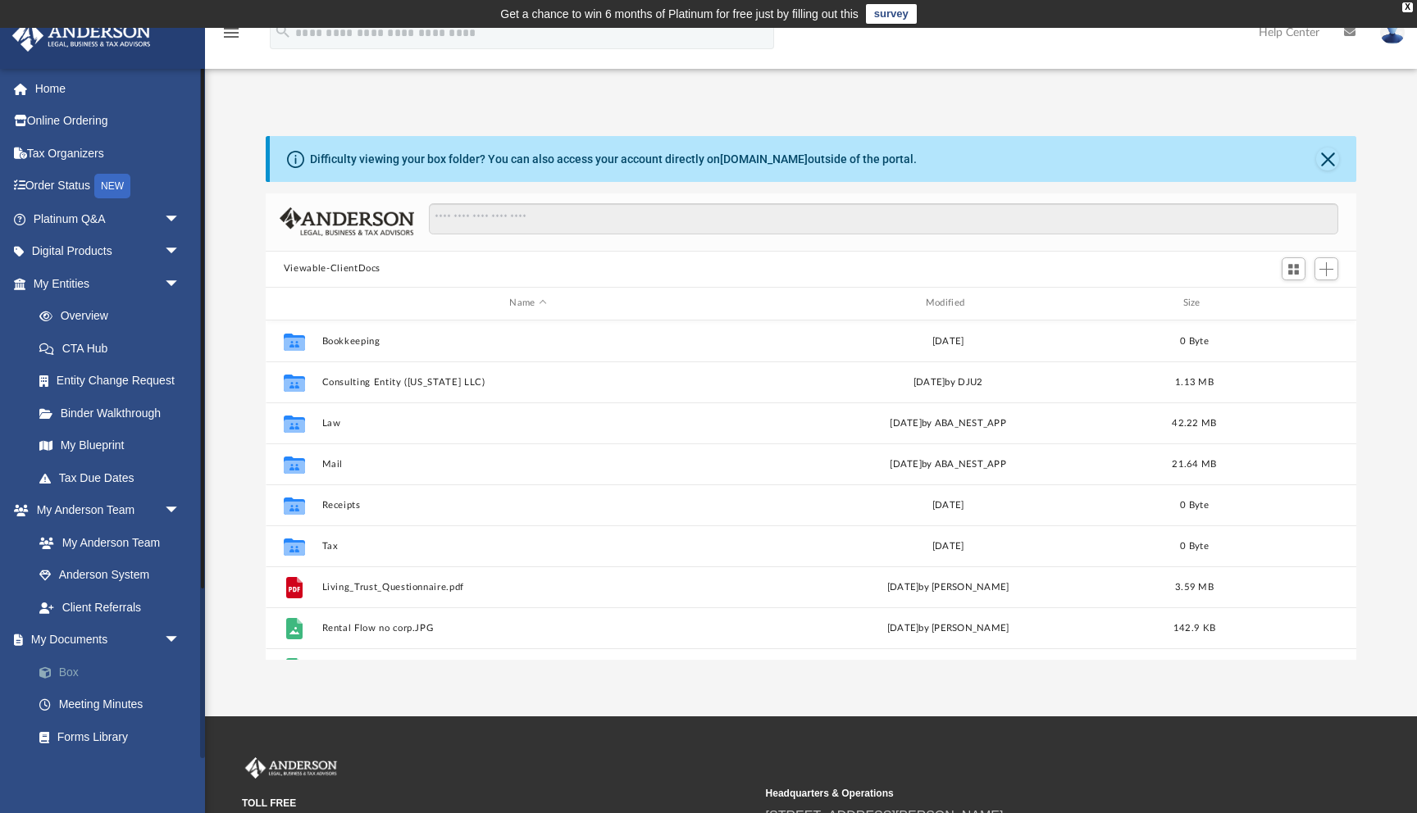
click at [64, 677] on link "Box" at bounding box center [114, 672] width 182 height 33
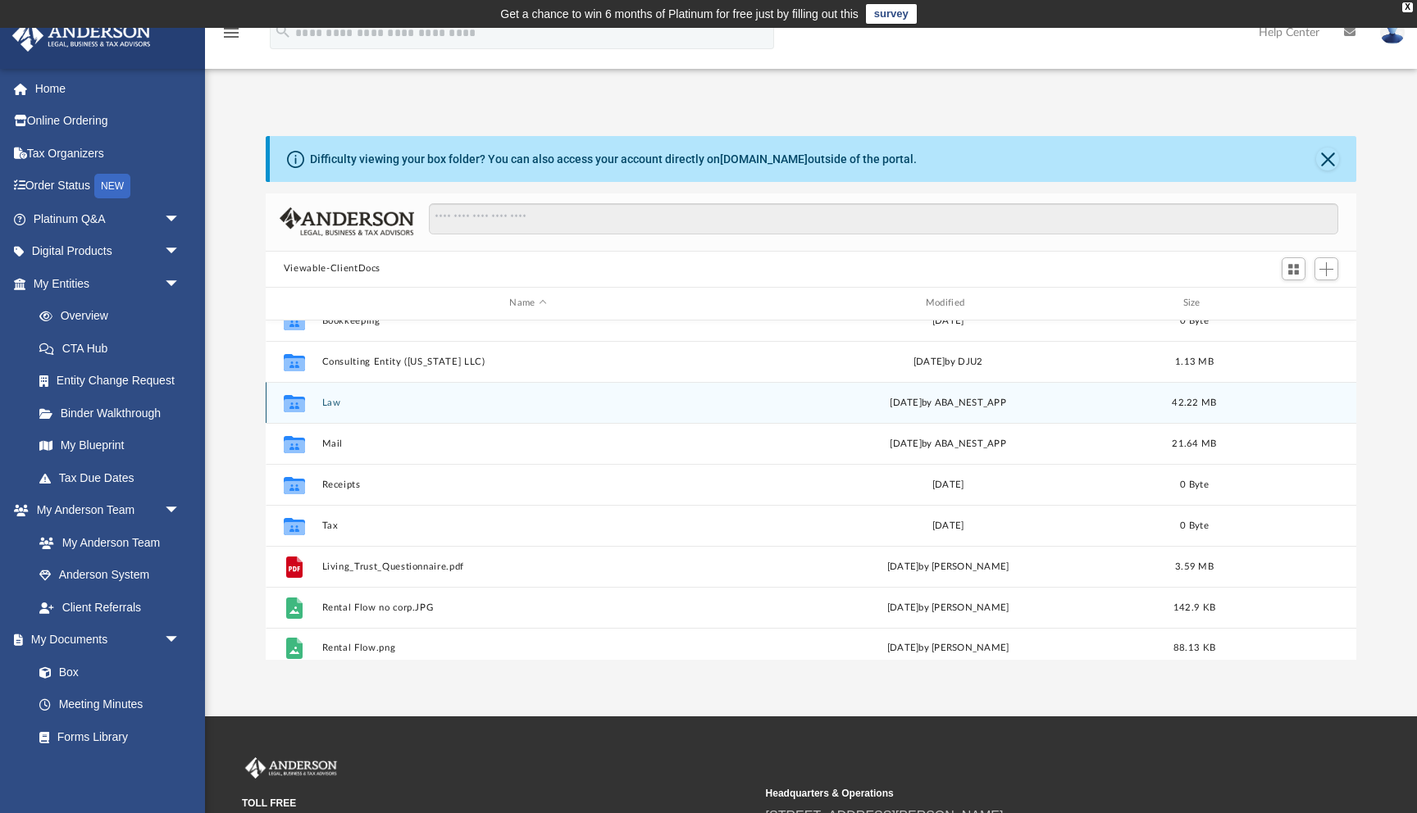
scroll to position [20, 0]
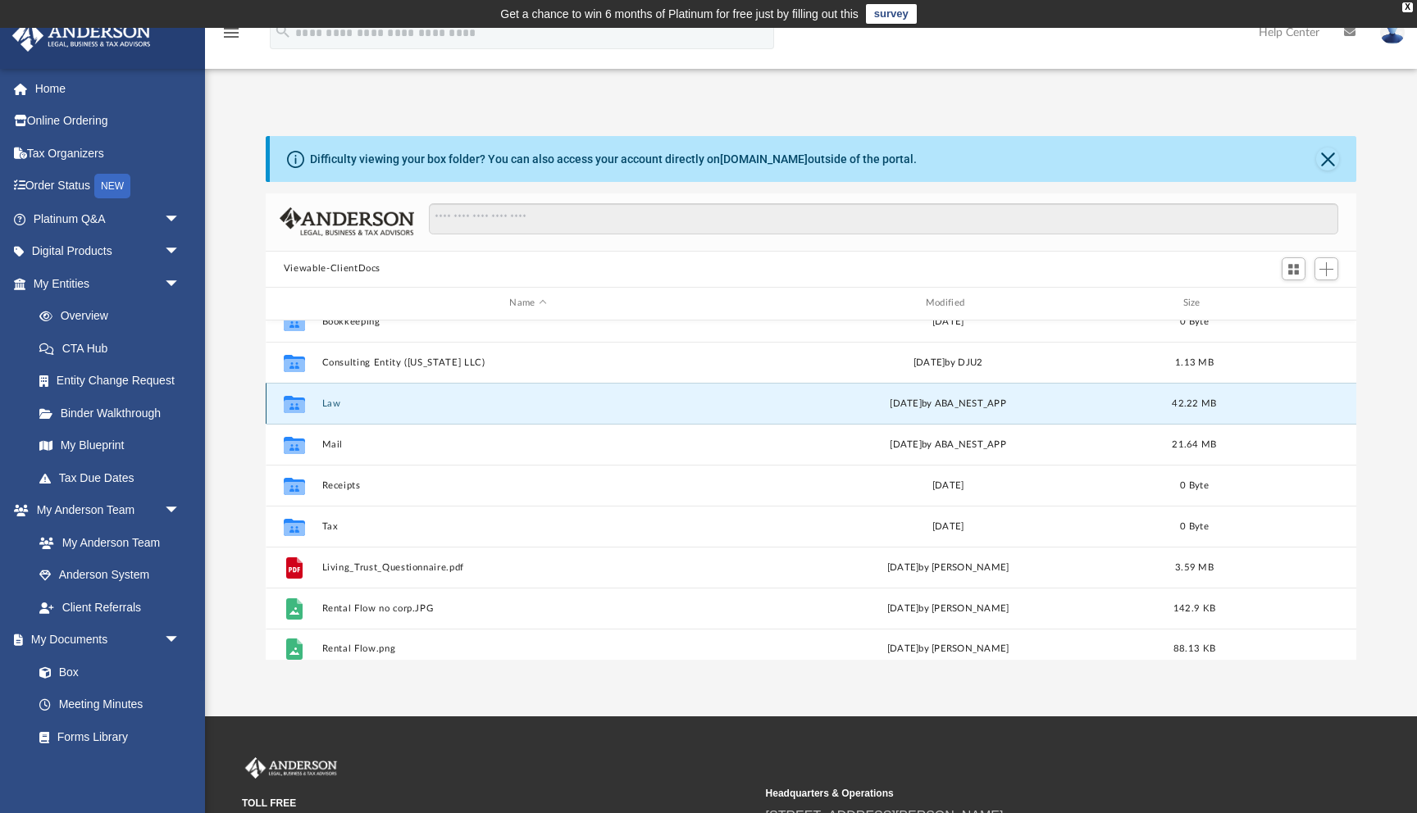
click at [336, 403] on button "Law" at bounding box center [527, 404] width 412 height 11
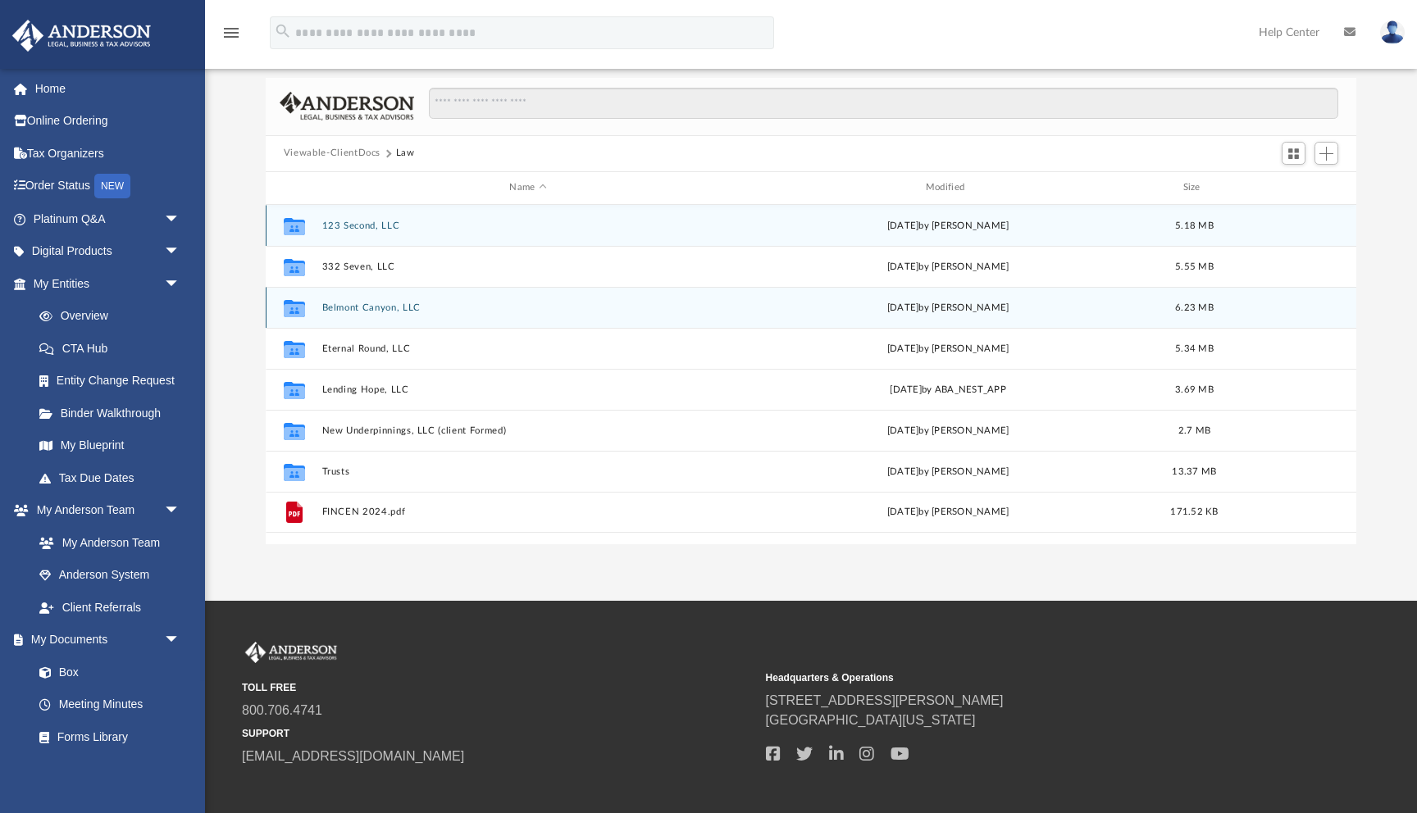
scroll to position [119, 0]
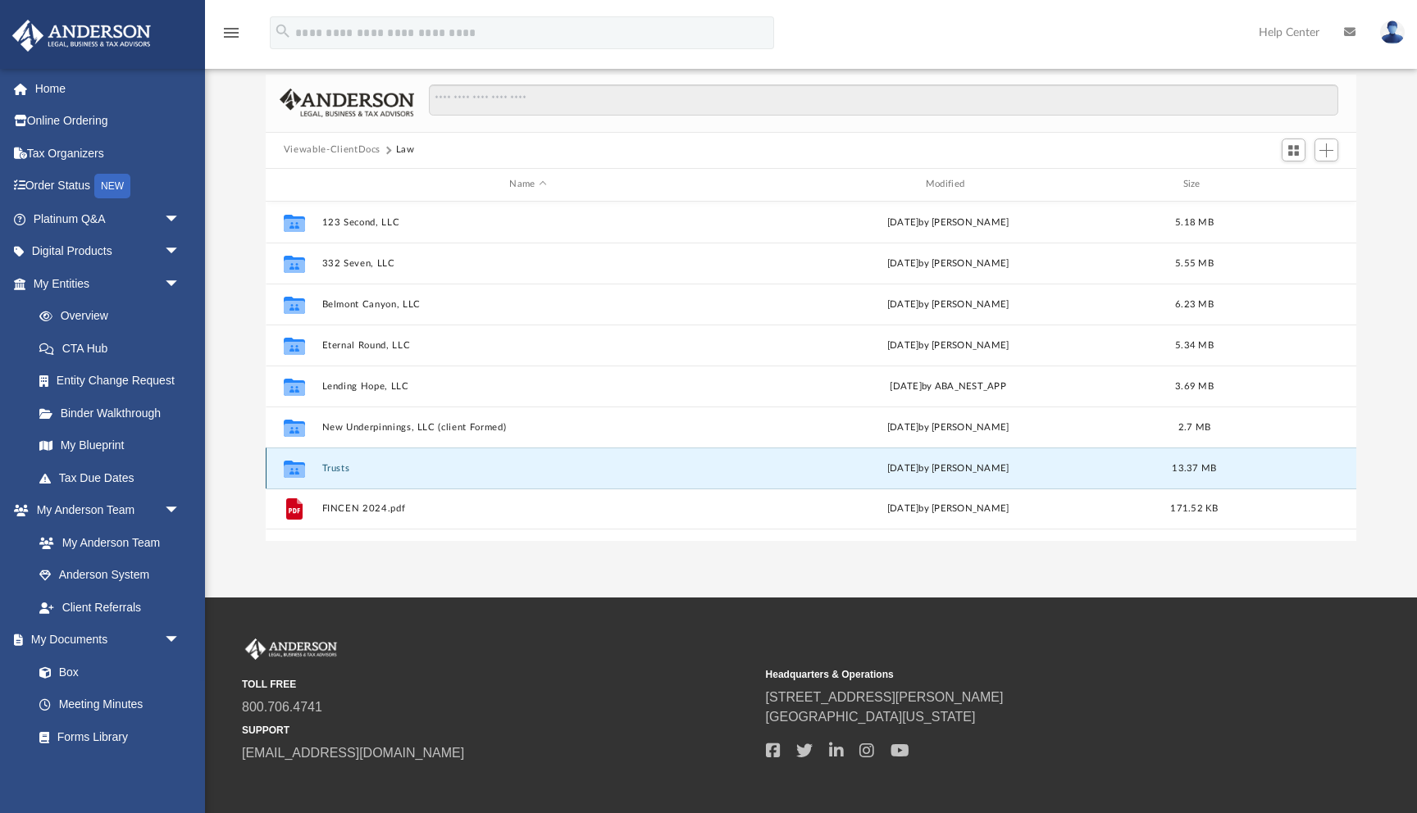
click at [336, 463] on button "Trusts" at bounding box center [527, 468] width 412 height 11
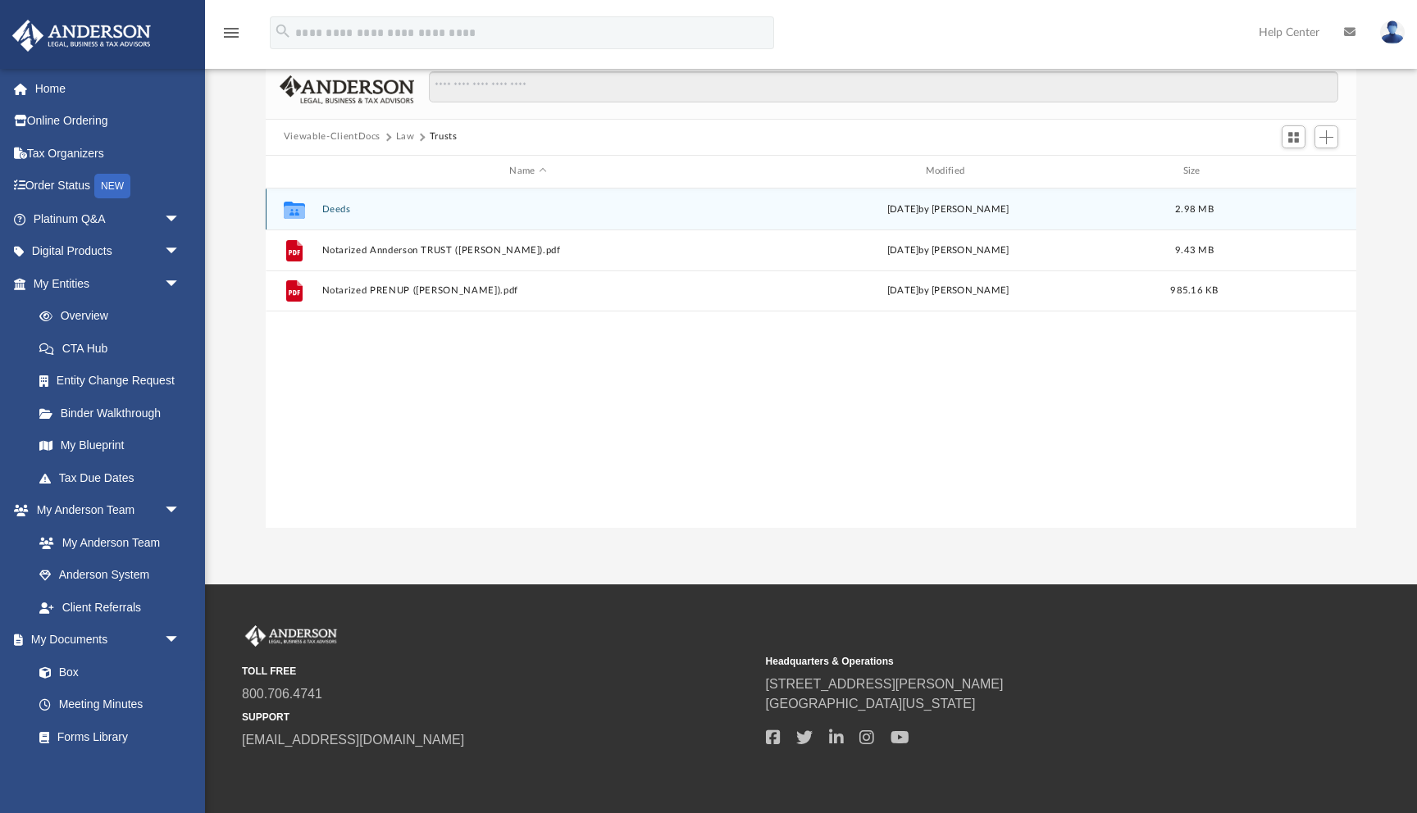
scroll to position [140, 0]
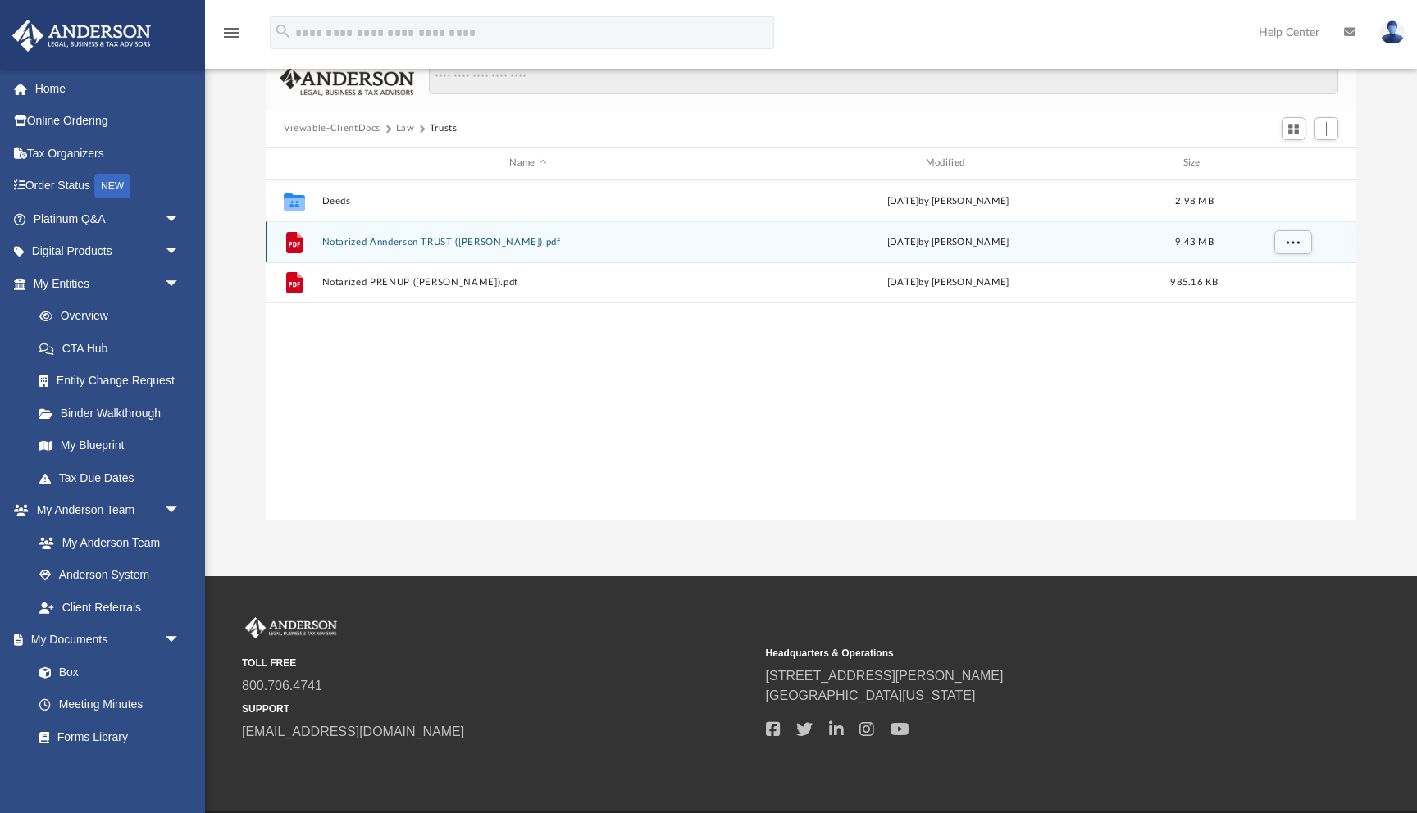
drag, startPoint x: 877, startPoint y: 241, endPoint x: 1003, endPoint y: 252, distance: 126.7
click at [1003, 252] on div "File Notarized Annderson TRUST ([PERSON_NAME]).pdf [DATE] by [PERSON_NAME] 9.43…" at bounding box center [811, 241] width 1091 height 41
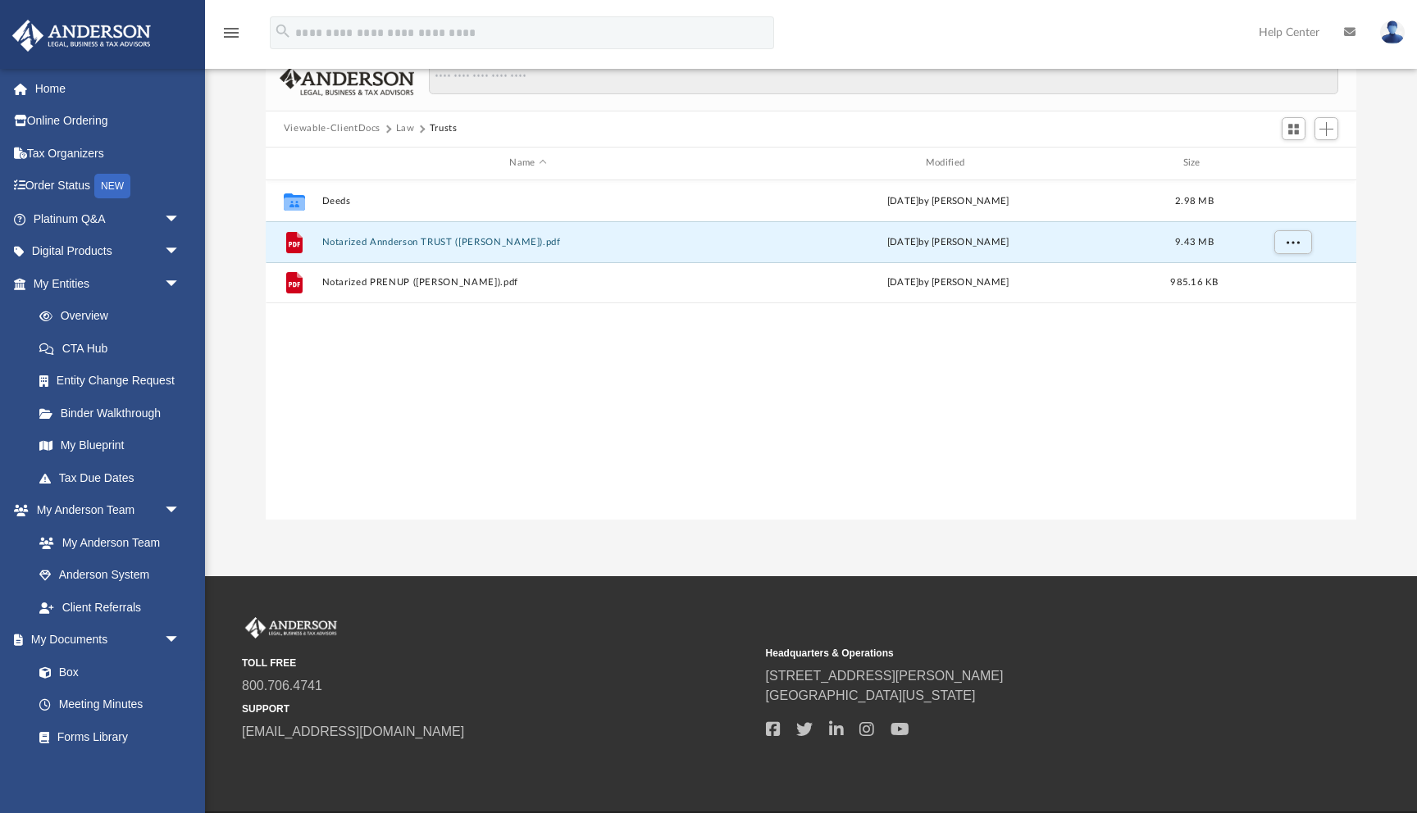
click at [1023, 331] on div "Collaborated Folder Deeds [DATE] by [PERSON_NAME] 2.98 MB File Notarized Annder…" at bounding box center [811, 350] width 1091 height 340
click at [1293, 252] on button "More options" at bounding box center [1292, 242] width 38 height 25
click at [1278, 280] on li "Preview" at bounding box center [1278, 275] width 48 height 17
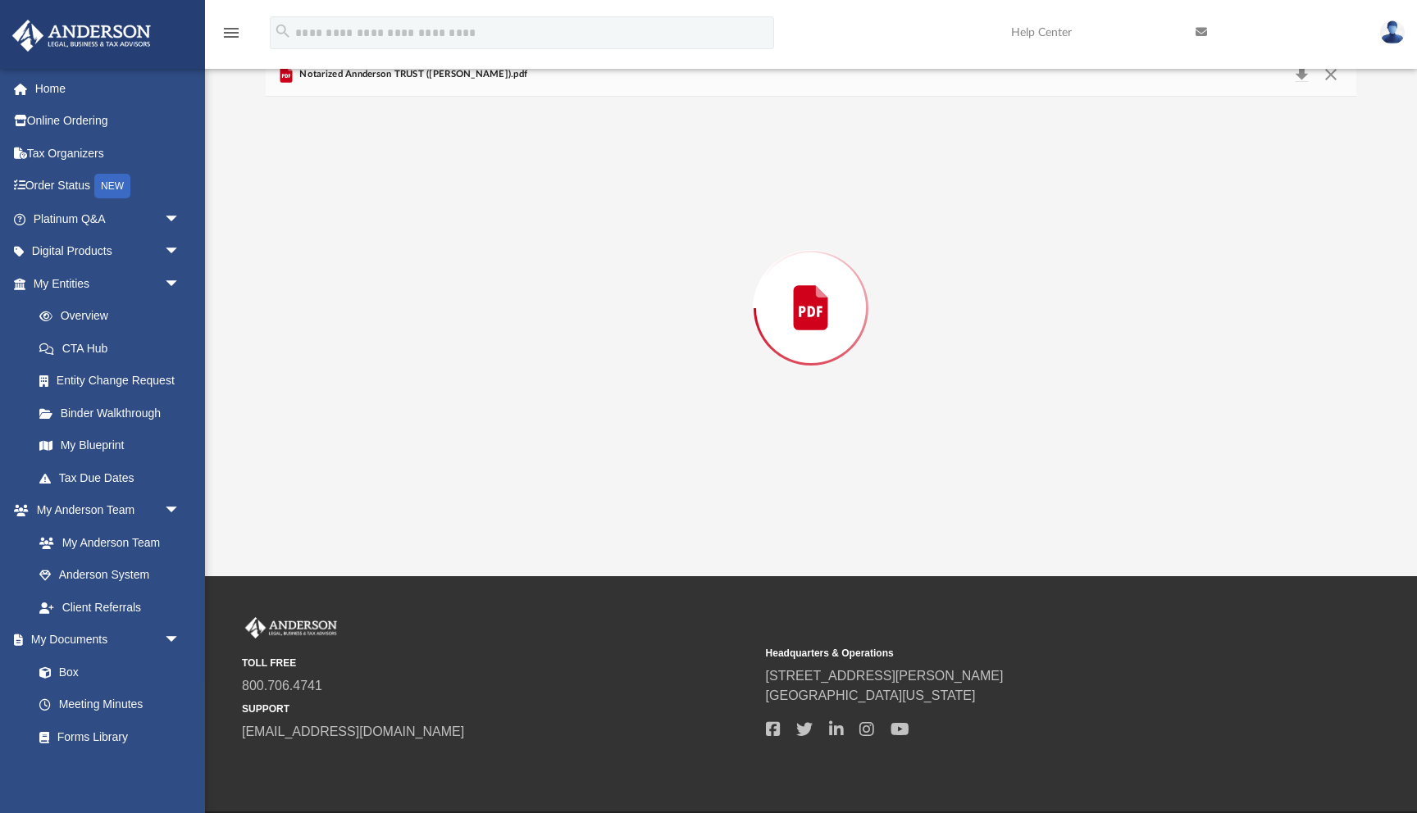
click at [1278, 280] on div "Preview" at bounding box center [811, 308] width 1091 height 423
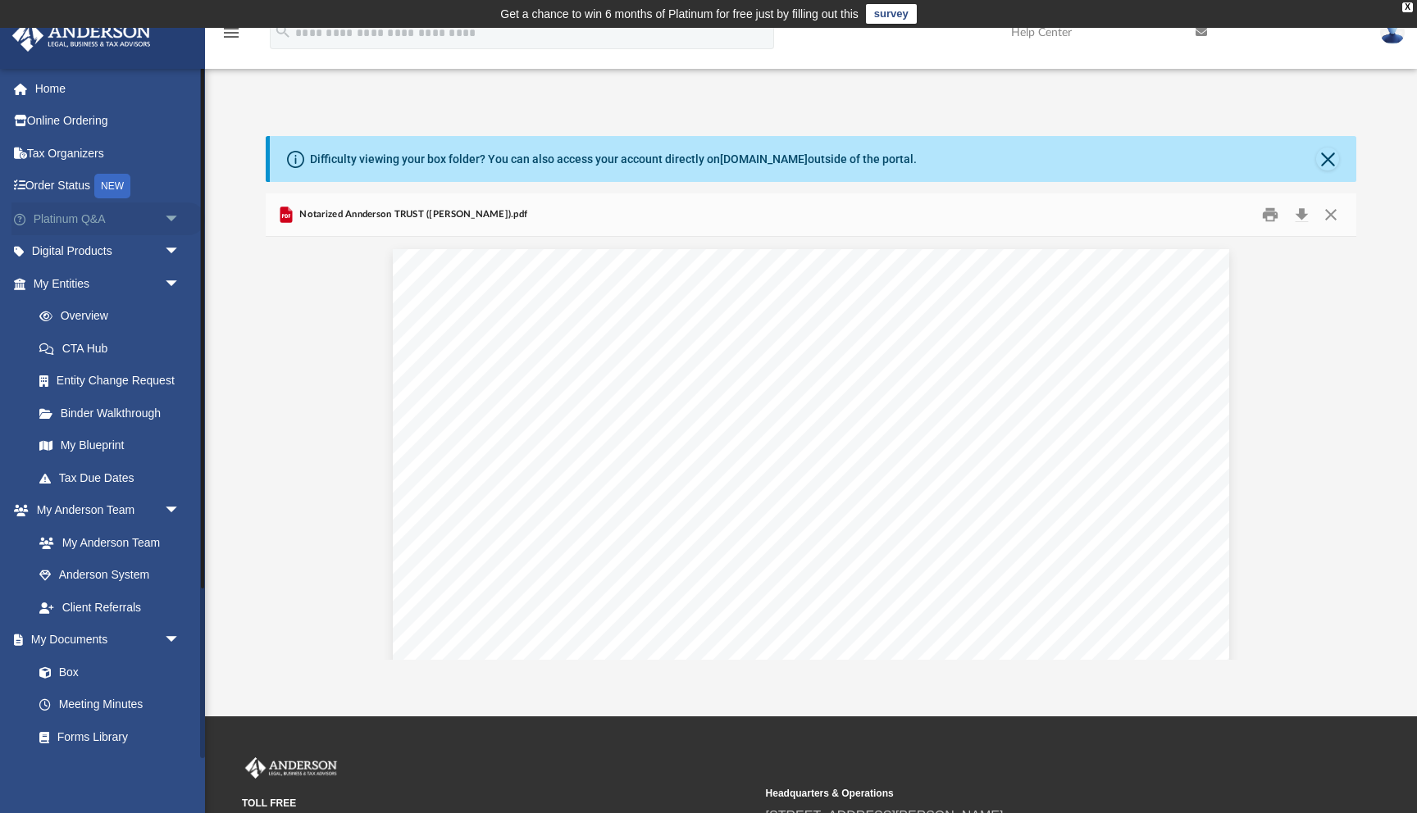
scroll to position [0, 0]
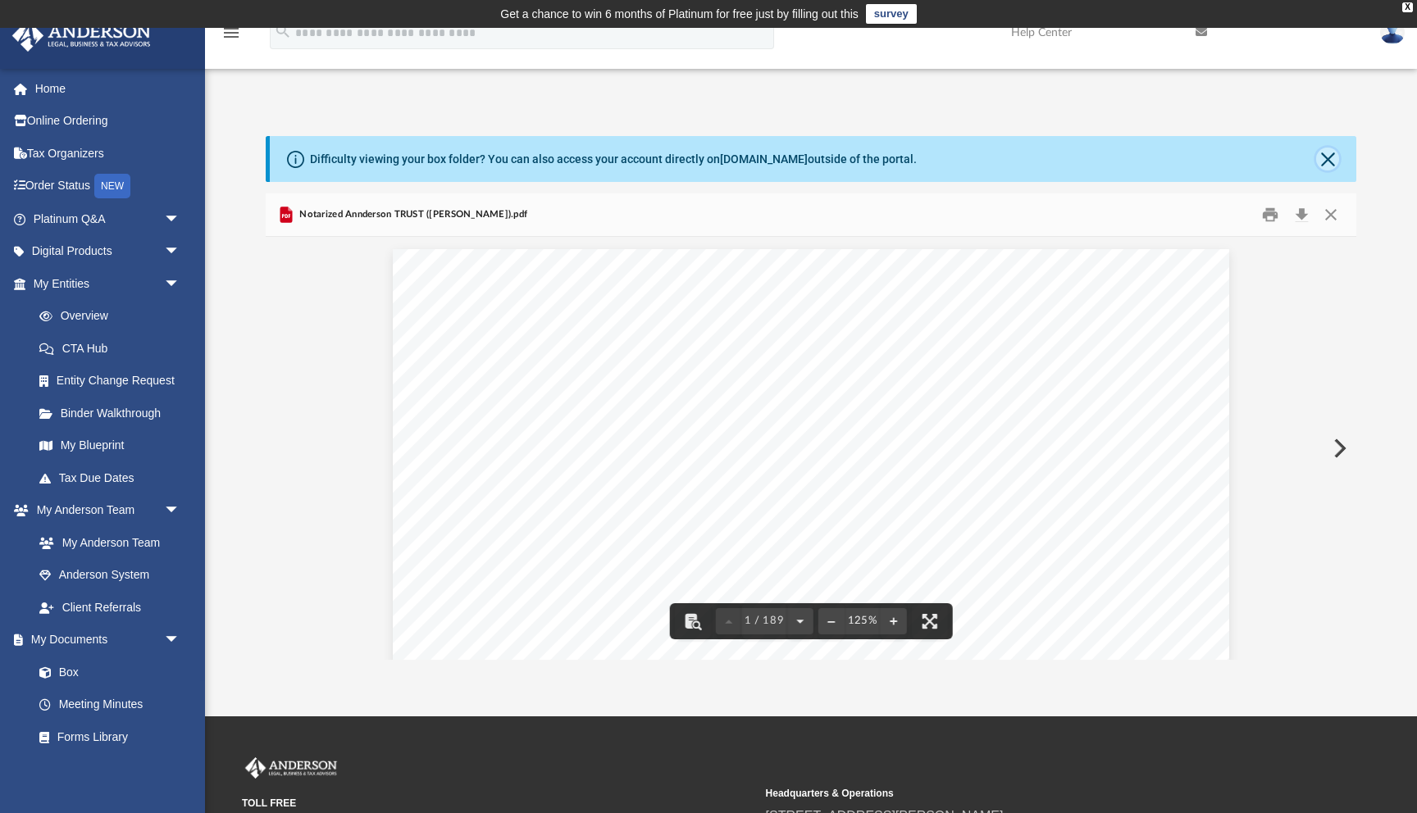
click at [1328, 165] on button "Close" at bounding box center [1327, 159] width 23 height 23
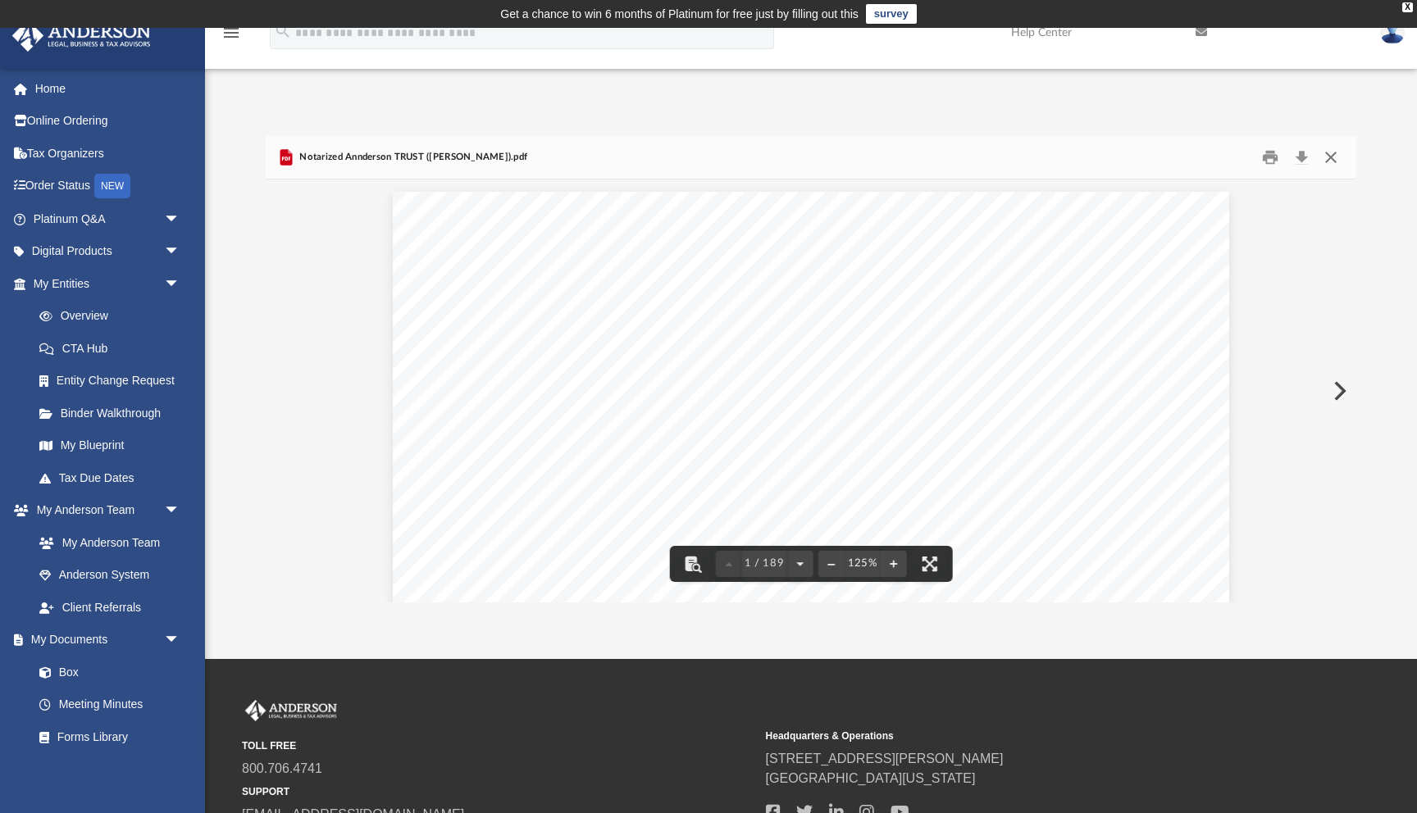
click at [1325, 158] on button "Close" at bounding box center [1331, 156] width 30 height 25
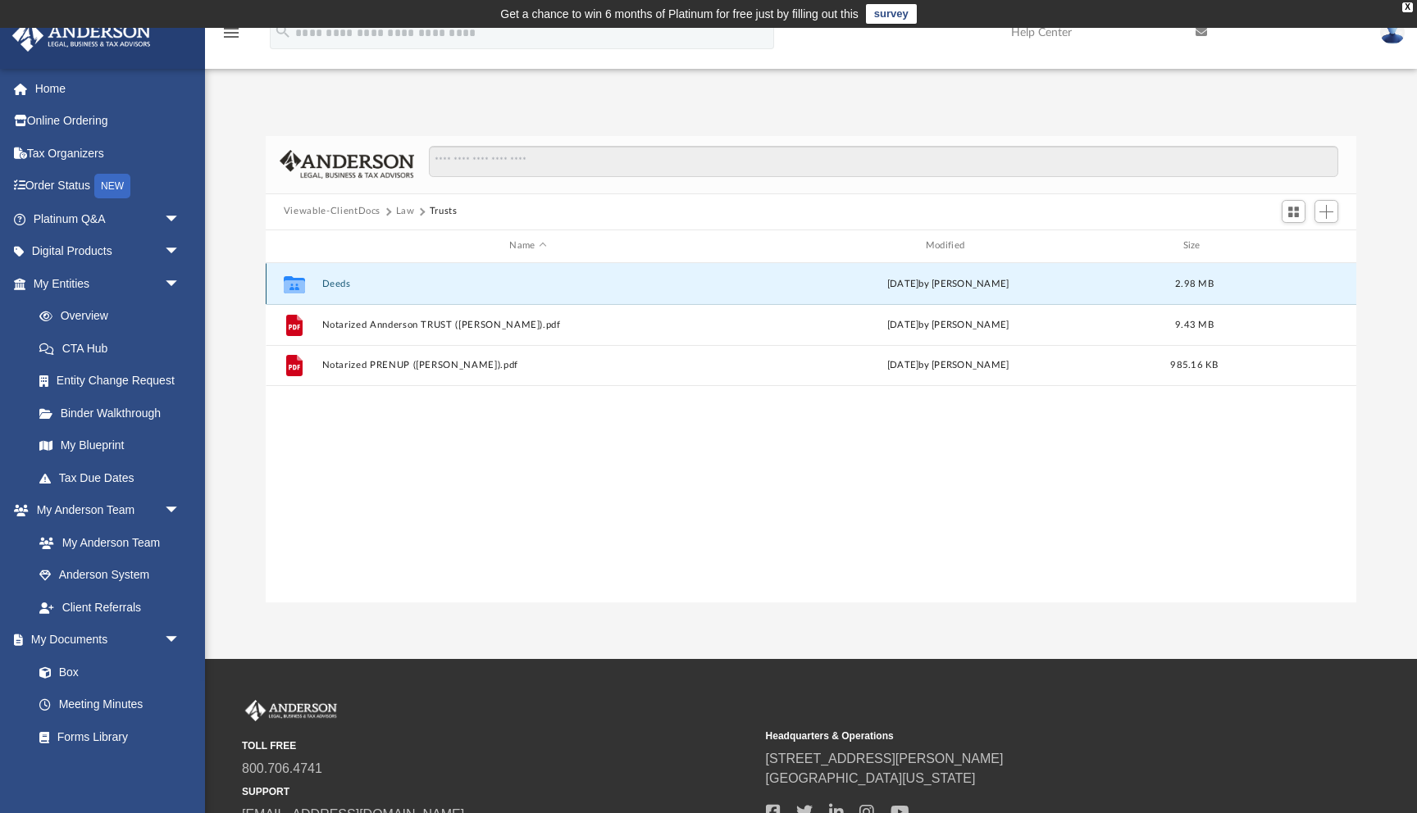
click at [340, 285] on button "Deeds" at bounding box center [527, 284] width 412 height 11
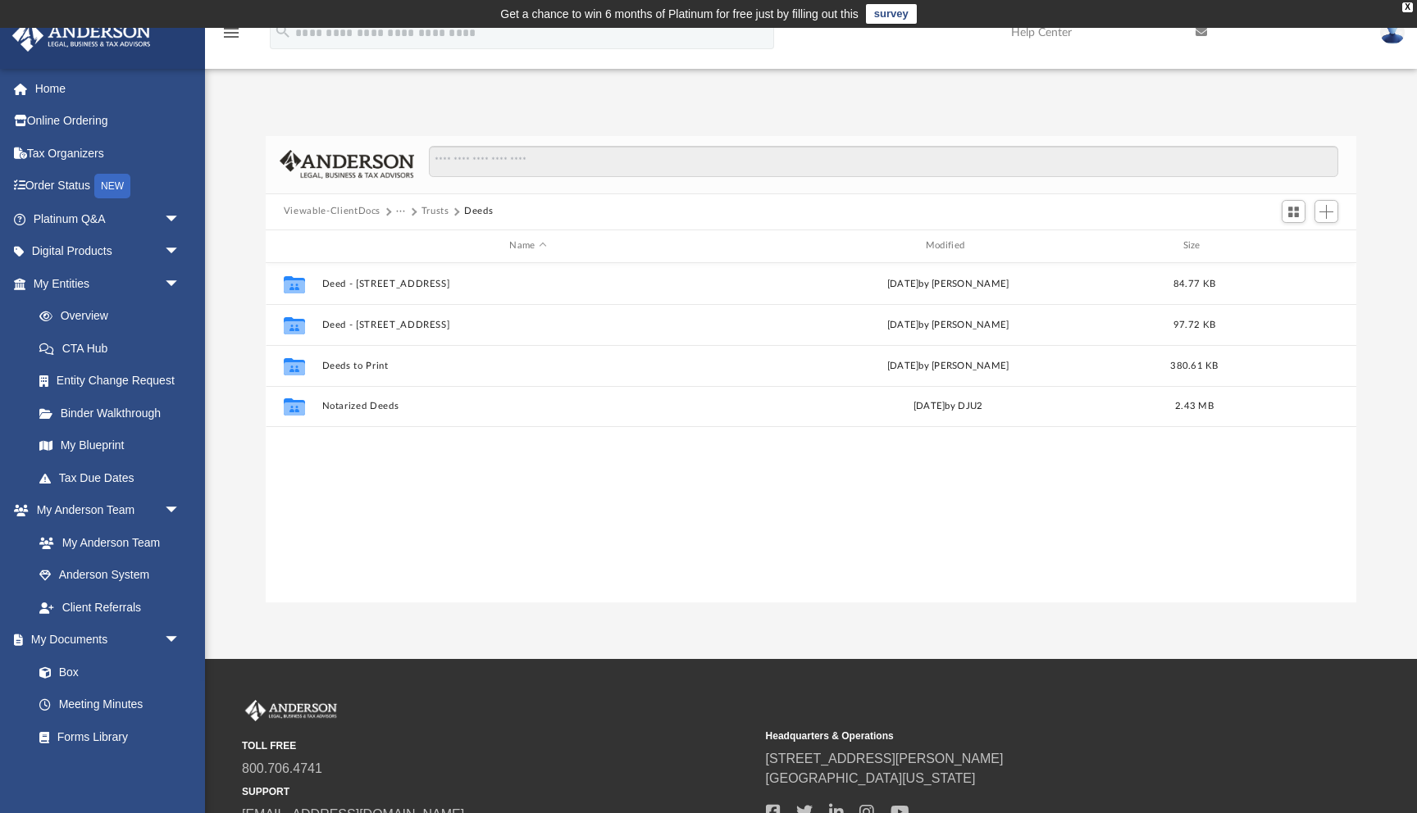
click at [438, 216] on button "Trusts" at bounding box center [435, 211] width 28 height 15
click at [439, 211] on button "Trusts" at bounding box center [444, 211] width 28 height 15
click at [410, 211] on button "Law" at bounding box center [405, 211] width 19 height 15
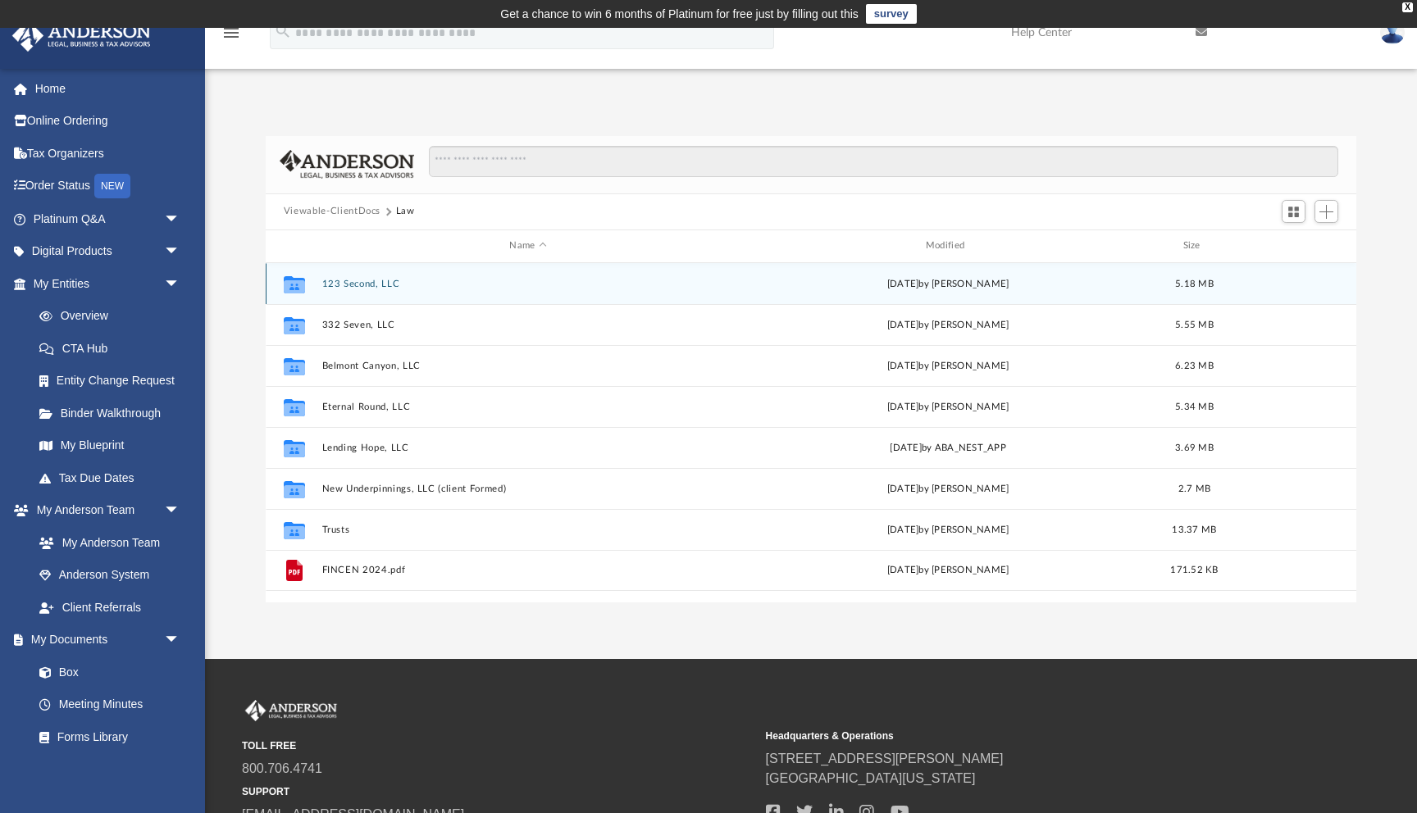
click at [353, 275] on div "Collaborated Folder 123 Second, LLC [DATE] by [PERSON_NAME] 5.18 MB" at bounding box center [811, 283] width 1091 height 41
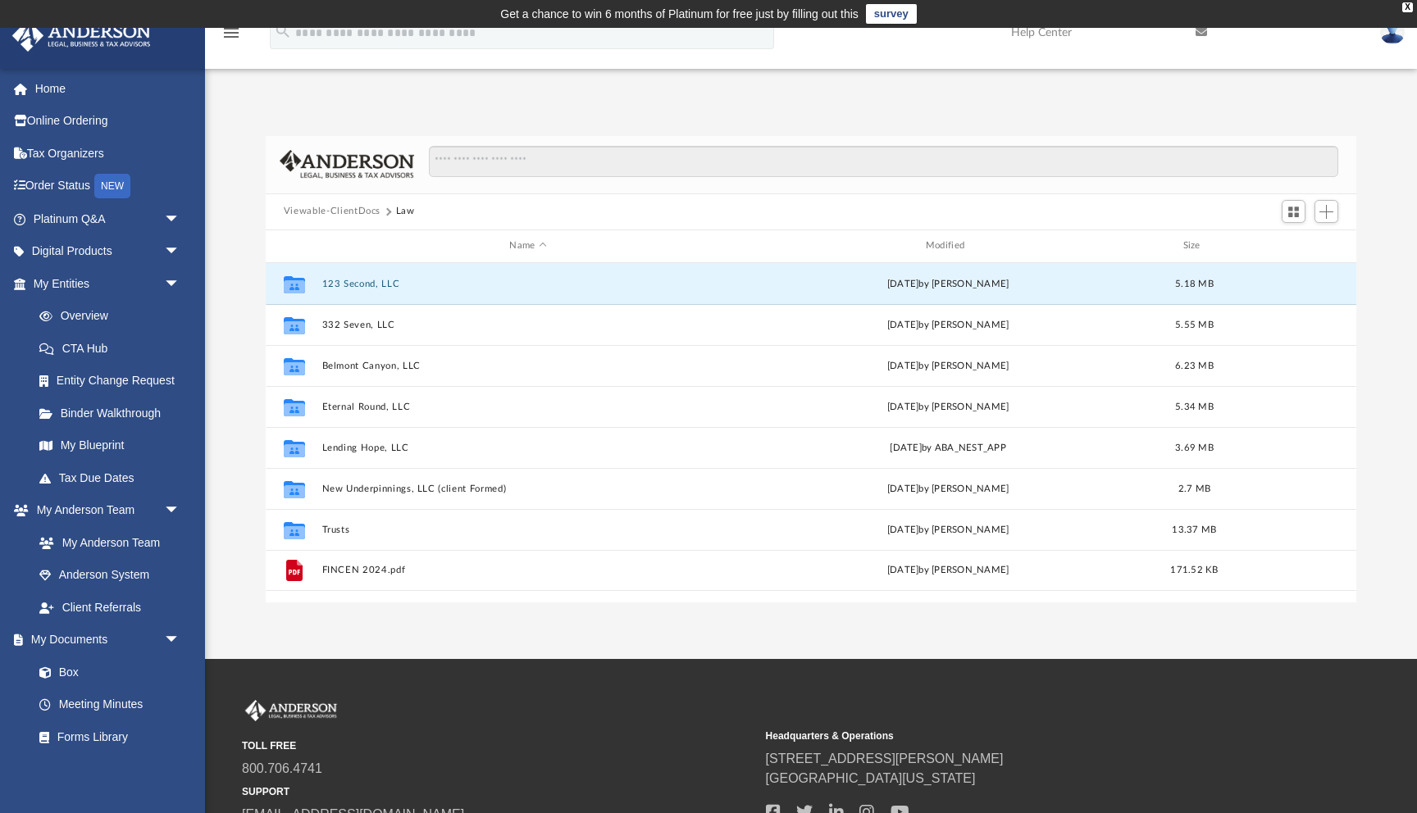
click at [370, 214] on button "Viewable-ClientDocs" at bounding box center [332, 211] width 97 height 15
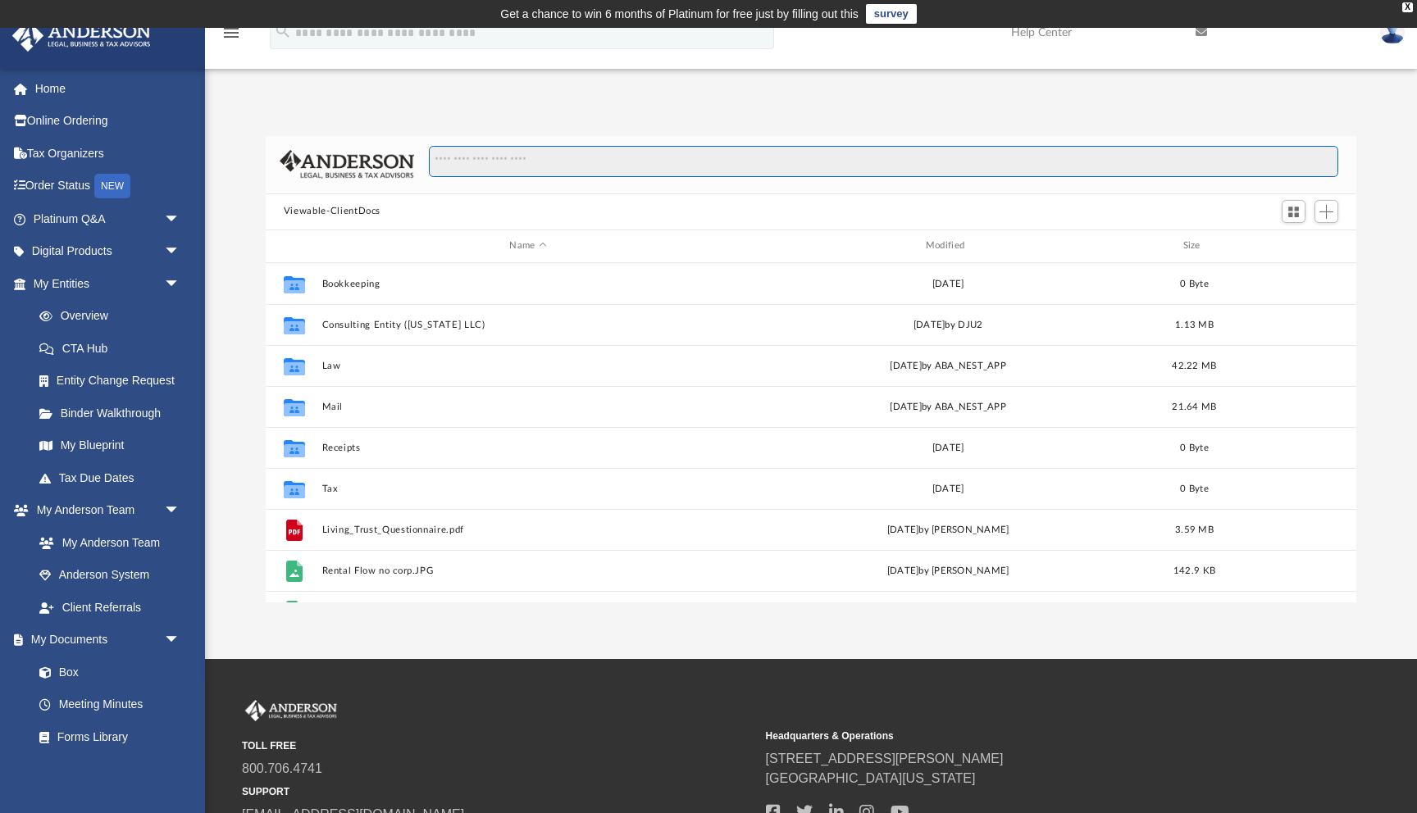
click at [449, 153] on input "Search files and folders" at bounding box center [884, 161] width 910 height 31
click at [401, 116] on div "Difficulty viewing your box folder? You can also access your account directly o…" at bounding box center [811, 352] width 1212 height 501
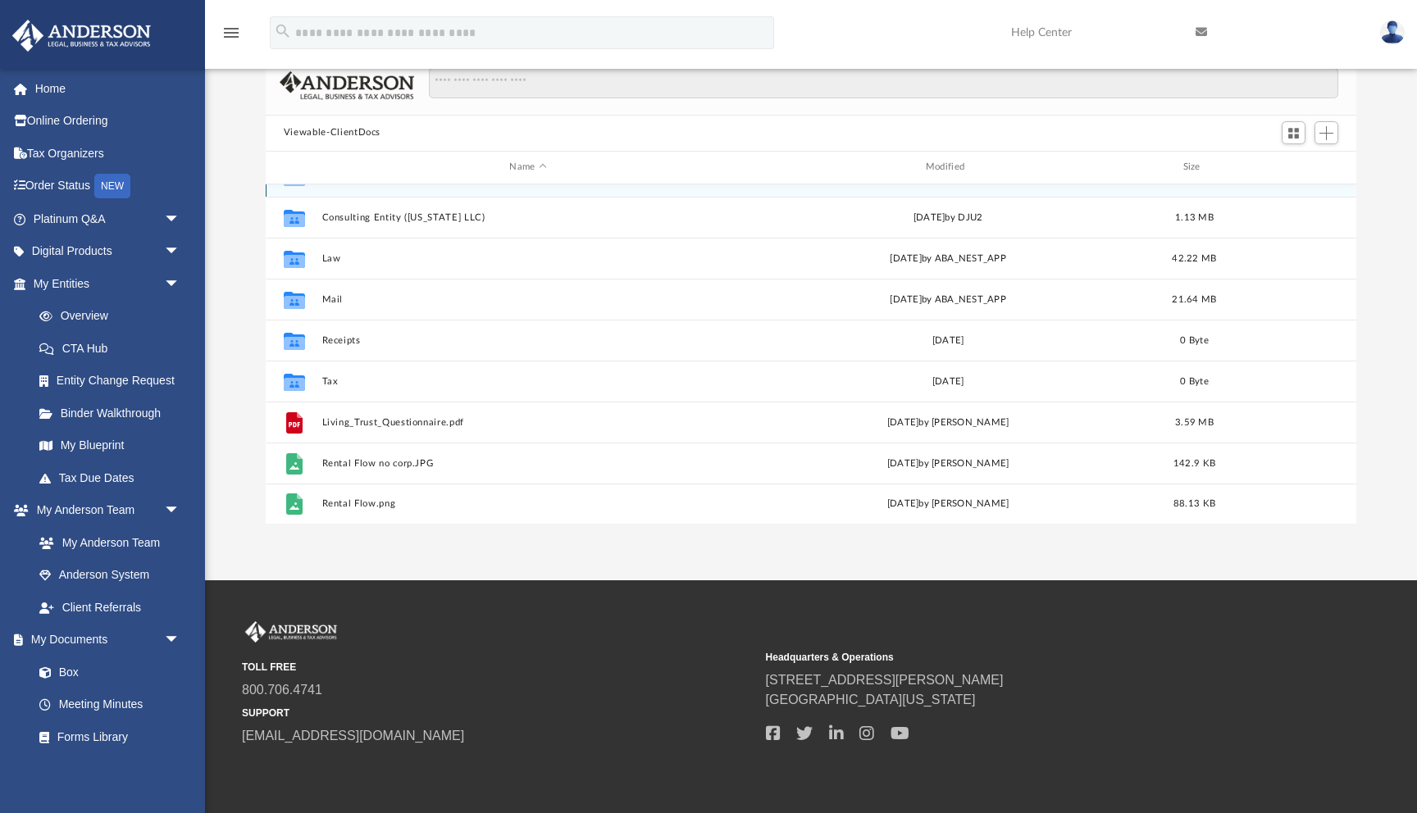
scroll to position [81, 0]
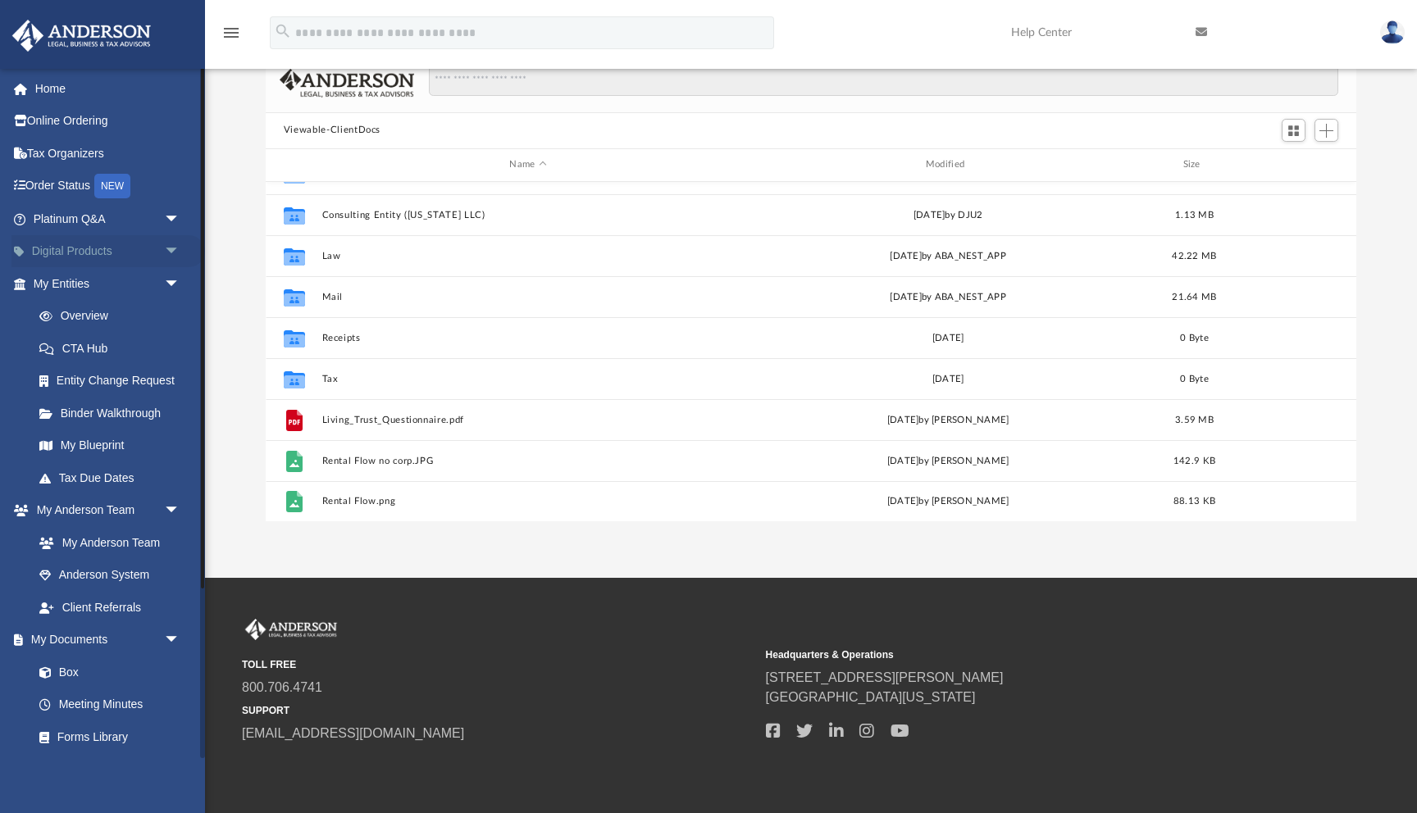
click at [172, 250] on span "arrow_drop_down" at bounding box center [180, 252] width 33 height 34
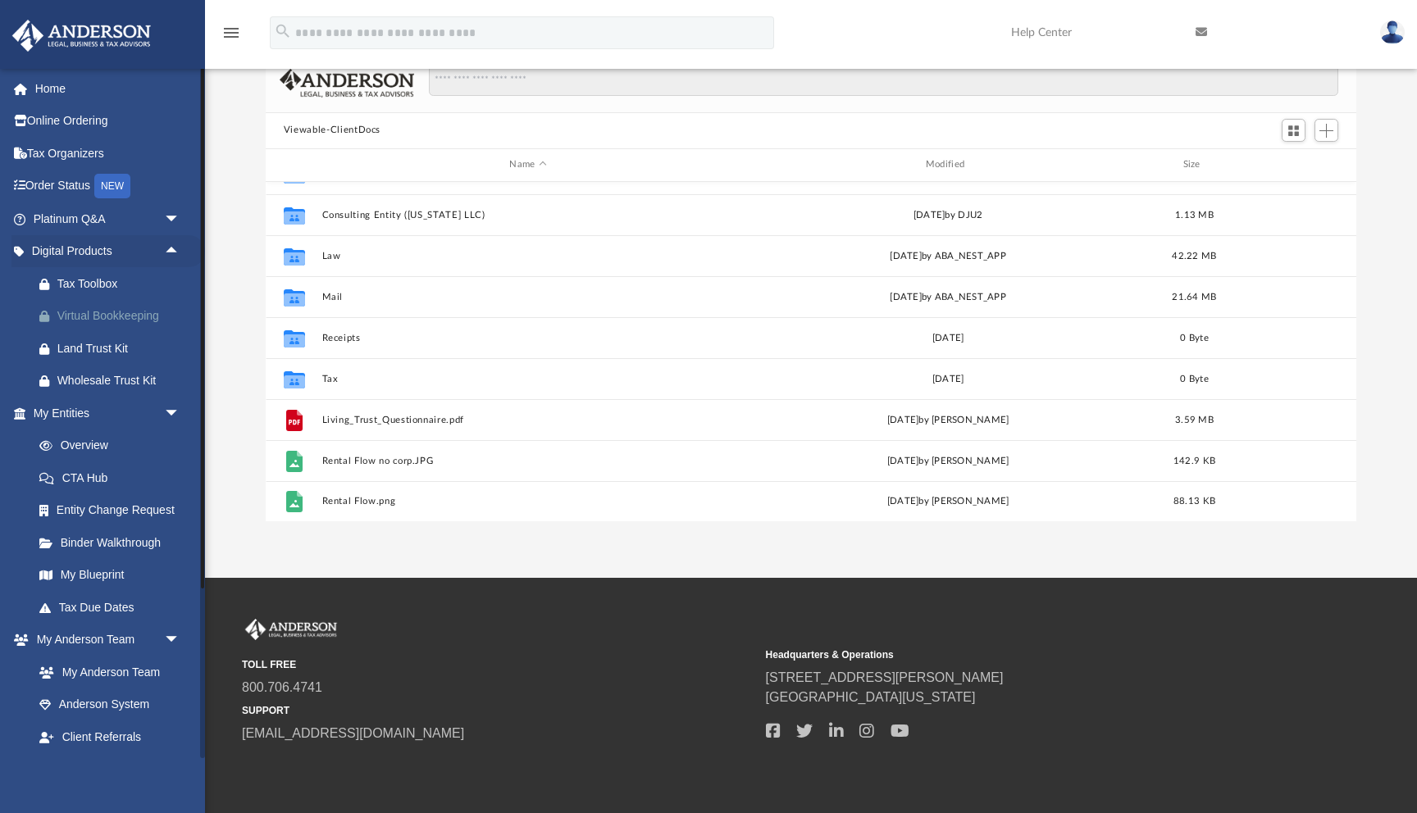
click at [102, 318] on div "Virtual Bookkeeping" at bounding box center [120, 316] width 127 height 21
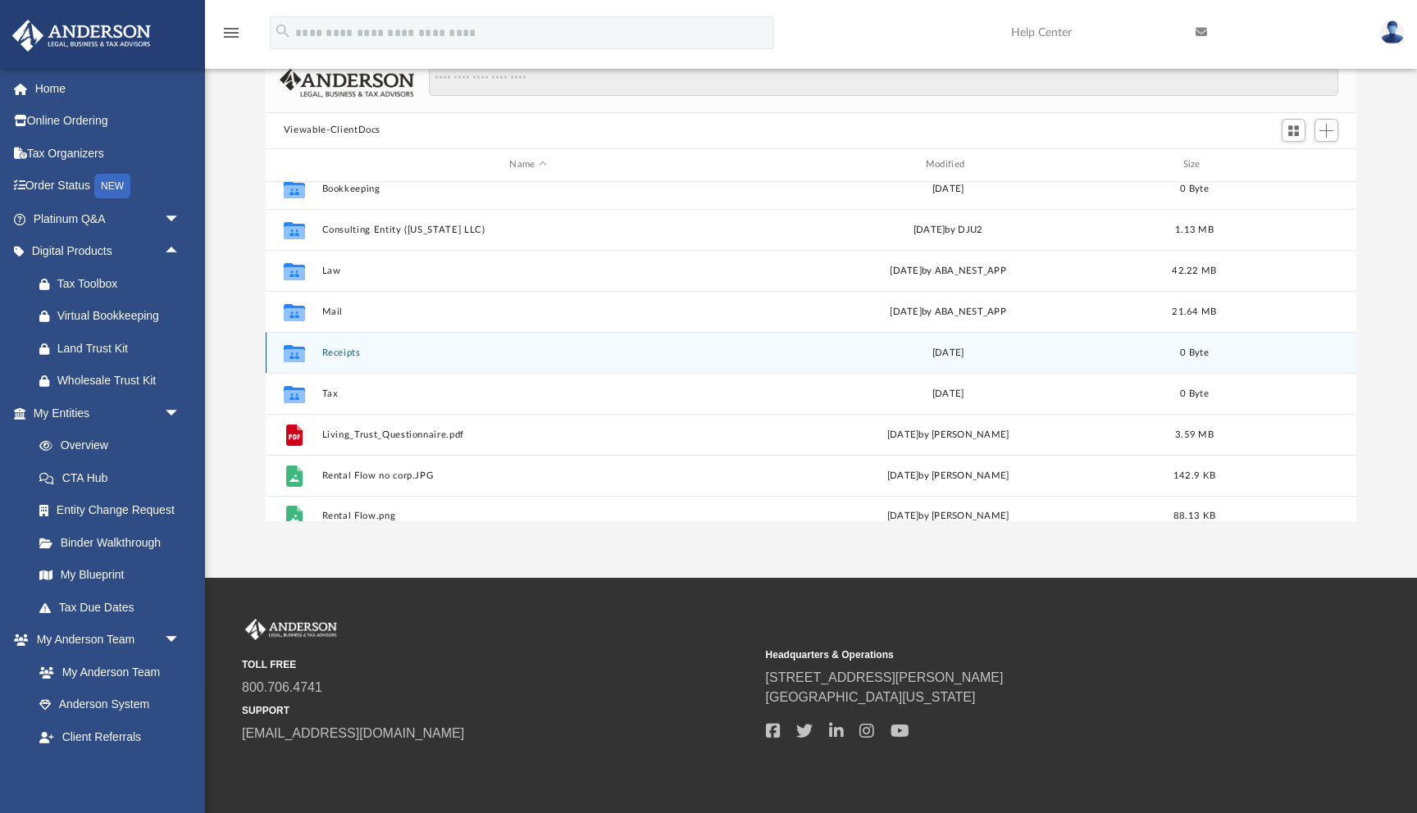
scroll to position [0, 0]
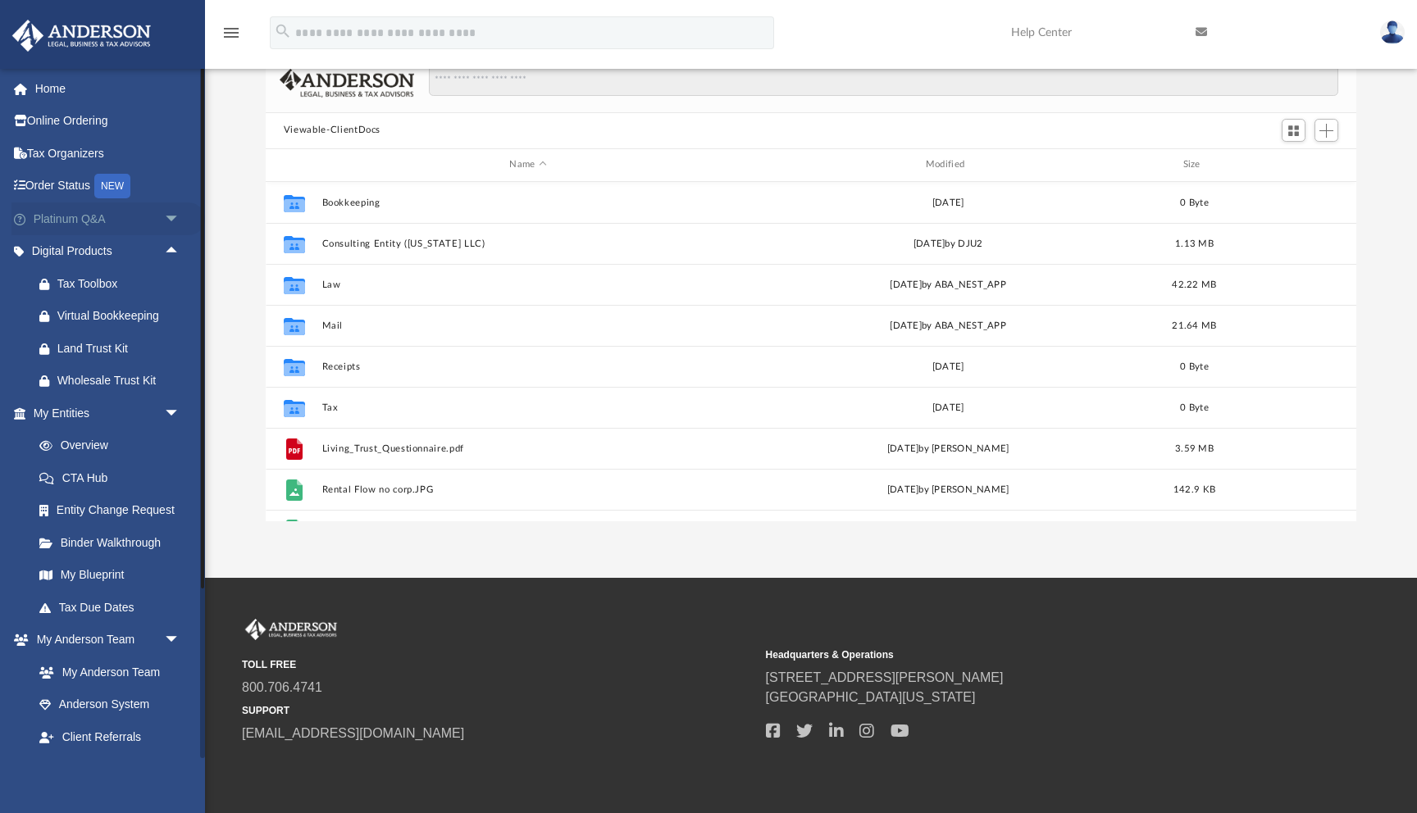
click at [169, 216] on span "arrow_drop_down" at bounding box center [180, 220] width 33 height 34
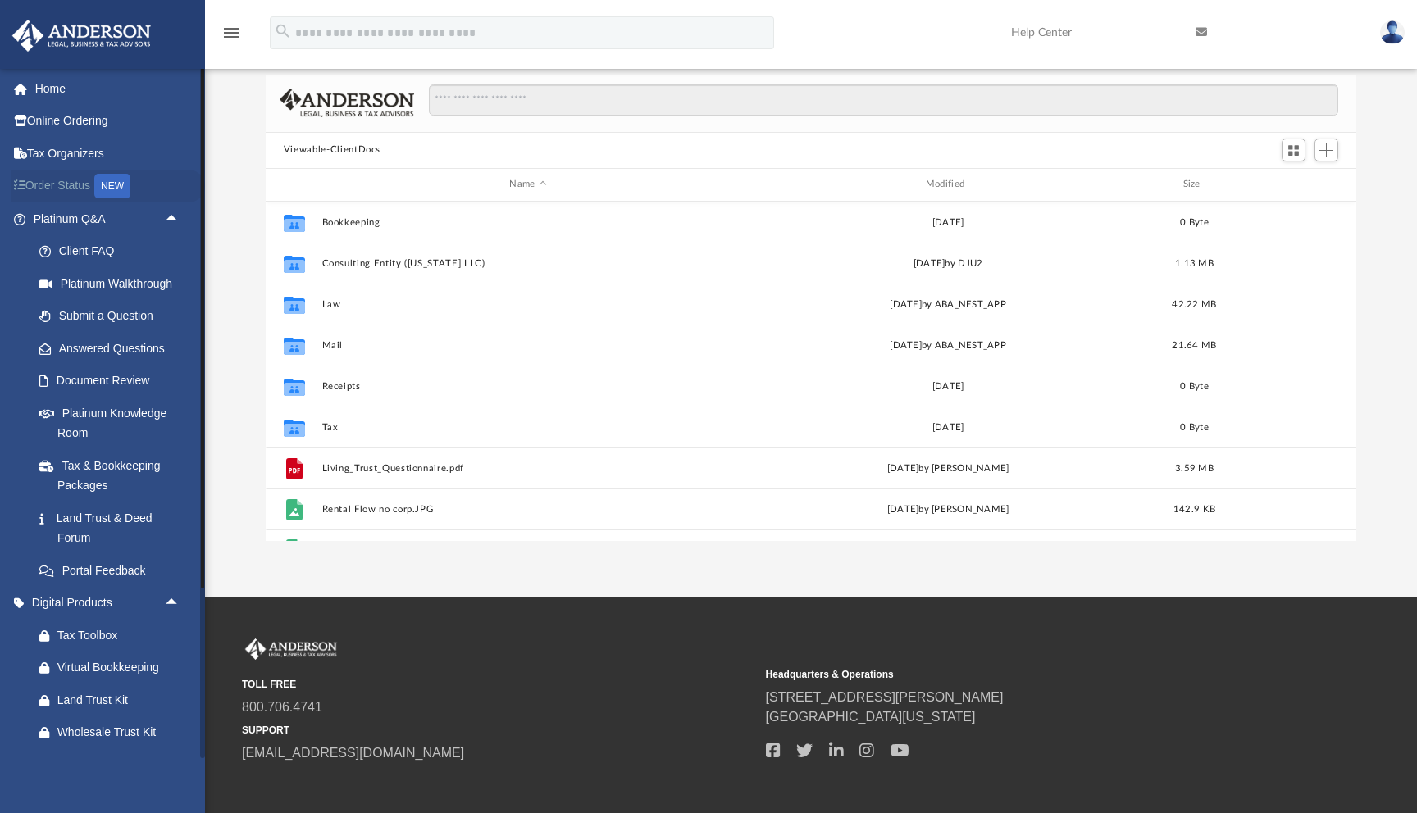
scroll to position [55, 0]
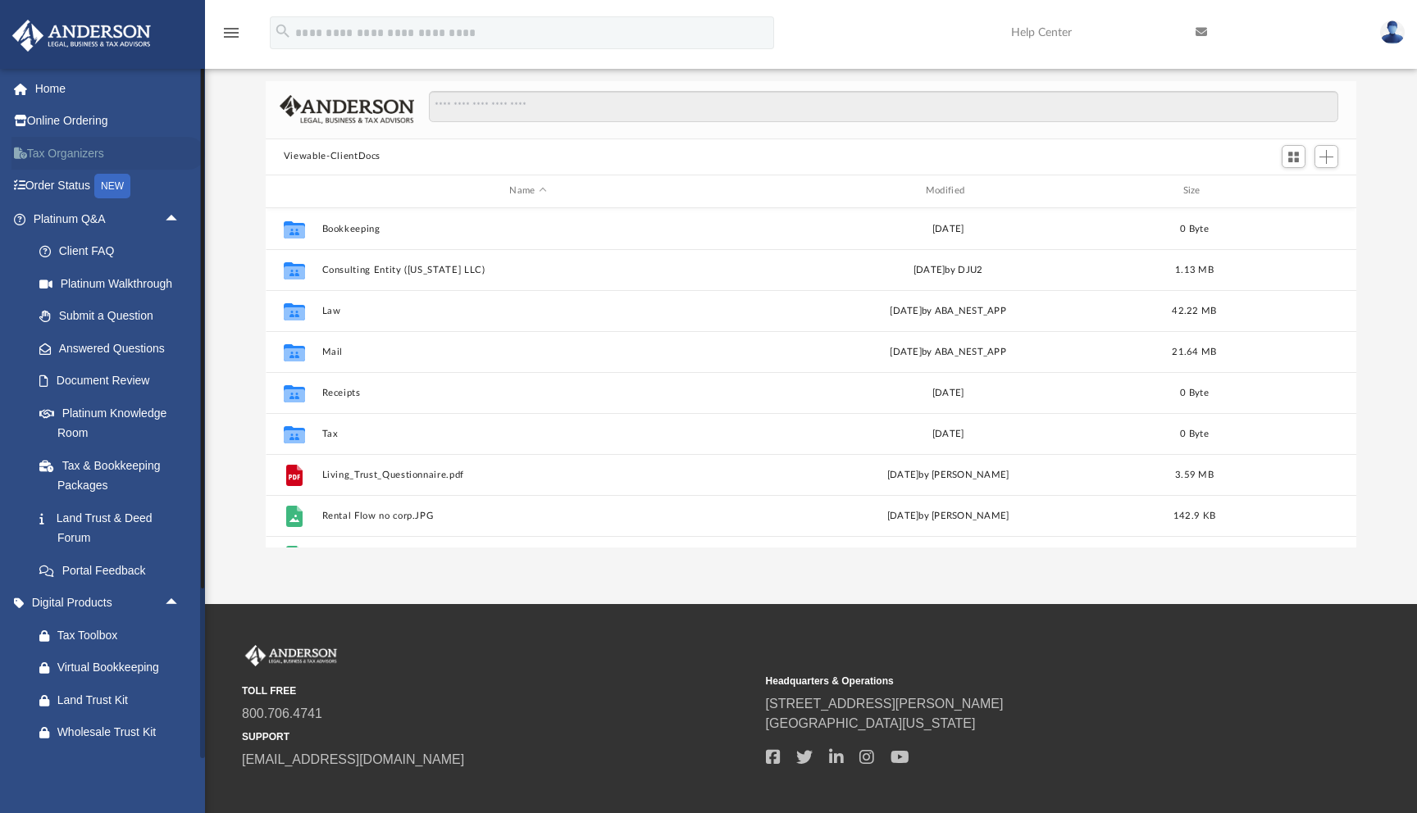
click at [66, 164] on link "Tax Organizers" at bounding box center [108, 153] width 194 height 33
click at [31, 207] on link "Platinum Q&A arrow_drop_up" at bounding box center [108, 219] width 194 height 33
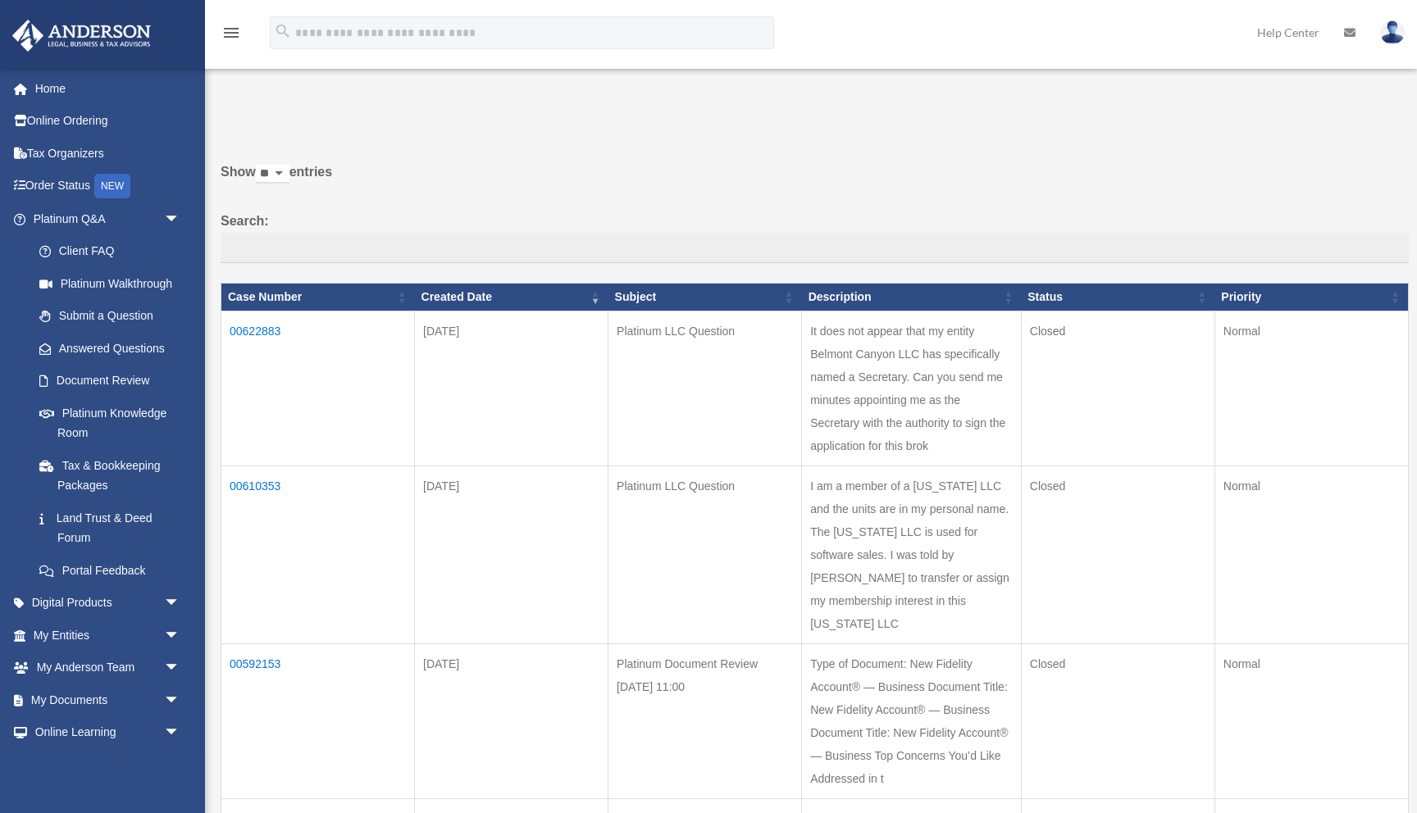
click at [91, 151] on link "Tax Organizers" at bounding box center [108, 153] width 194 height 33
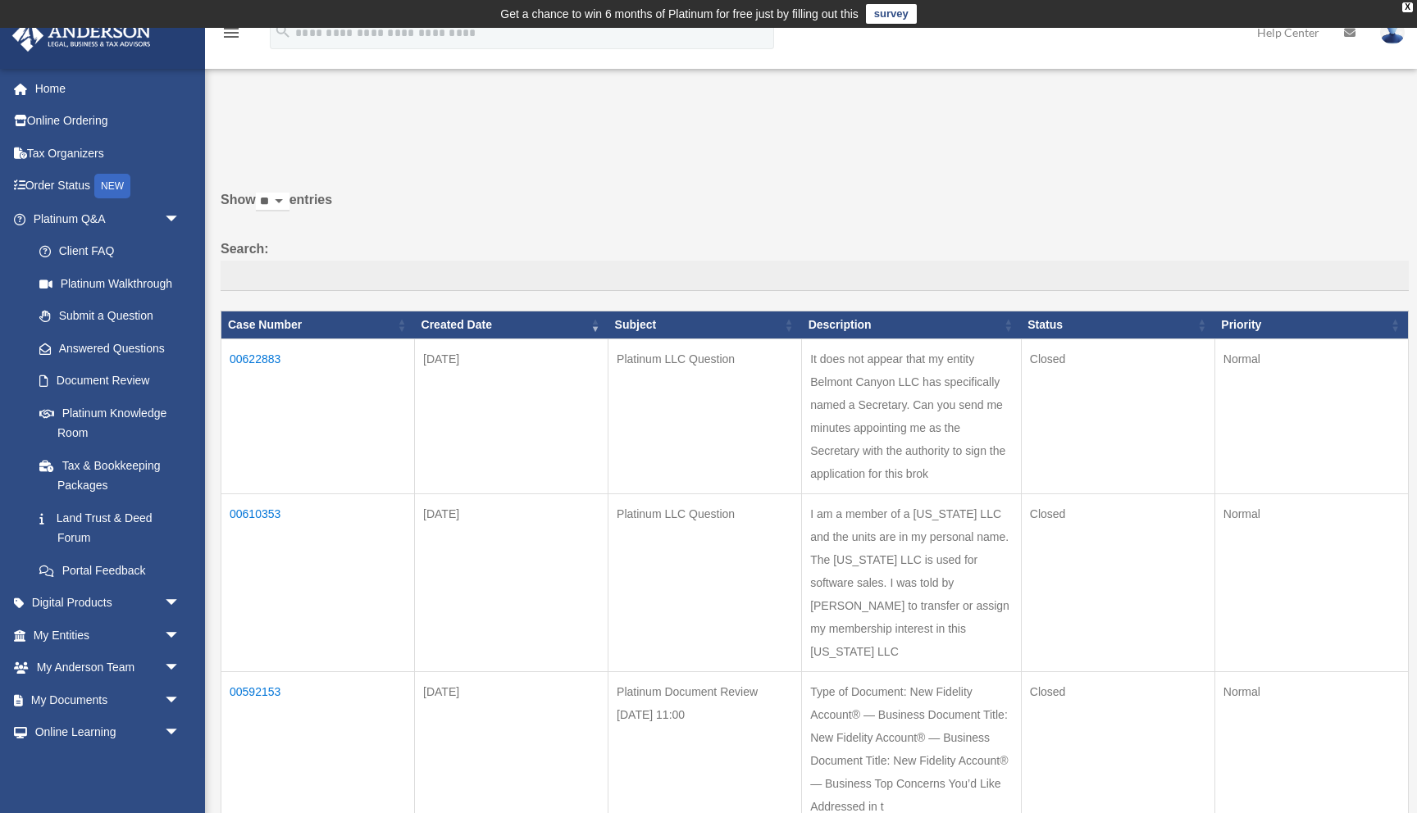
scroll to position [13, 0]
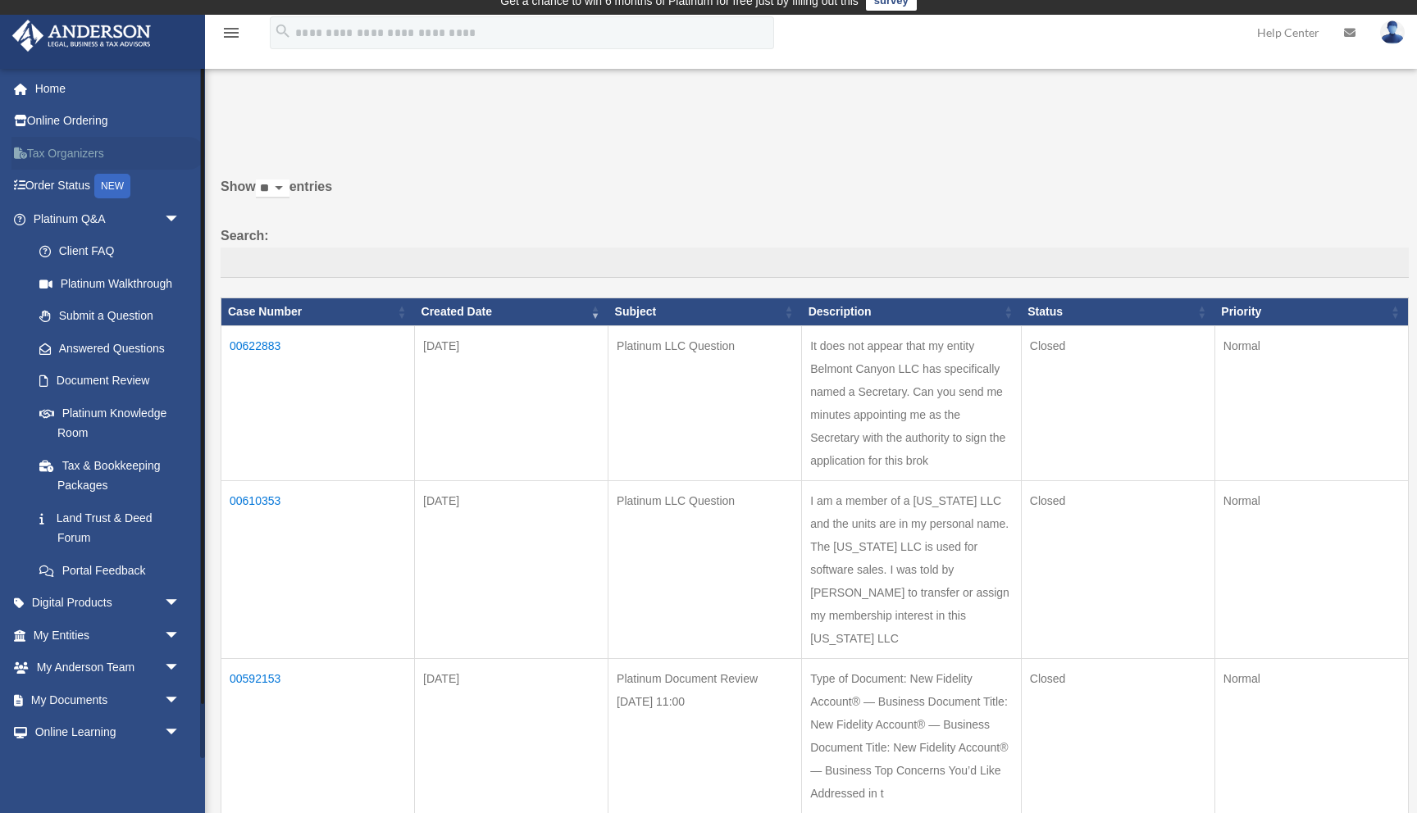
click at [58, 152] on link "Tax Organizers" at bounding box center [108, 153] width 194 height 33
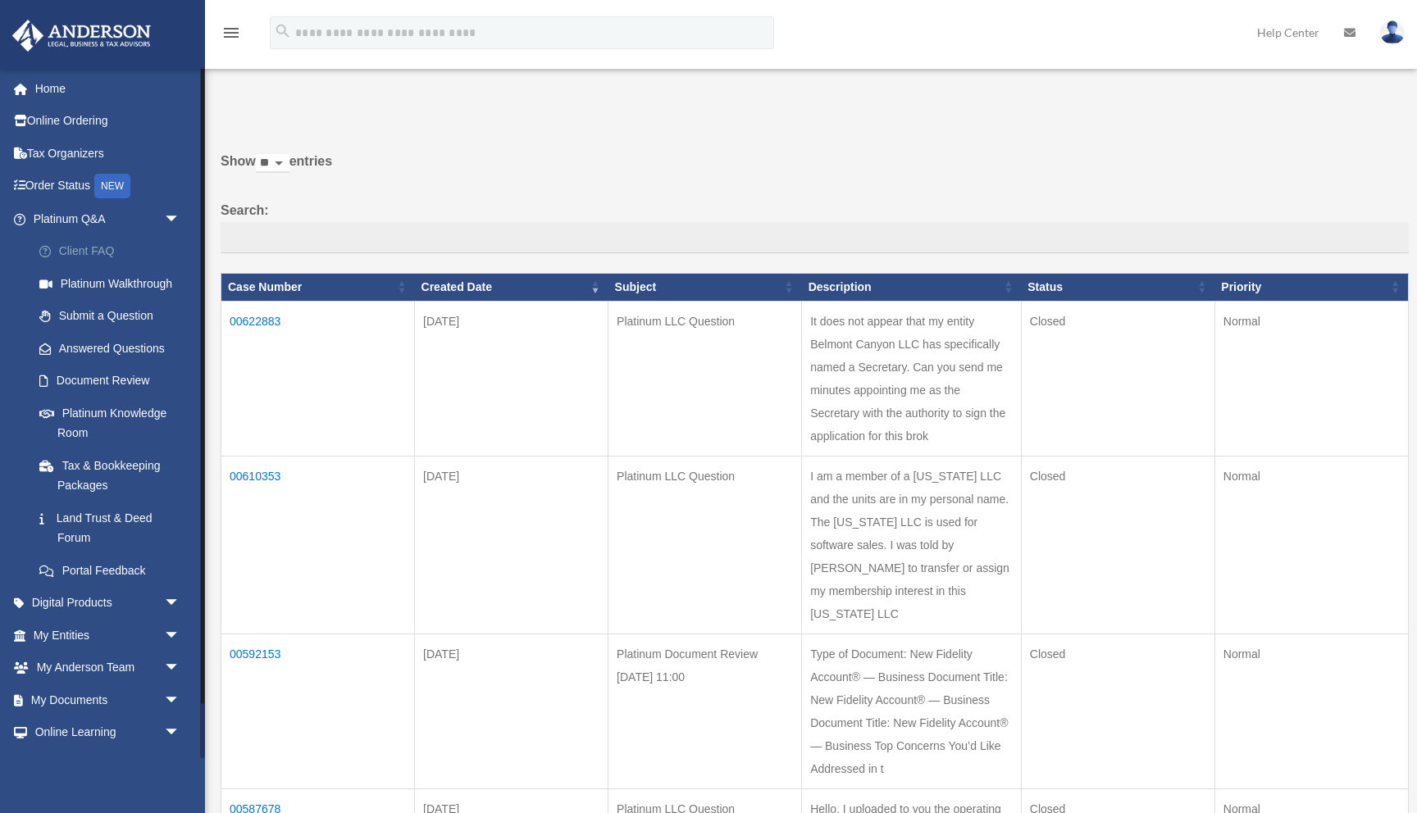
scroll to position [38, 0]
click at [133, 590] on link "Digital Products arrow_drop_down" at bounding box center [108, 603] width 194 height 33
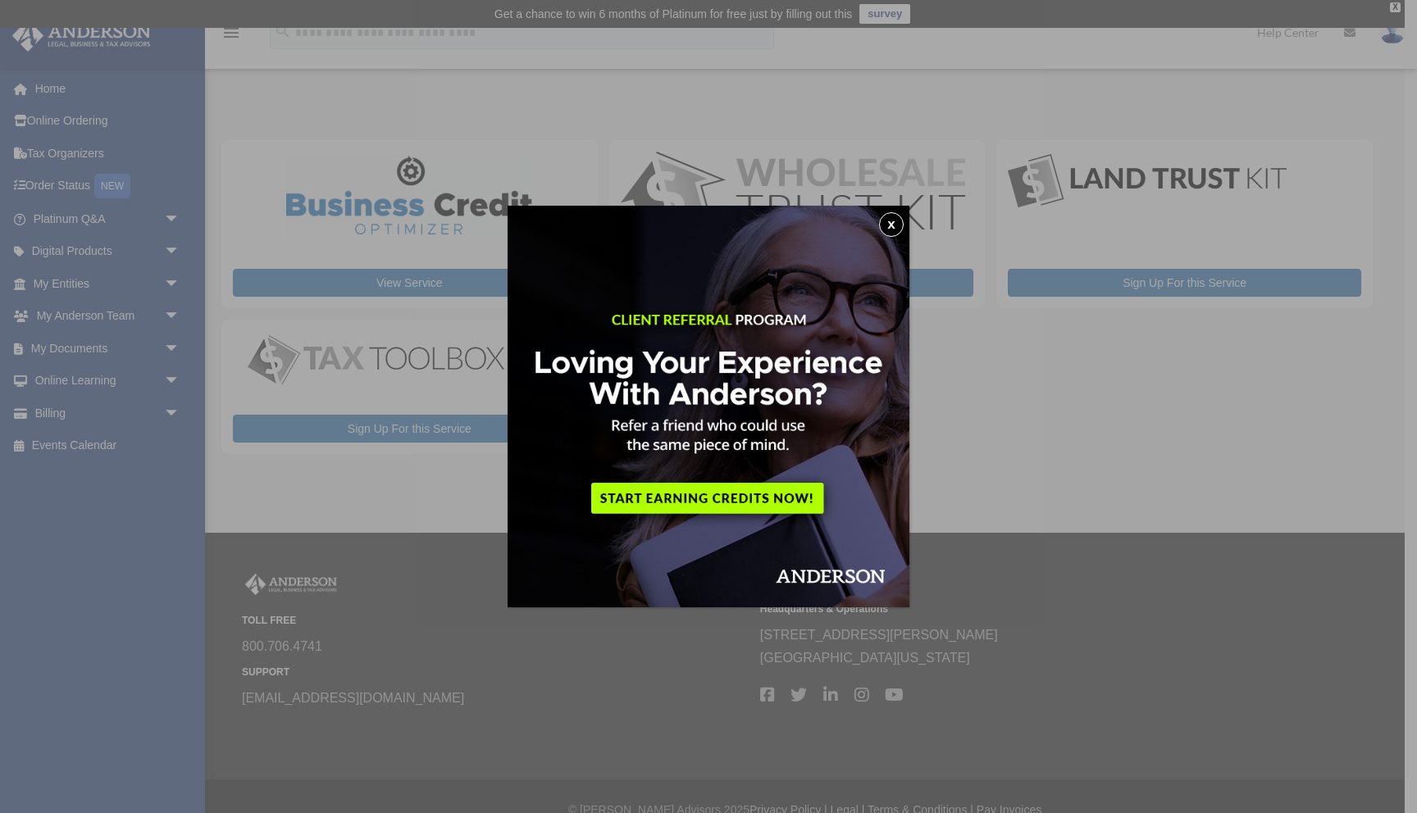
click at [889, 223] on button "x" at bounding box center [891, 224] width 25 height 25
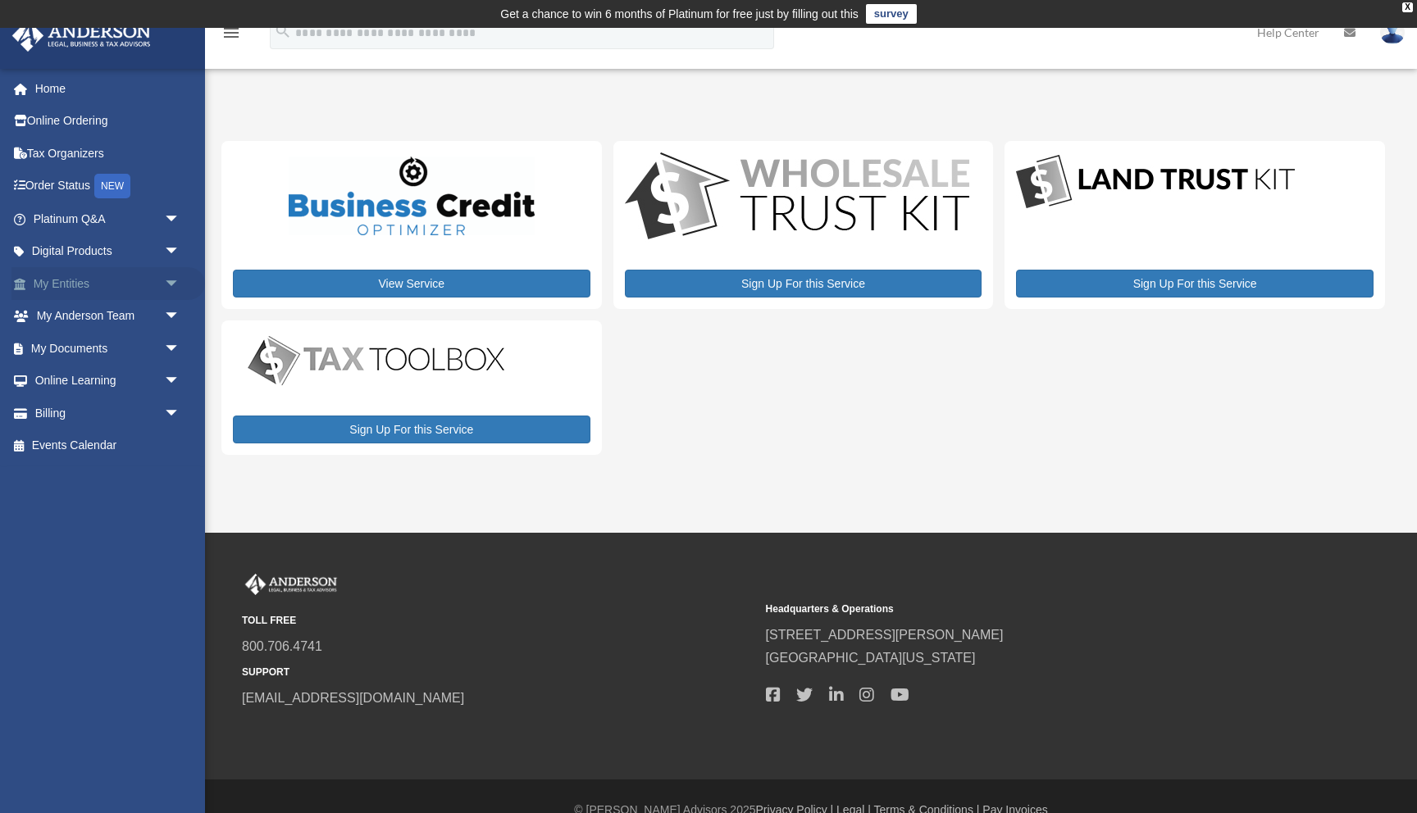
click at [174, 286] on span "arrow_drop_down" at bounding box center [180, 284] width 33 height 34
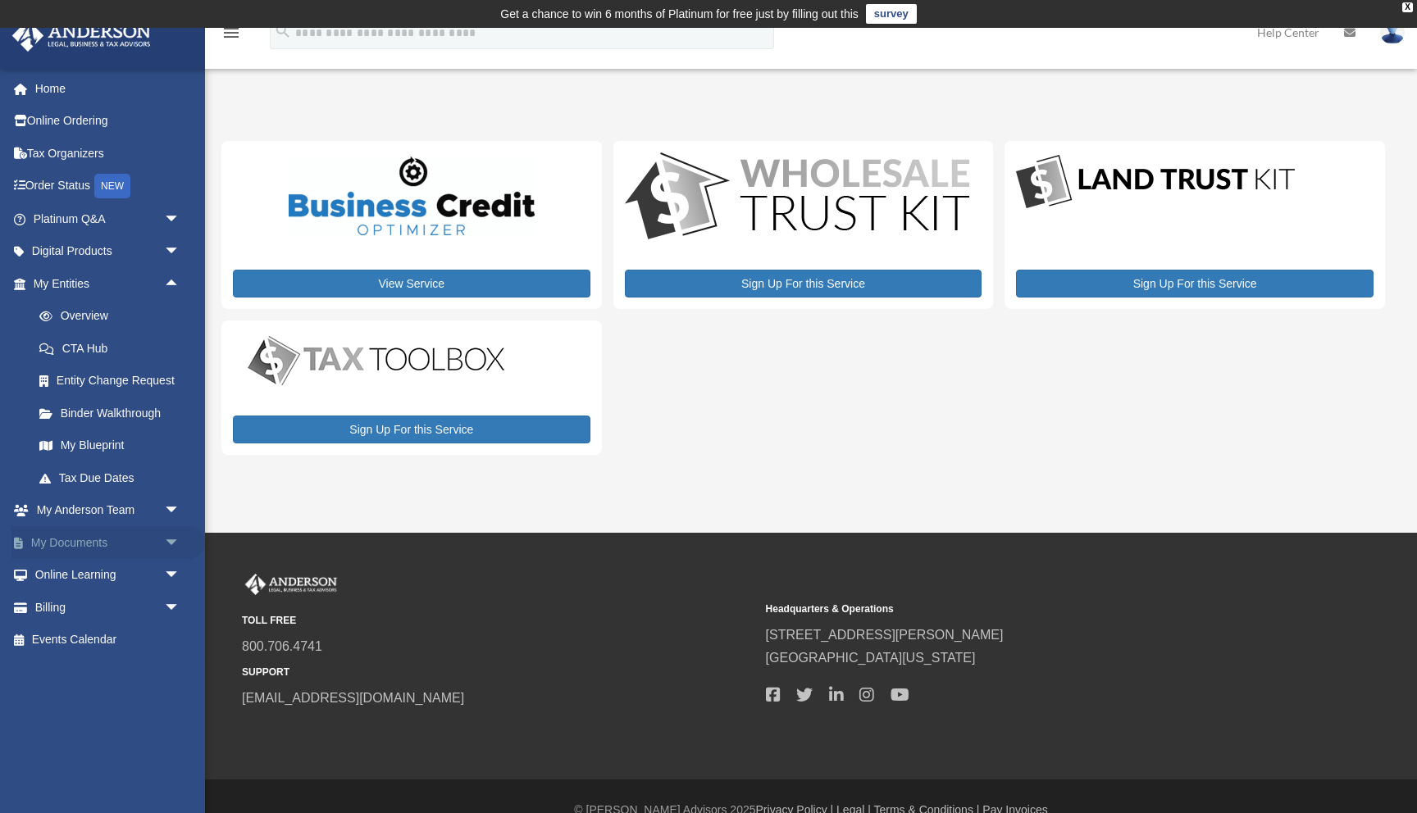
click at [176, 540] on span "arrow_drop_down" at bounding box center [180, 543] width 33 height 34
click at [73, 577] on link "Box" at bounding box center [114, 575] width 182 height 33
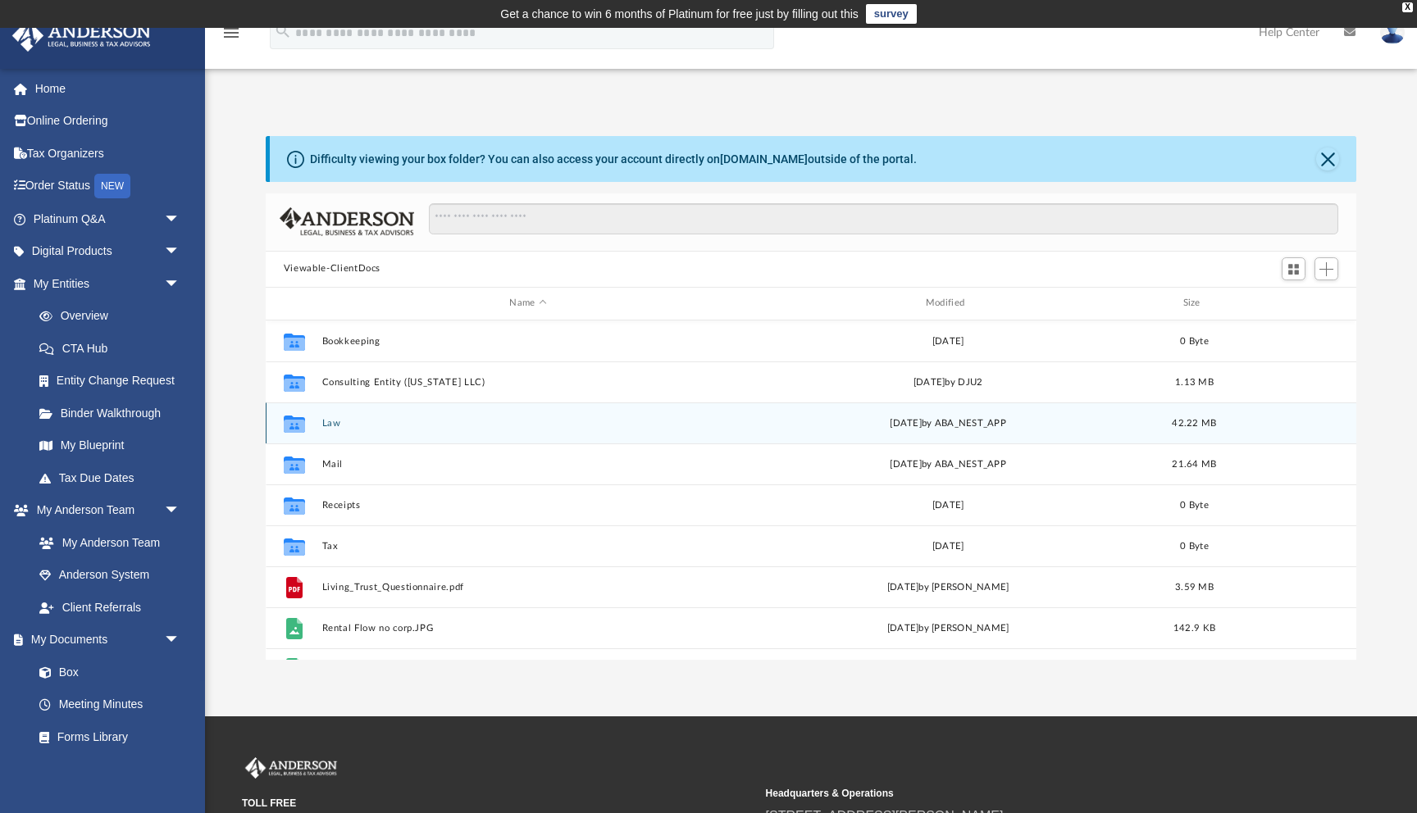
scroll to position [372, 1091]
click at [335, 429] on div "Collaborated Folder Law [DATE] by ABA_NEST_APP 42.22 MB" at bounding box center [811, 423] width 1091 height 41
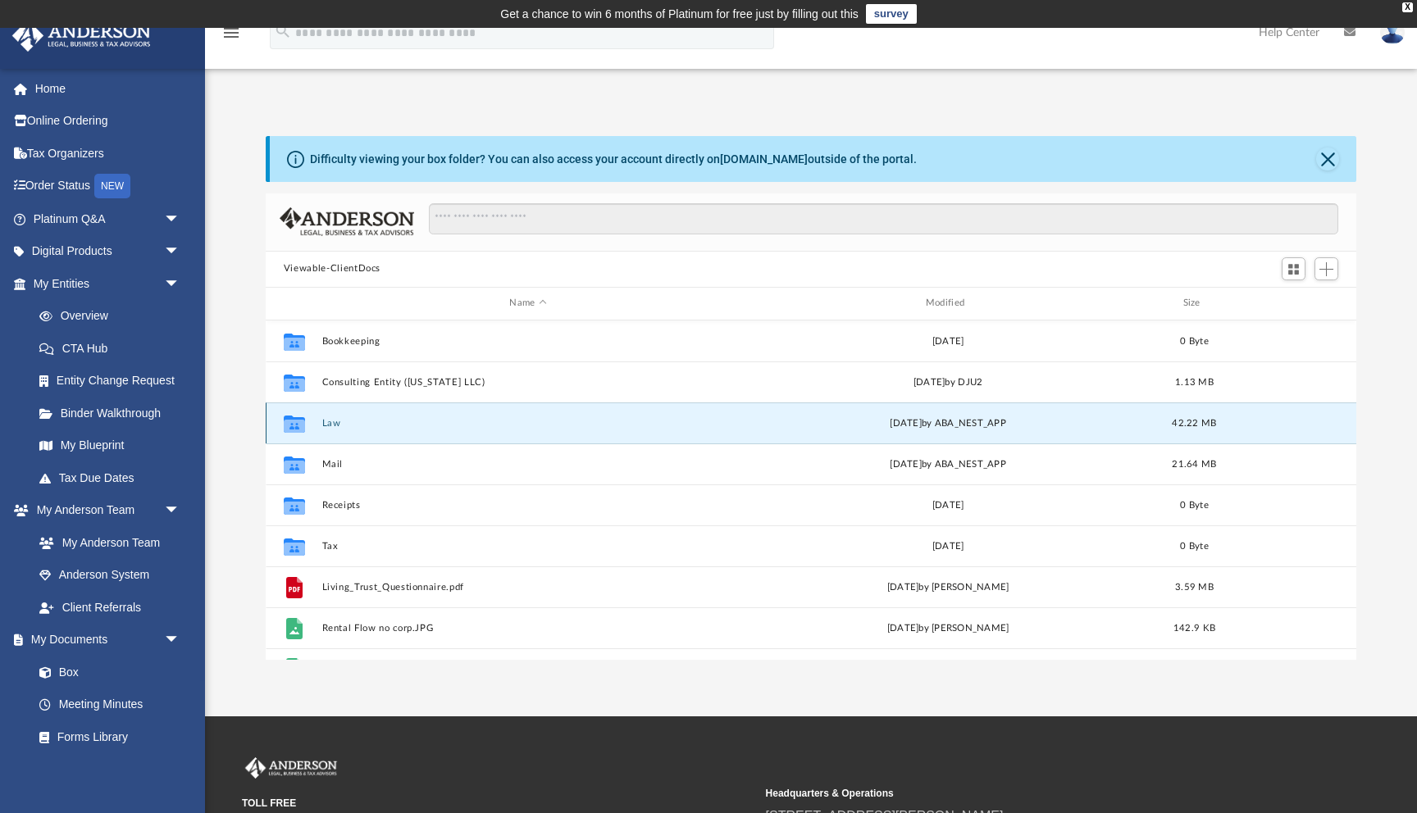
click at [334, 418] on button "Law" at bounding box center [527, 423] width 412 height 11
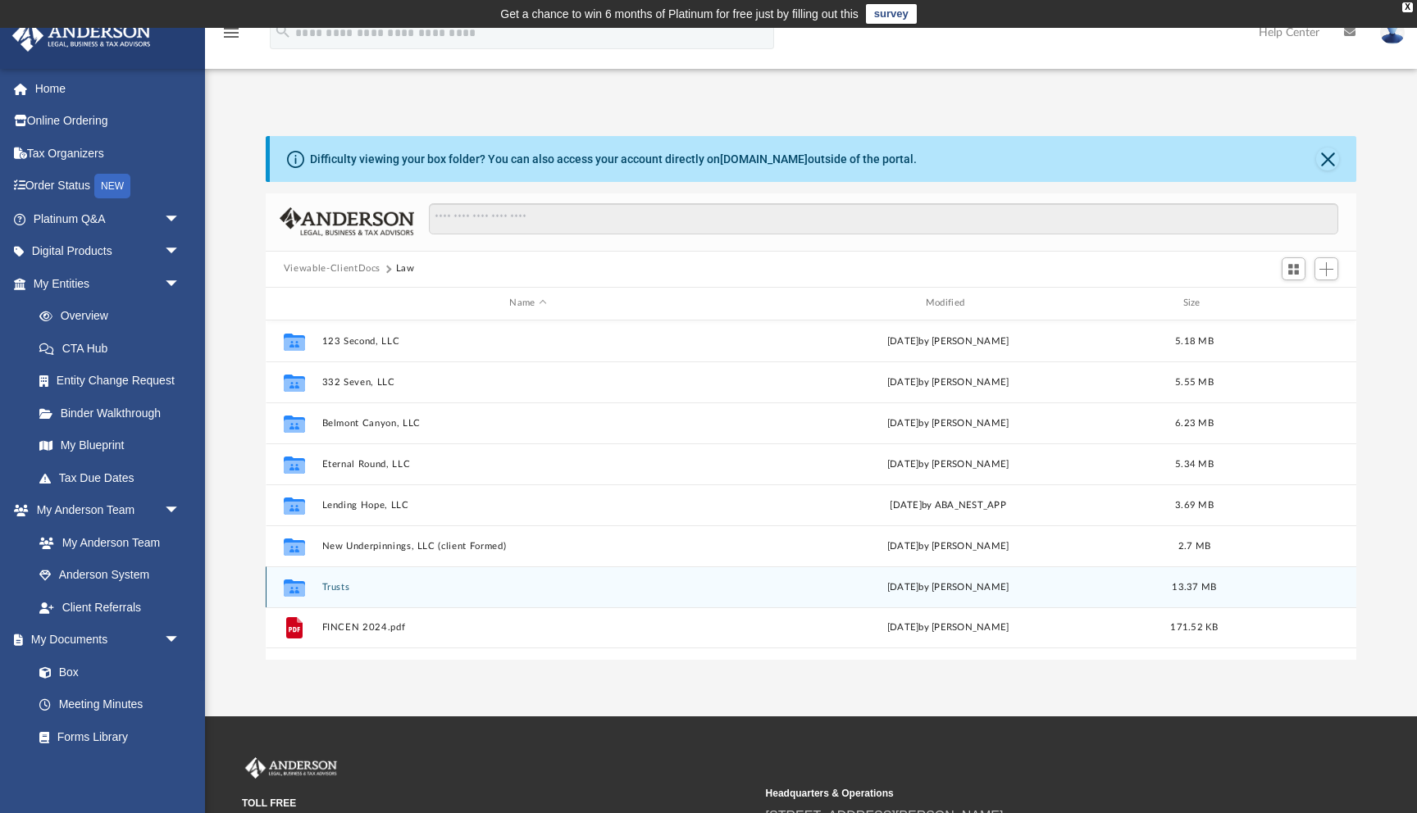
click at [344, 578] on div "Collaborated Folder Trusts [DATE] by [PERSON_NAME] 13.37 MB" at bounding box center [811, 587] width 1091 height 41
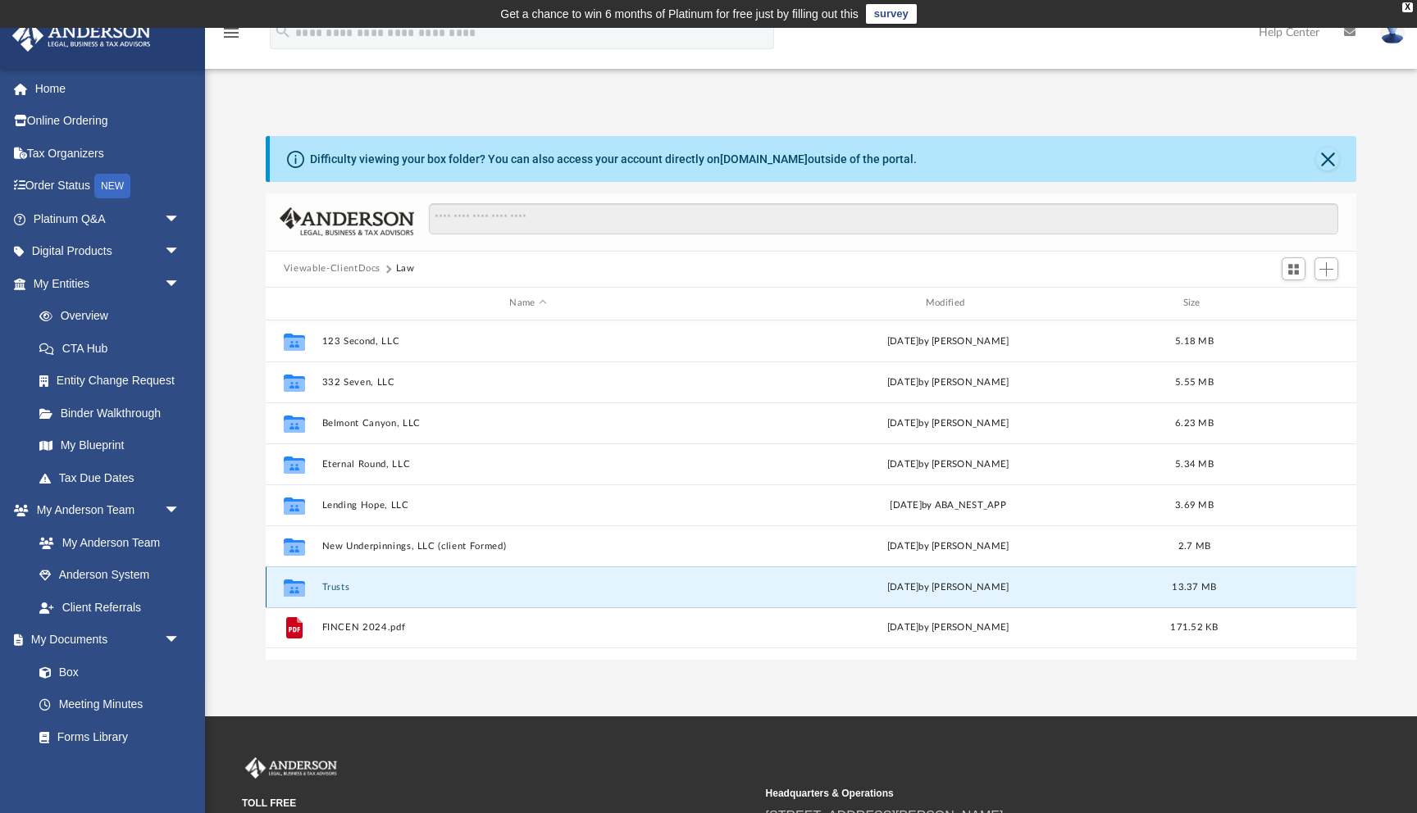
click at [341, 585] on button "Trusts" at bounding box center [527, 587] width 412 height 11
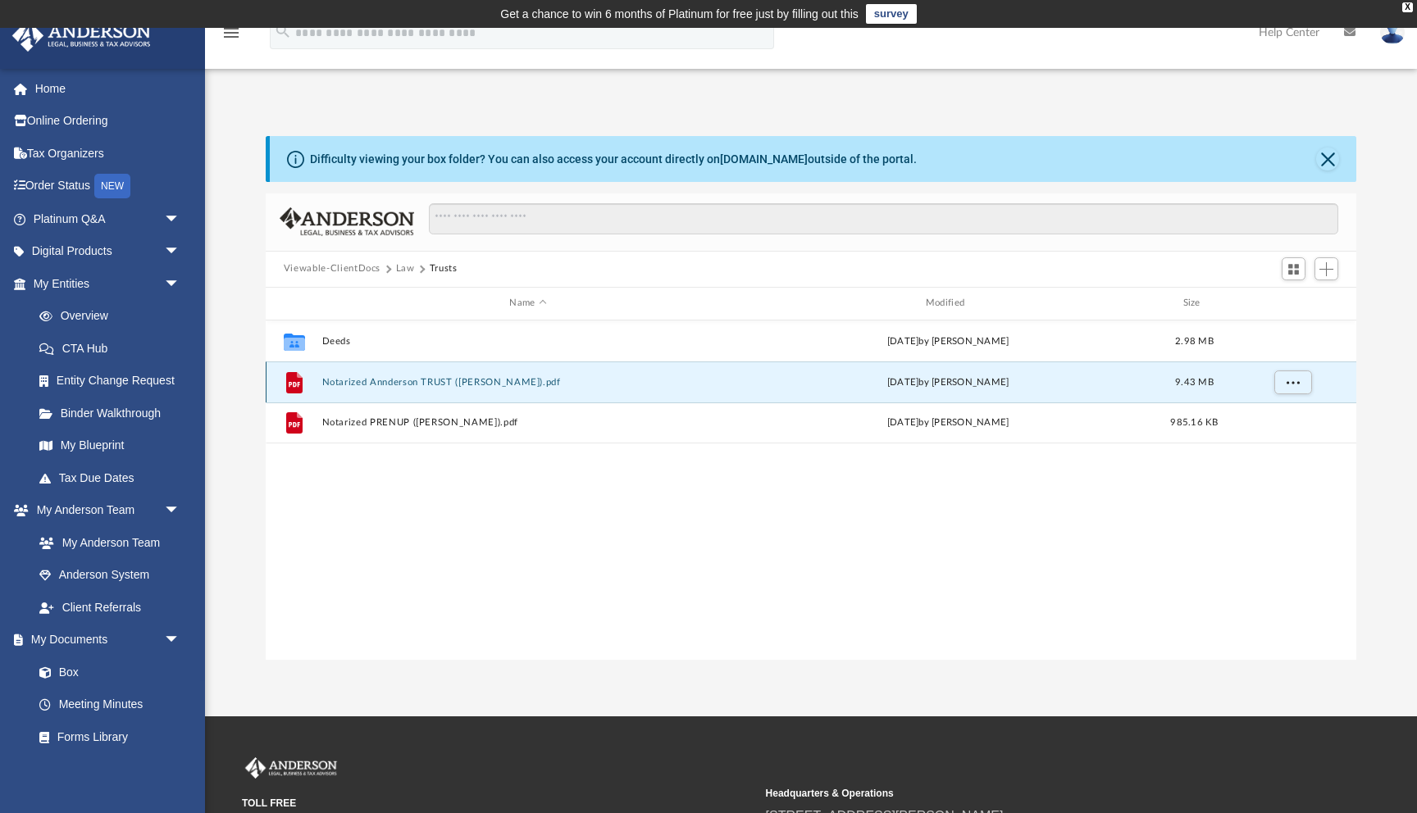
click at [390, 386] on button "Notarized Annderson TRUST ([PERSON_NAME]).pdf" at bounding box center [527, 382] width 412 height 11
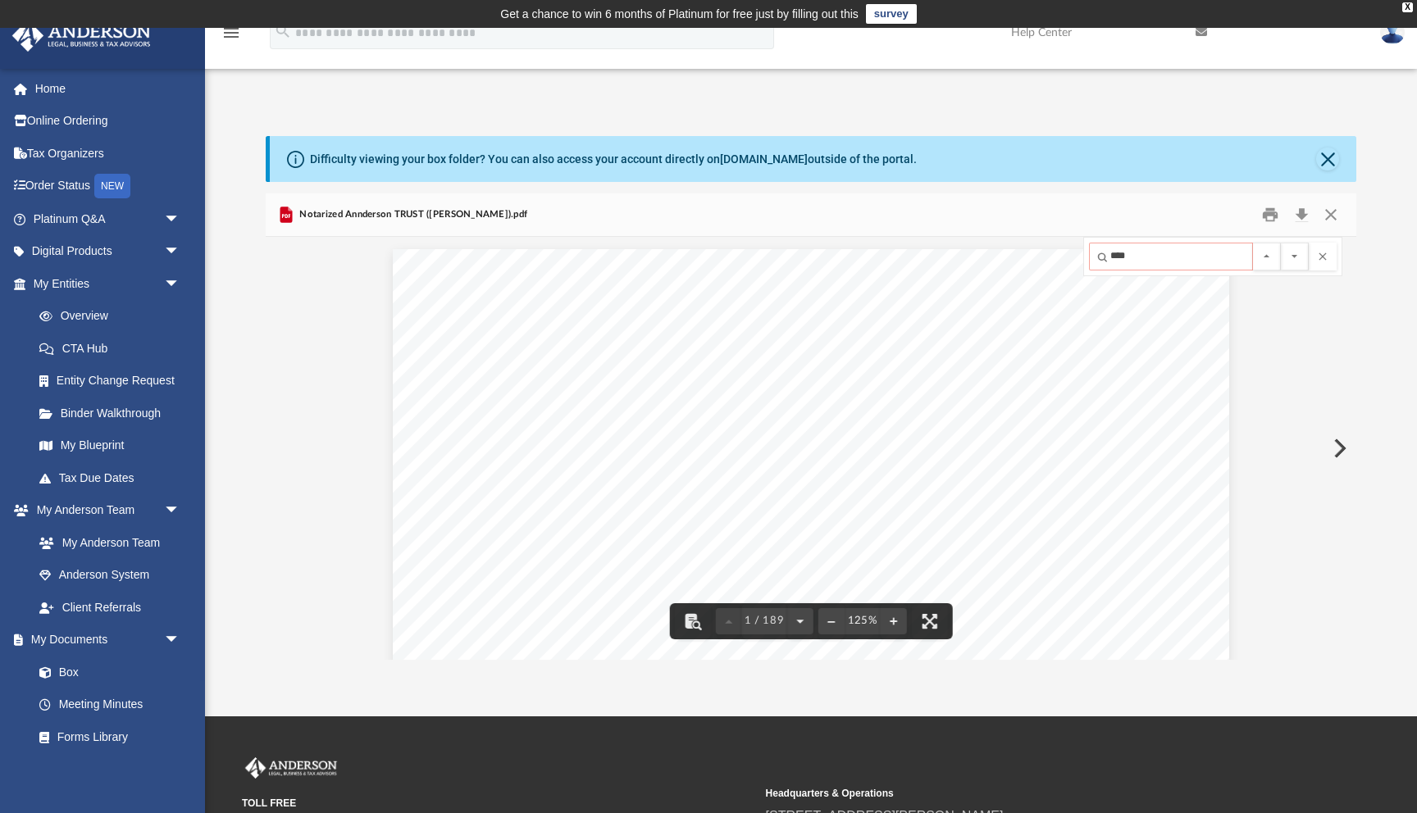
click at [1069, 356] on div "Page 1" at bounding box center [811, 790] width 836 height 1082
click at [1294, 257] on button "File preview" at bounding box center [1295, 257] width 28 height 28
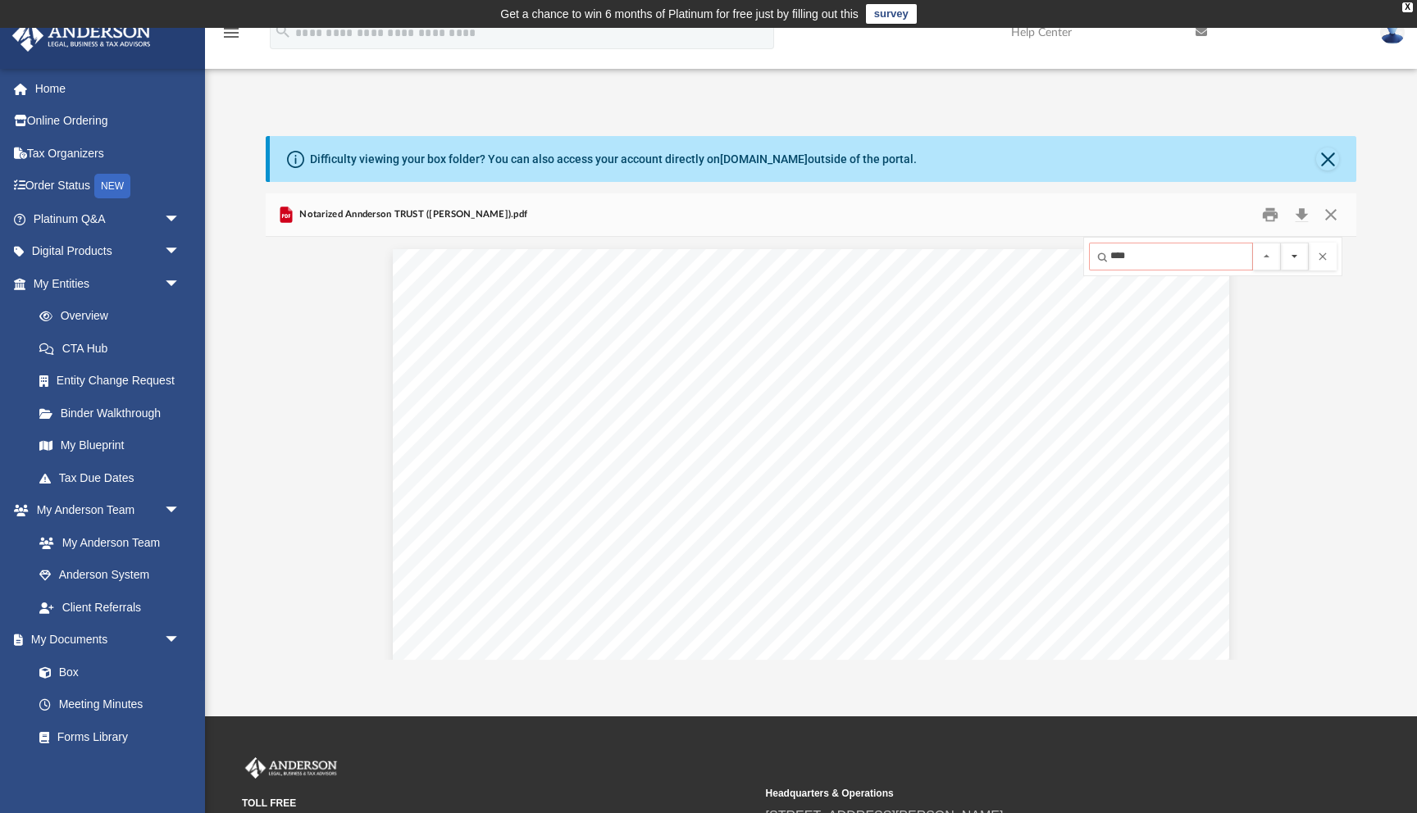
click at [1294, 257] on button "File preview" at bounding box center [1295, 257] width 28 height 28
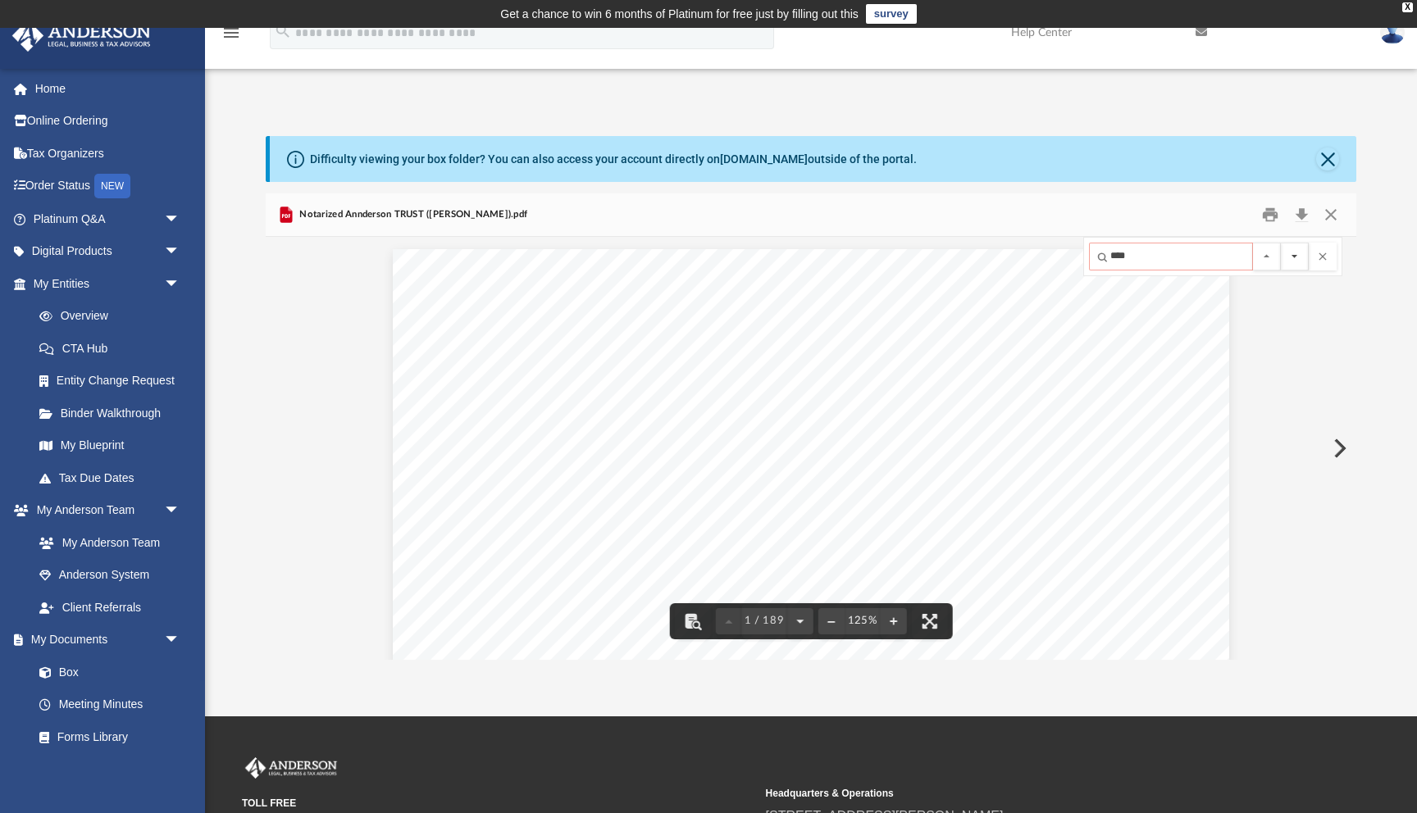
click at [1295, 255] on button "File preview" at bounding box center [1295, 257] width 28 height 28
click at [1319, 257] on button "File preview" at bounding box center [1323, 257] width 28 height 28
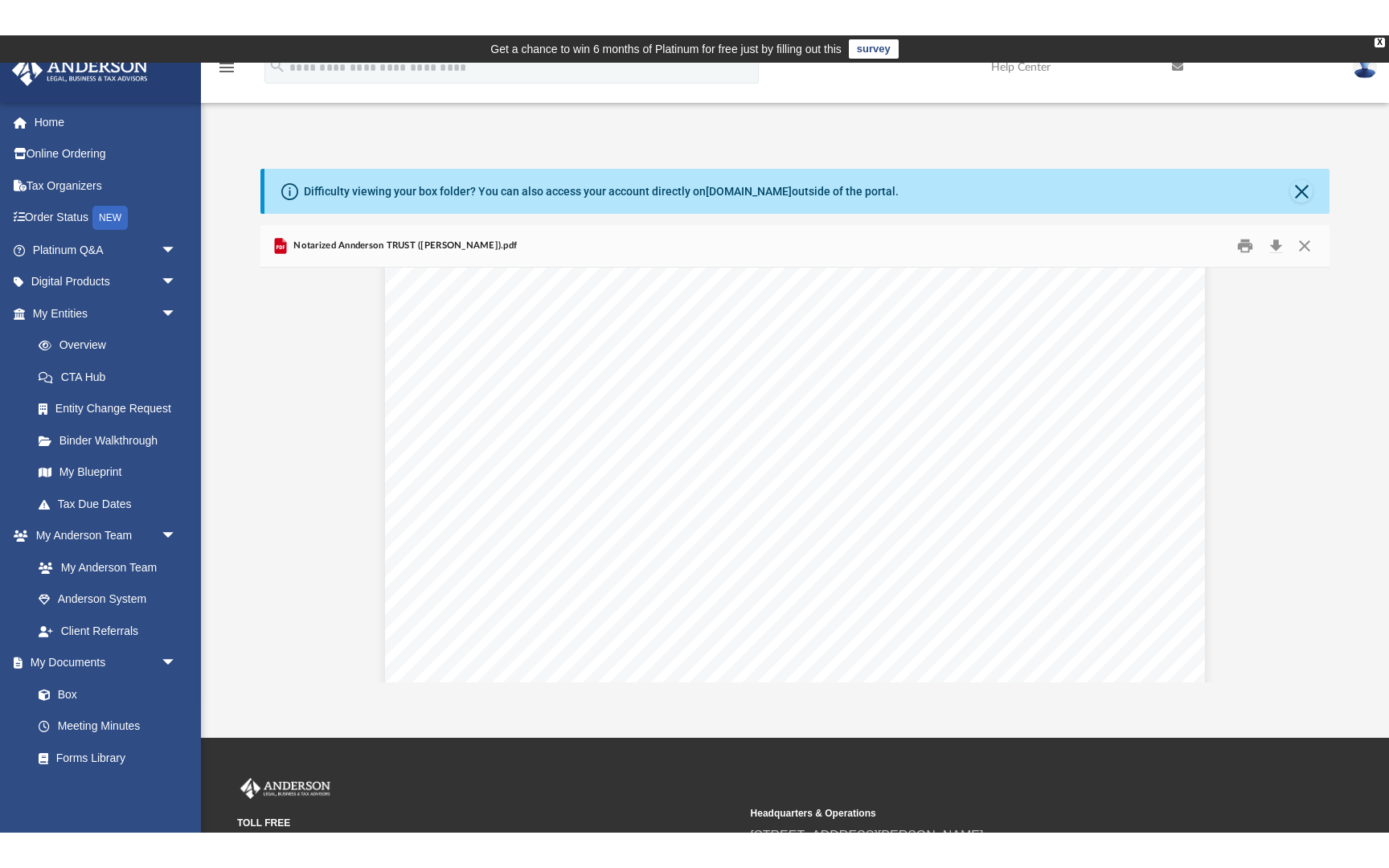
scroll to position [365, 0]
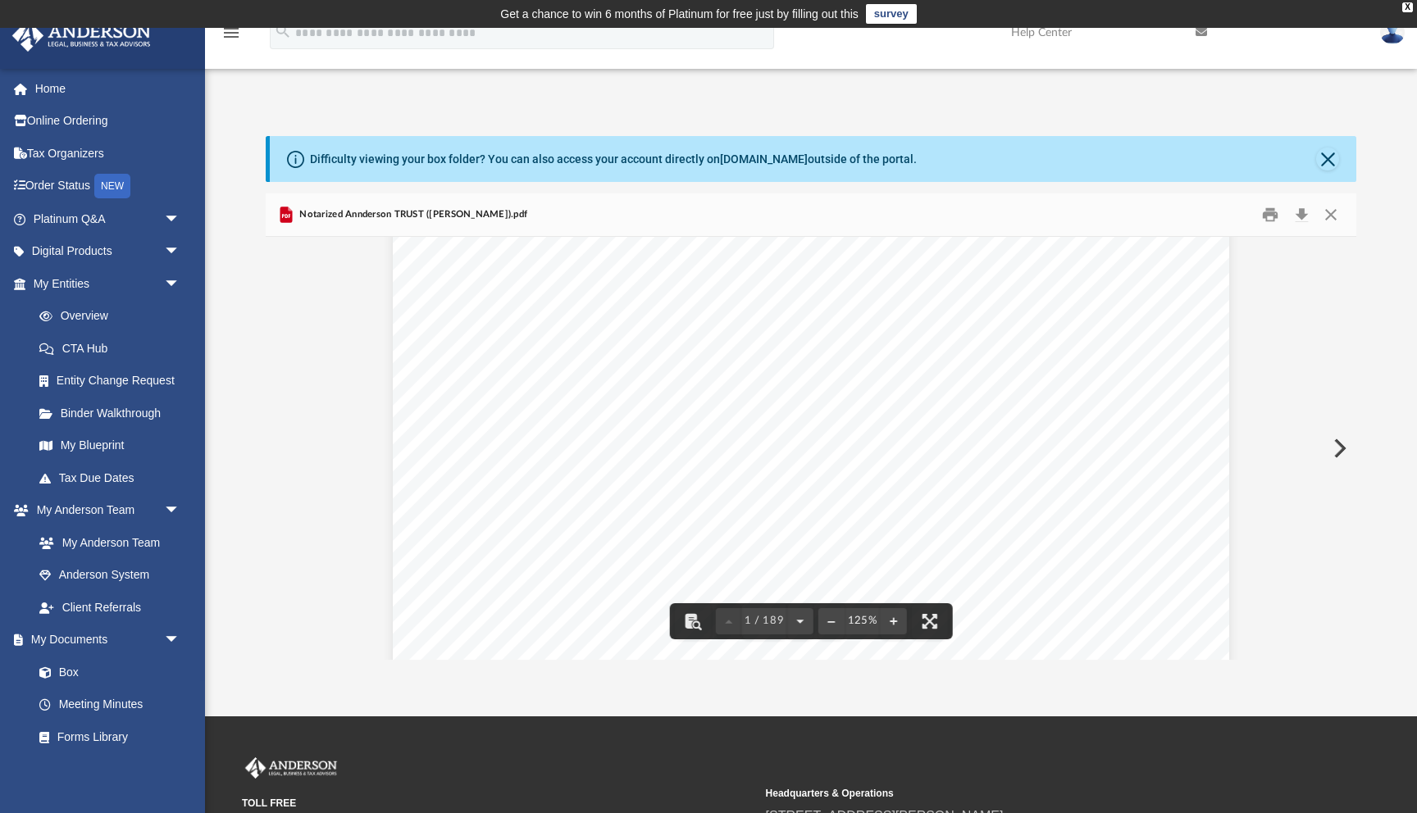
click at [822, 306] on div "Page 1" at bounding box center [811, 417] width 836 height 1082
click at [732, 430] on div "Page 1" at bounding box center [811, 417] width 836 height 1082
click at [924, 626] on button "File preview" at bounding box center [929, 622] width 36 height 36
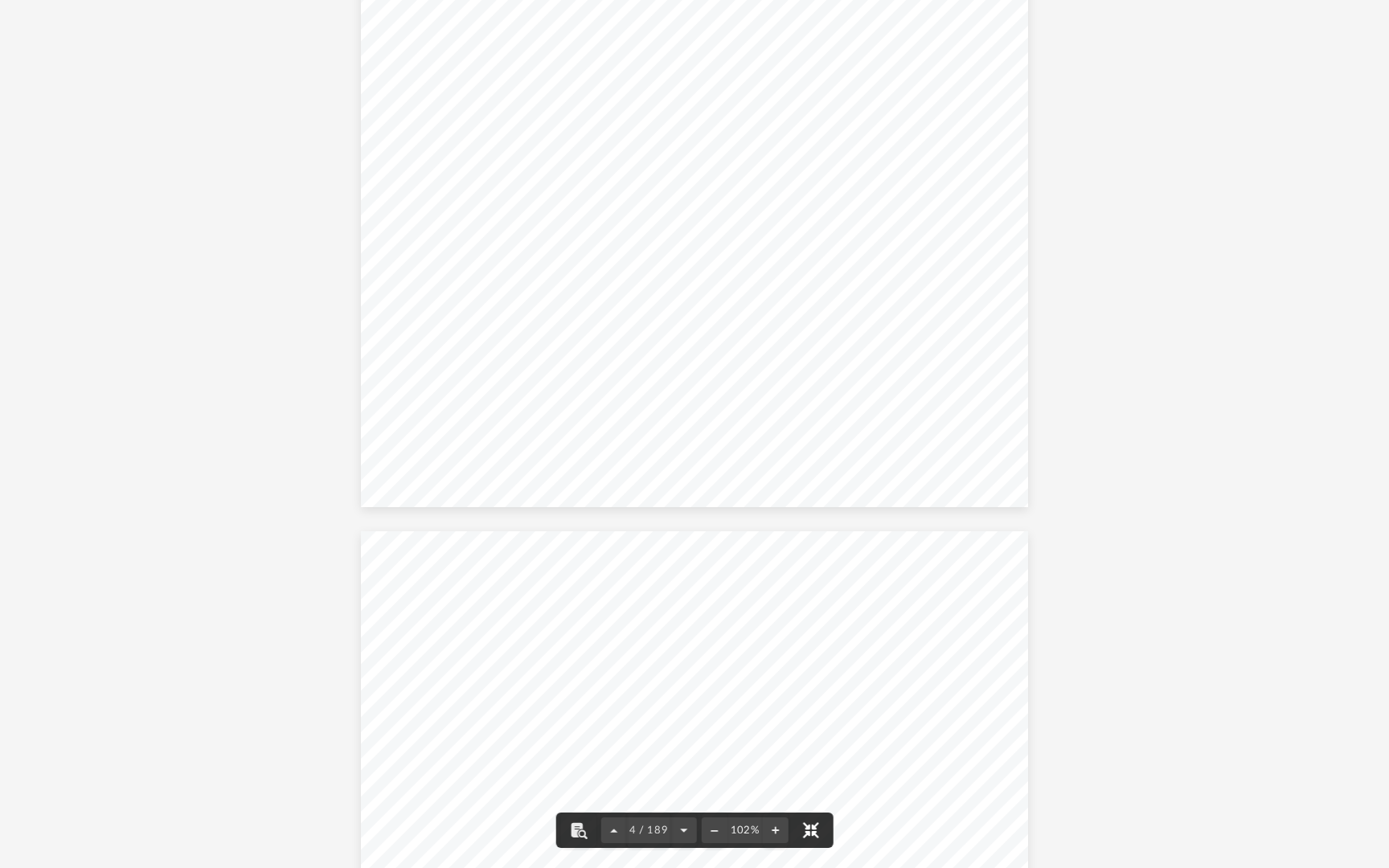
scroll to position [3037, 0]
click at [819, 488] on div "Page 4" at bounding box center [694, 71] width 668 height 864
type input "****"
click at [1315, 6] on button "File preview" at bounding box center [1329, 20] width 27 height 27
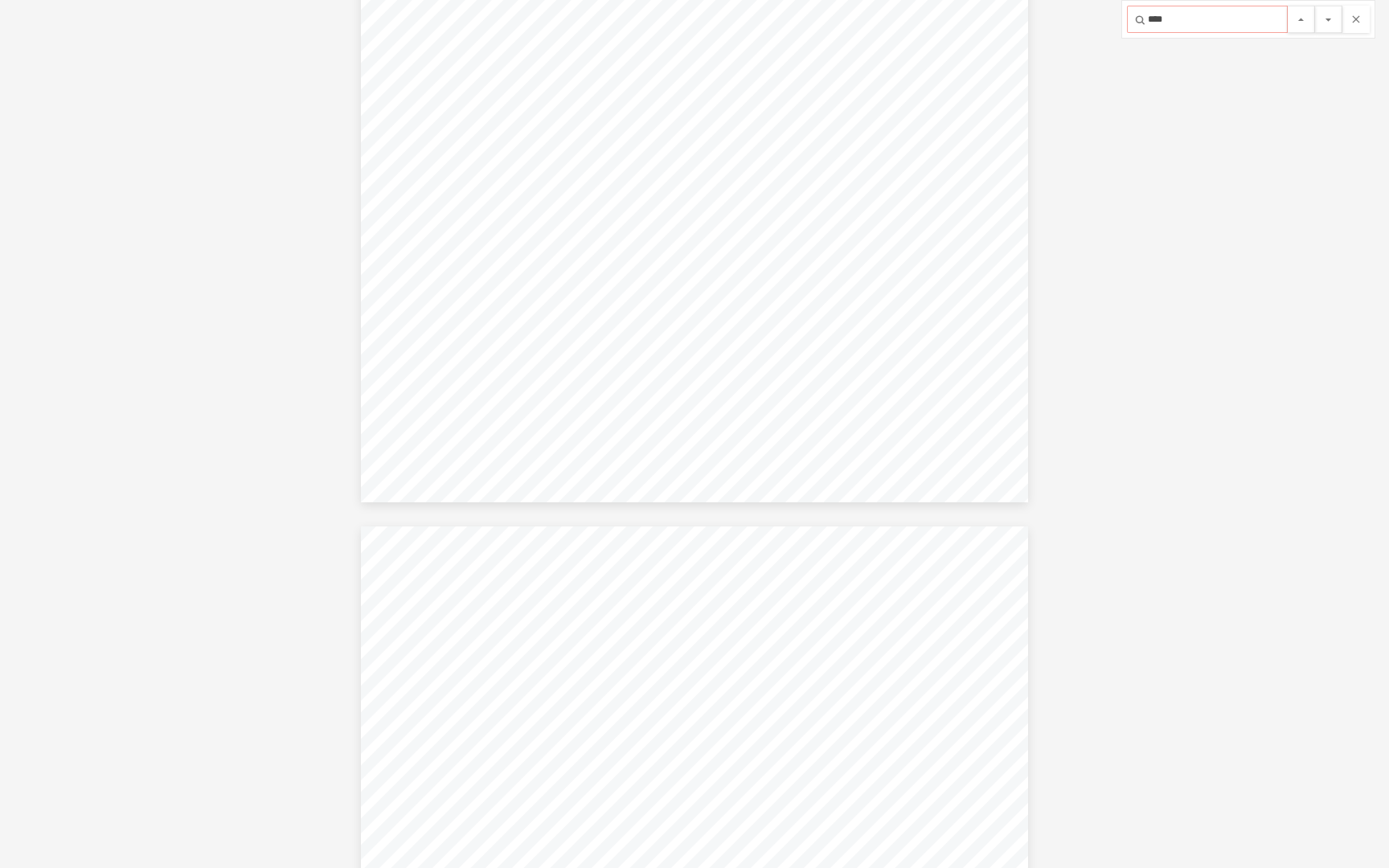
click at [1315, 6] on button "File preview" at bounding box center [1329, 20] width 27 height 27
click at [1361, 22] on button "File preview" at bounding box center [1356, 20] width 27 height 27
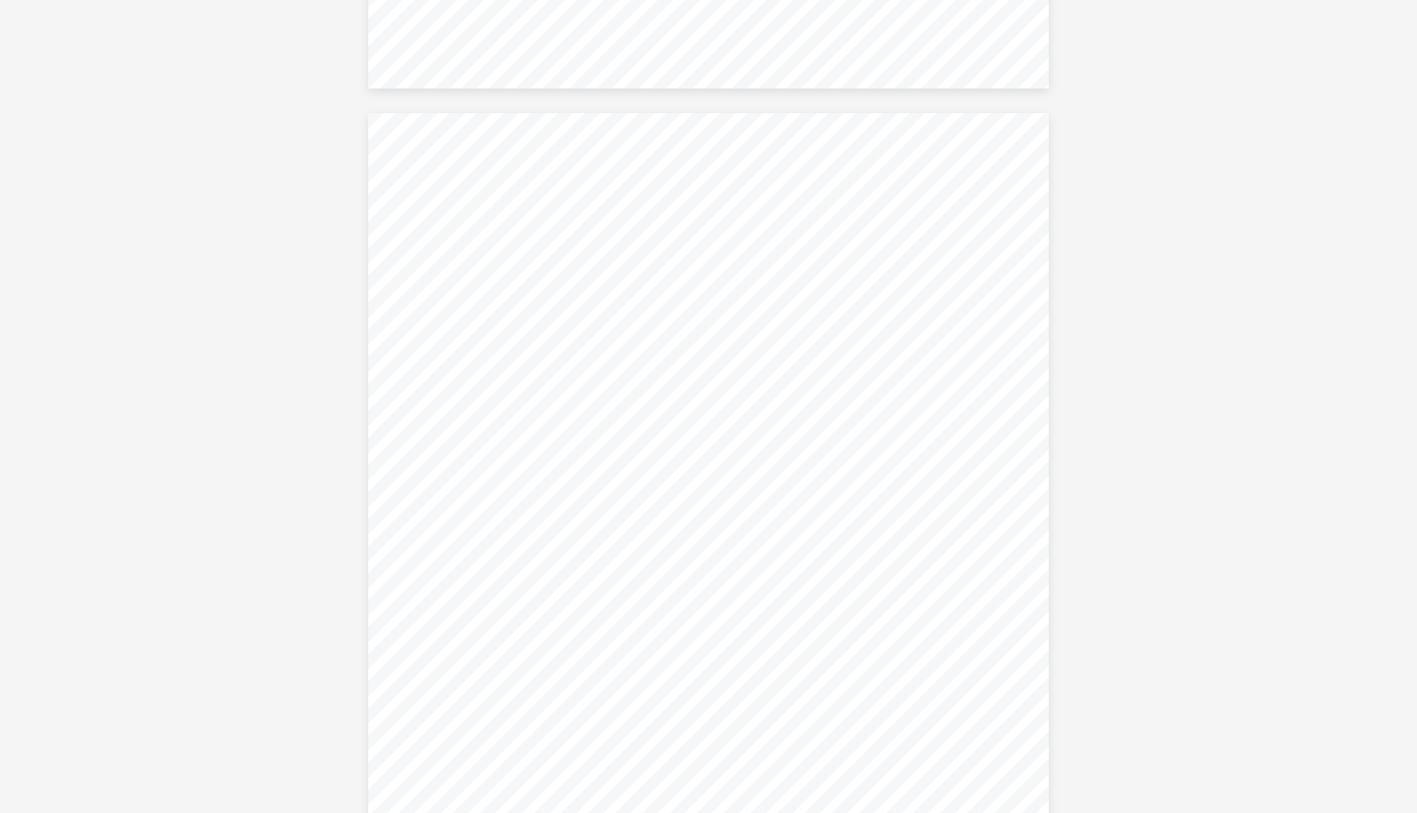
scroll to position [15498, 0]
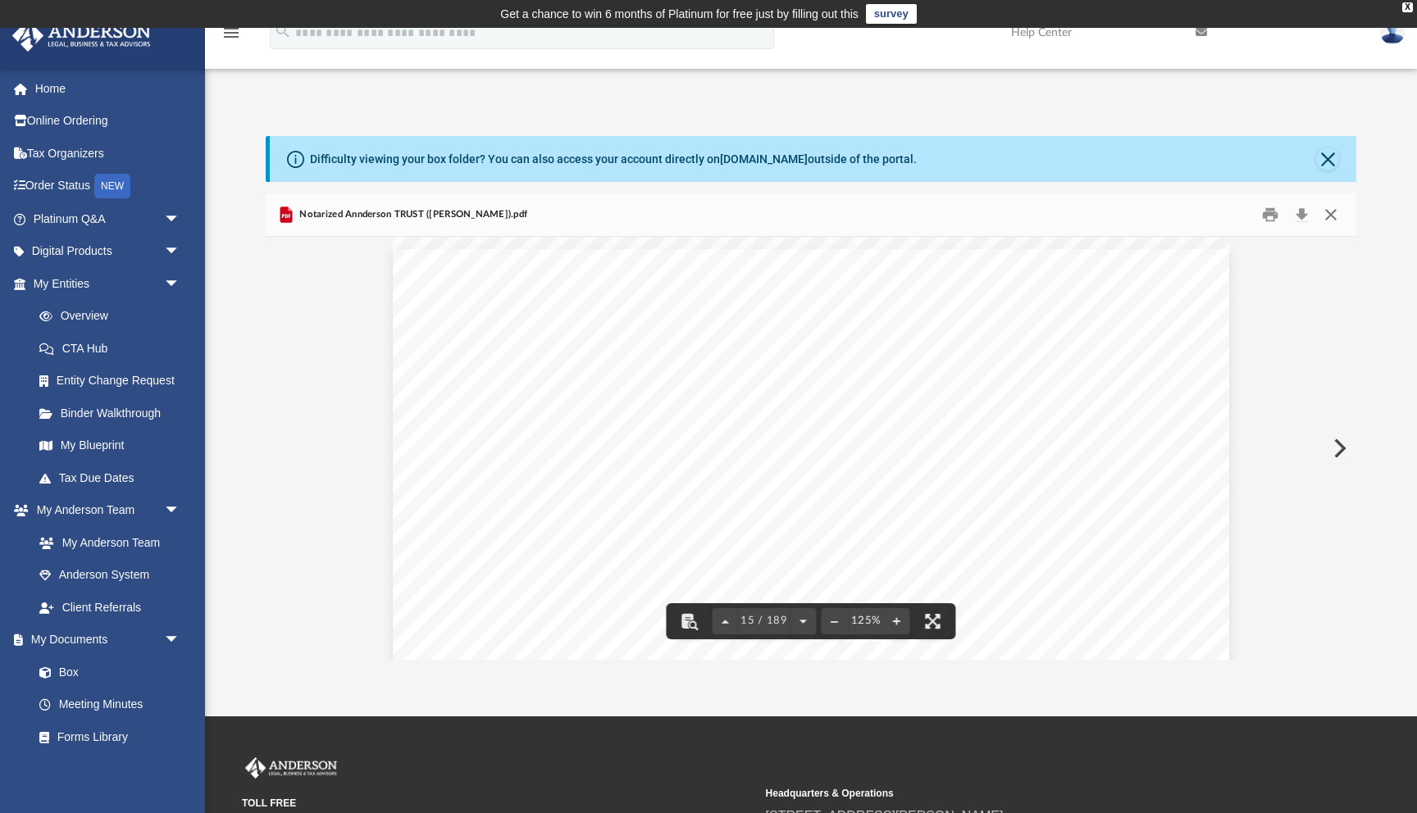
click at [1327, 212] on button "Close" at bounding box center [1331, 214] width 30 height 25
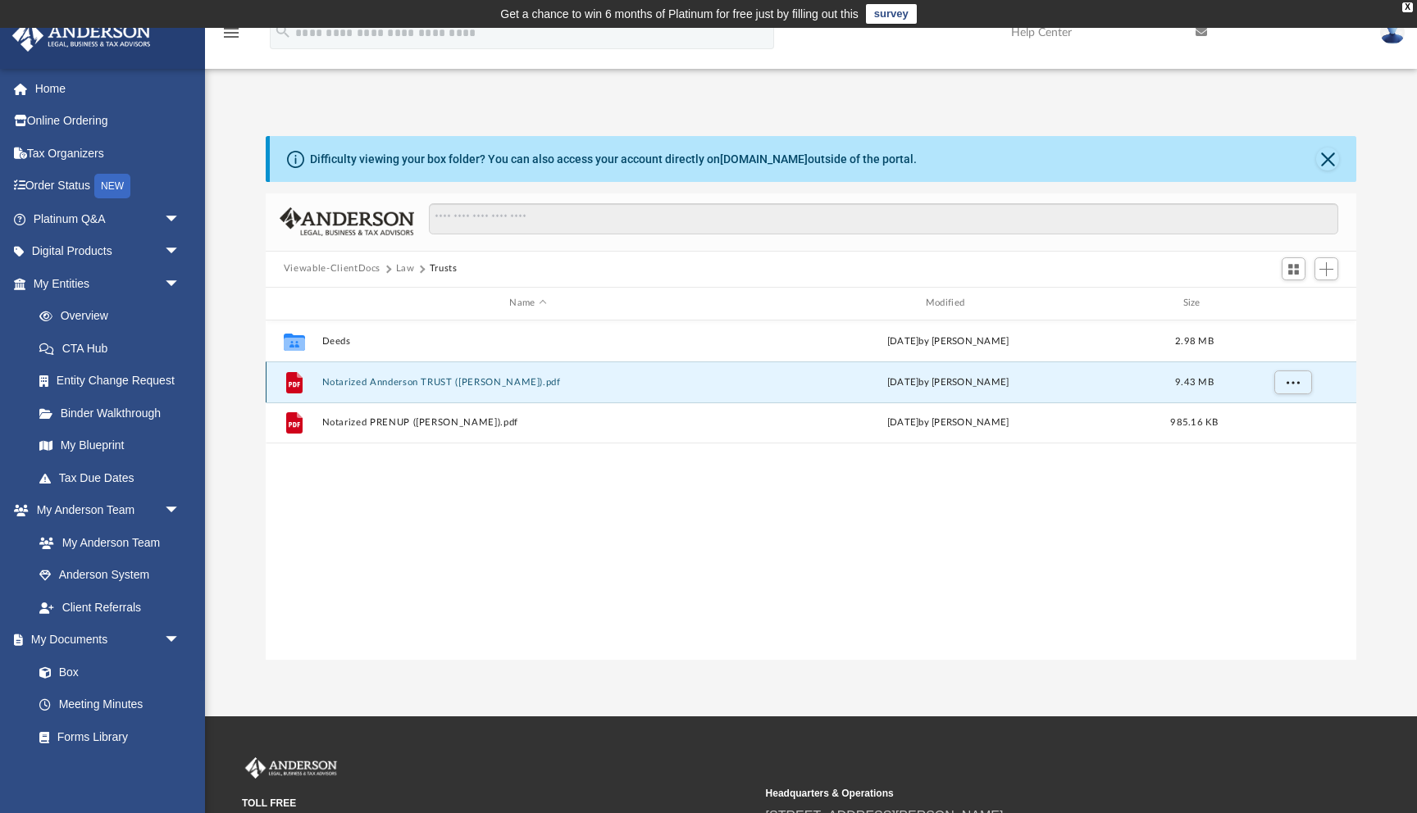
drag, startPoint x: 440, startPoint y: 377, endPoint x: 521, endPoint y: 399, distance: 84.1
click at [521, 399] on div "File Notarized Annderson TRUST ([PERSON_NAME]).pdf [DATE] by [PERSON_NAME] 9.43…" at bounding box center [811, 382] width 1091 height 41
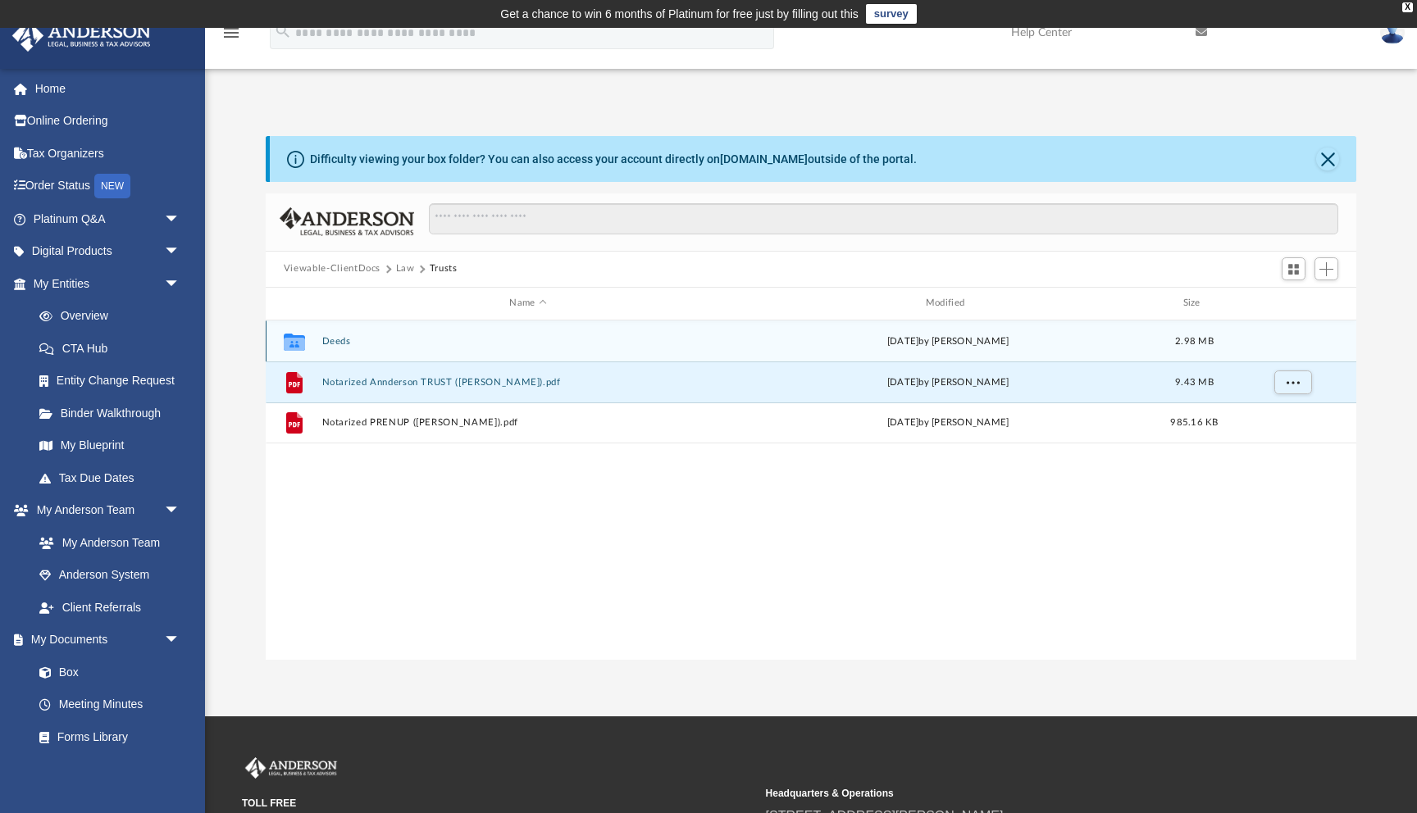
click at [340, 343] on button "Deeds" at bounding box center [527, 341] width 412 height 11
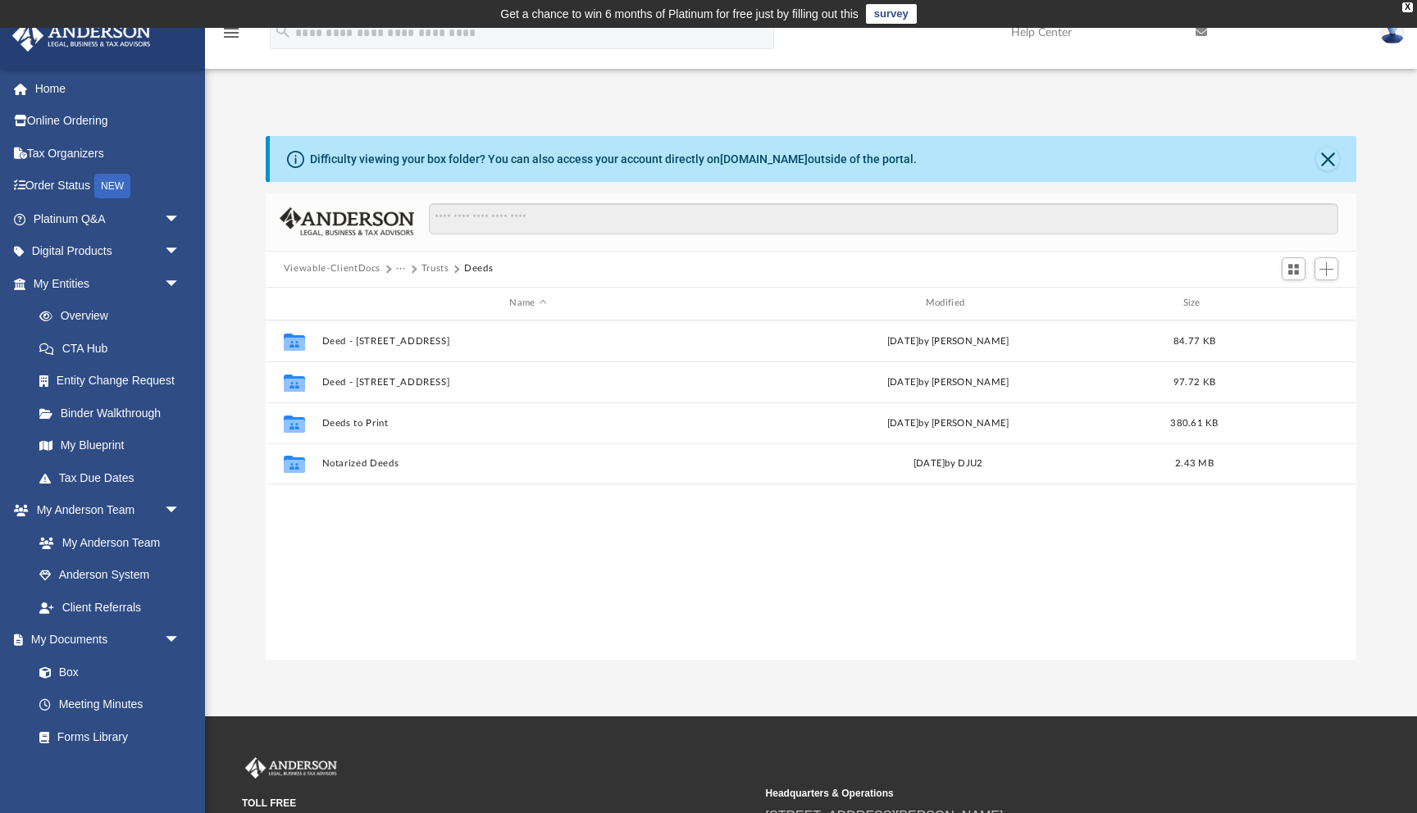
click at [431, 267] on button "Trusts" at bounding box center [435, 269] width 28 height 15
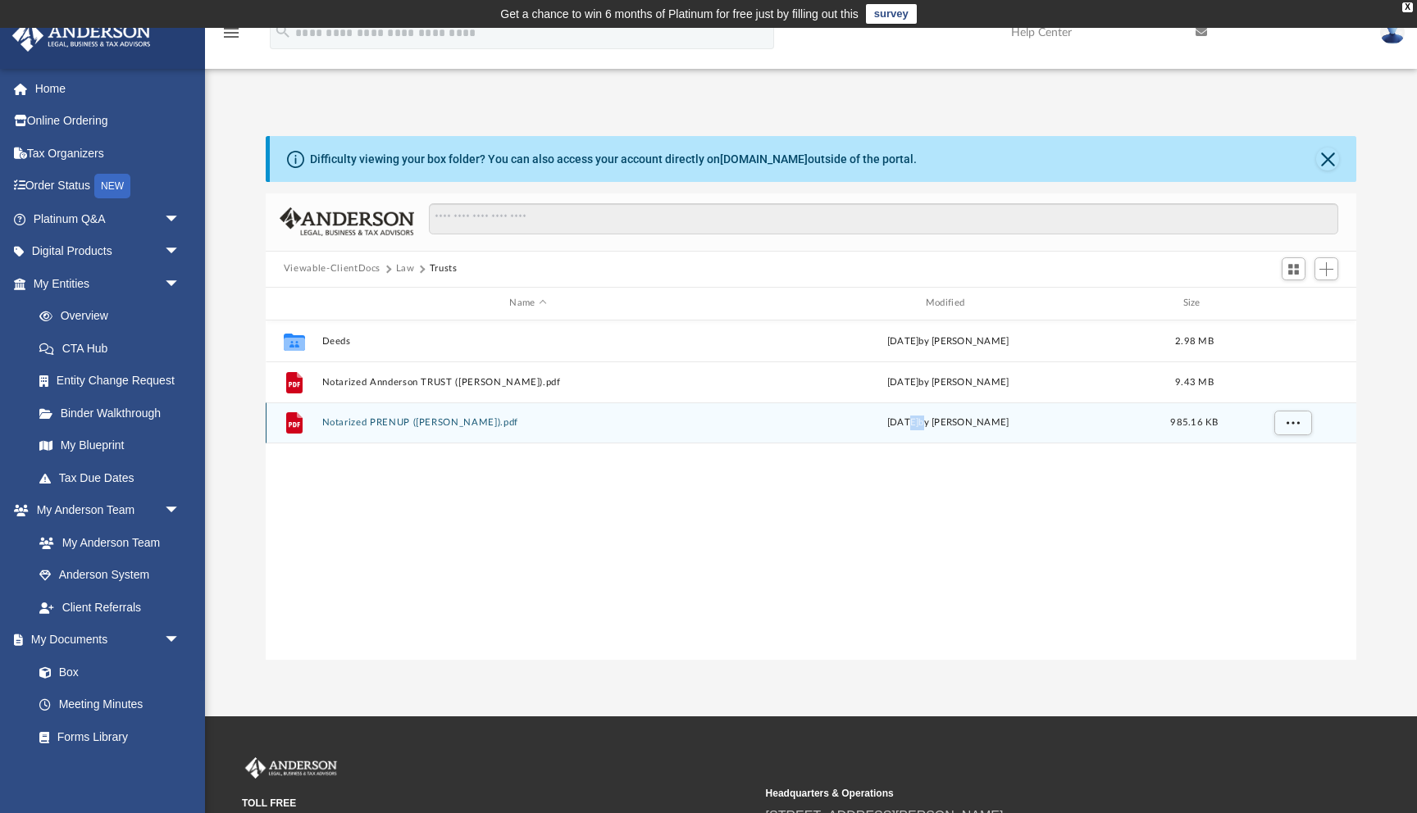
drag, startPoint x: 894, startPoint y: 420, endPoint x: 948, endPoint y: 425, distance: 54.3
click at [948, 425] on div "[DATE] by [PERSON_NAME]" at bounding box center [947, 423] width 412 height 15
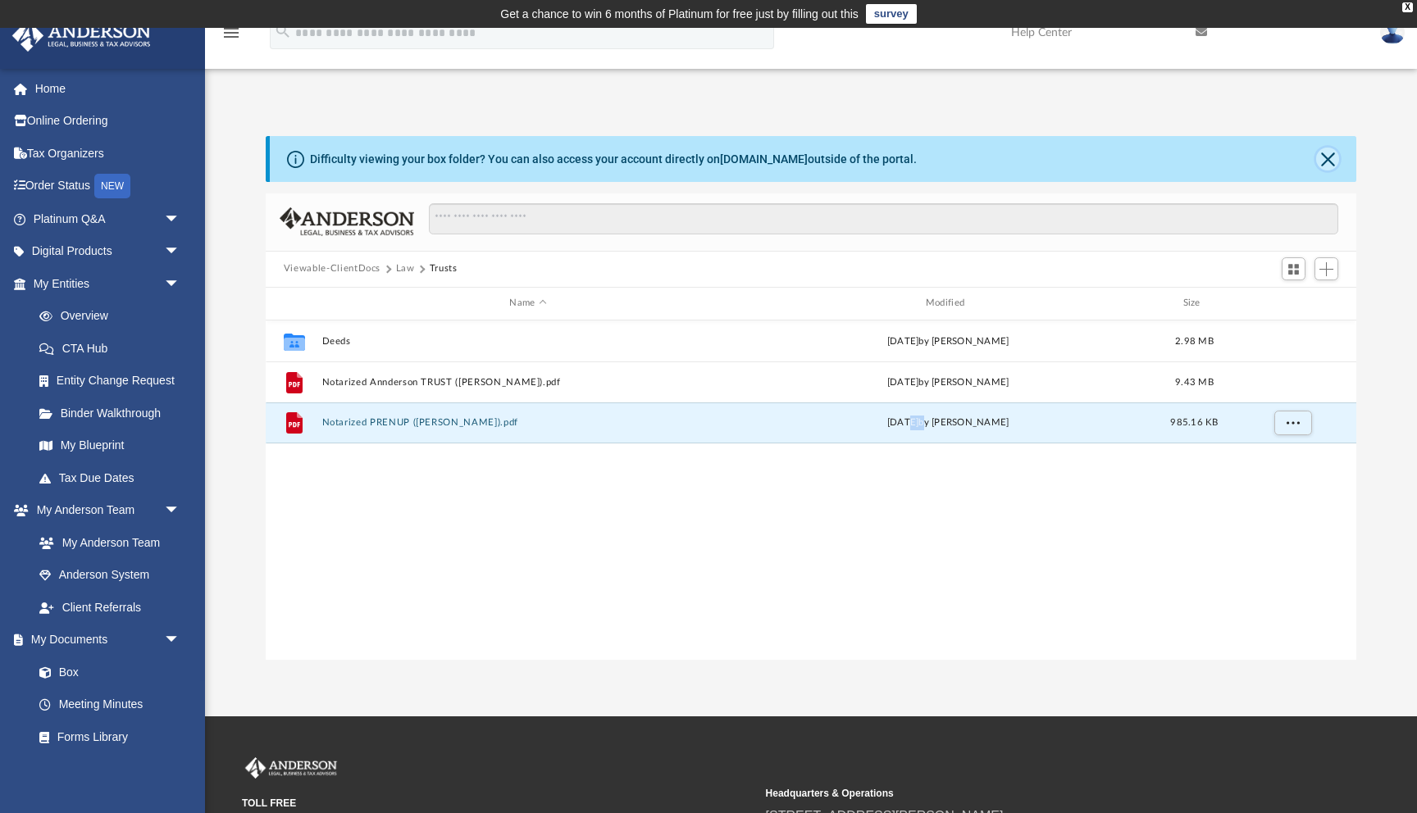
click at [1333, 157] on button "Close" at bounding box center [1327, 159] width 23 height 23
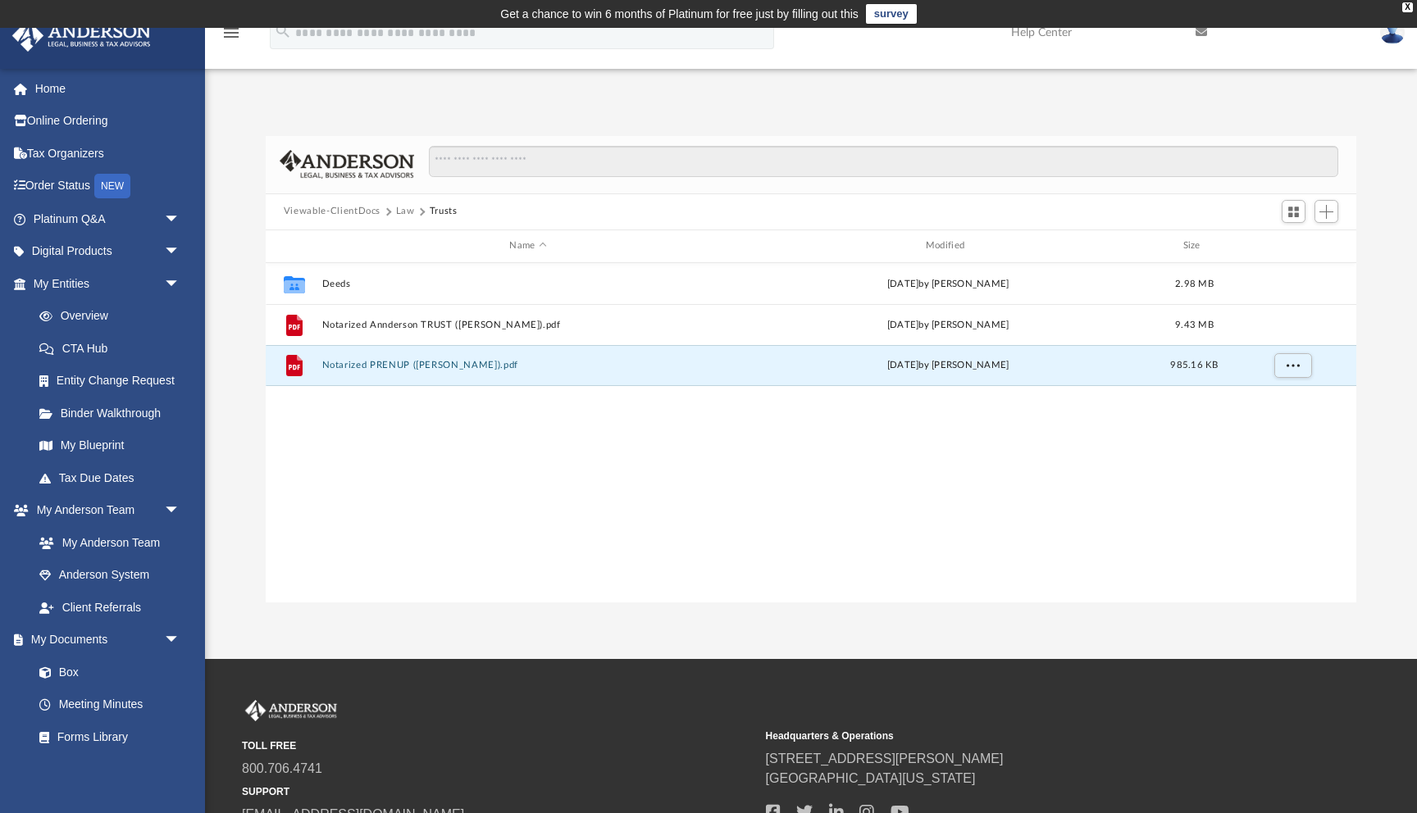
click at [845, 494] on div "Collaborated Folder Deeds [DATE] by [PERSON_NAME] 2.98 MB File Notarized Annder…" at bounding box center [811, 433] width 1091 height 340
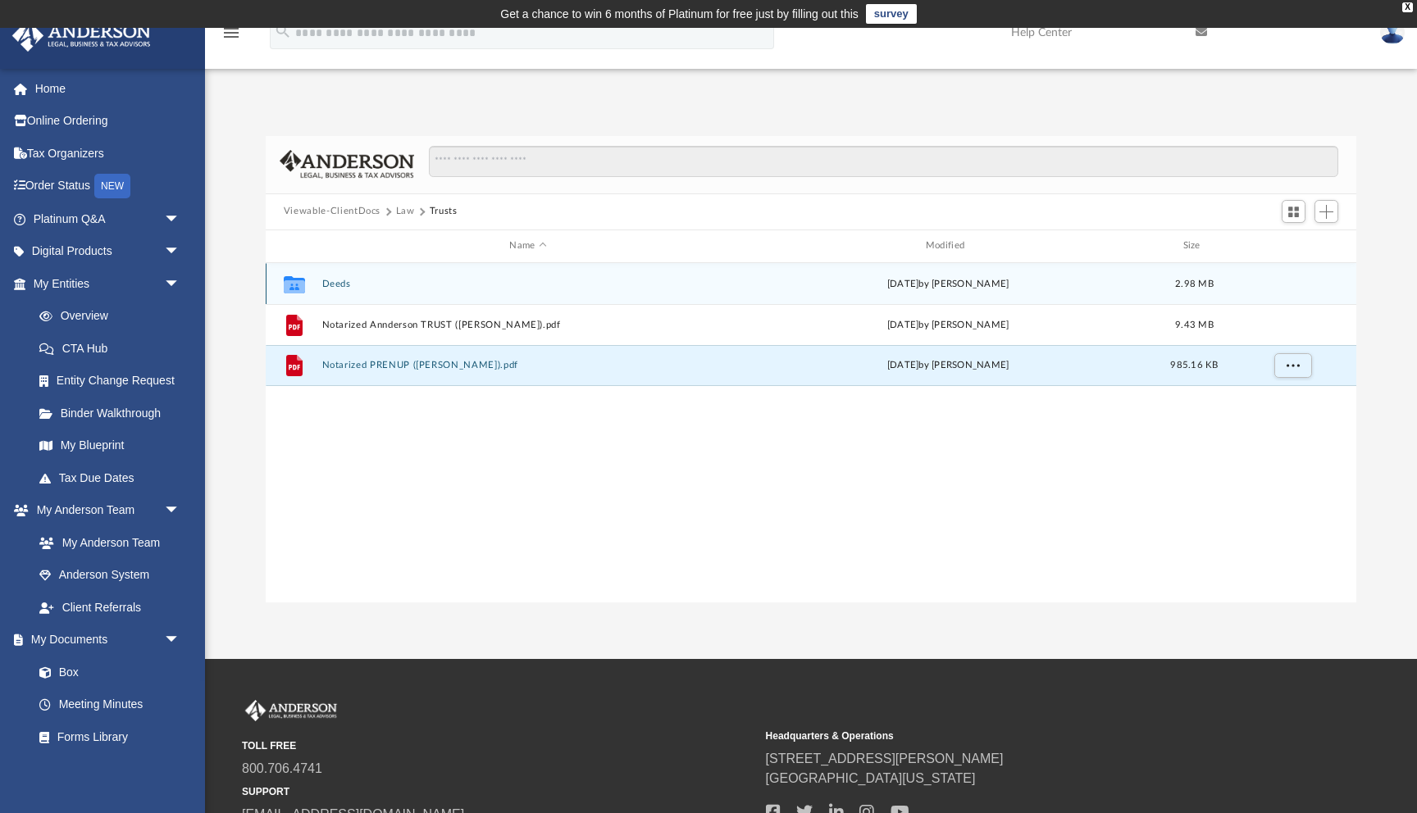
click at [343, 285] on button "Deeds" at bounding box center [527, 284] width 412 height 11
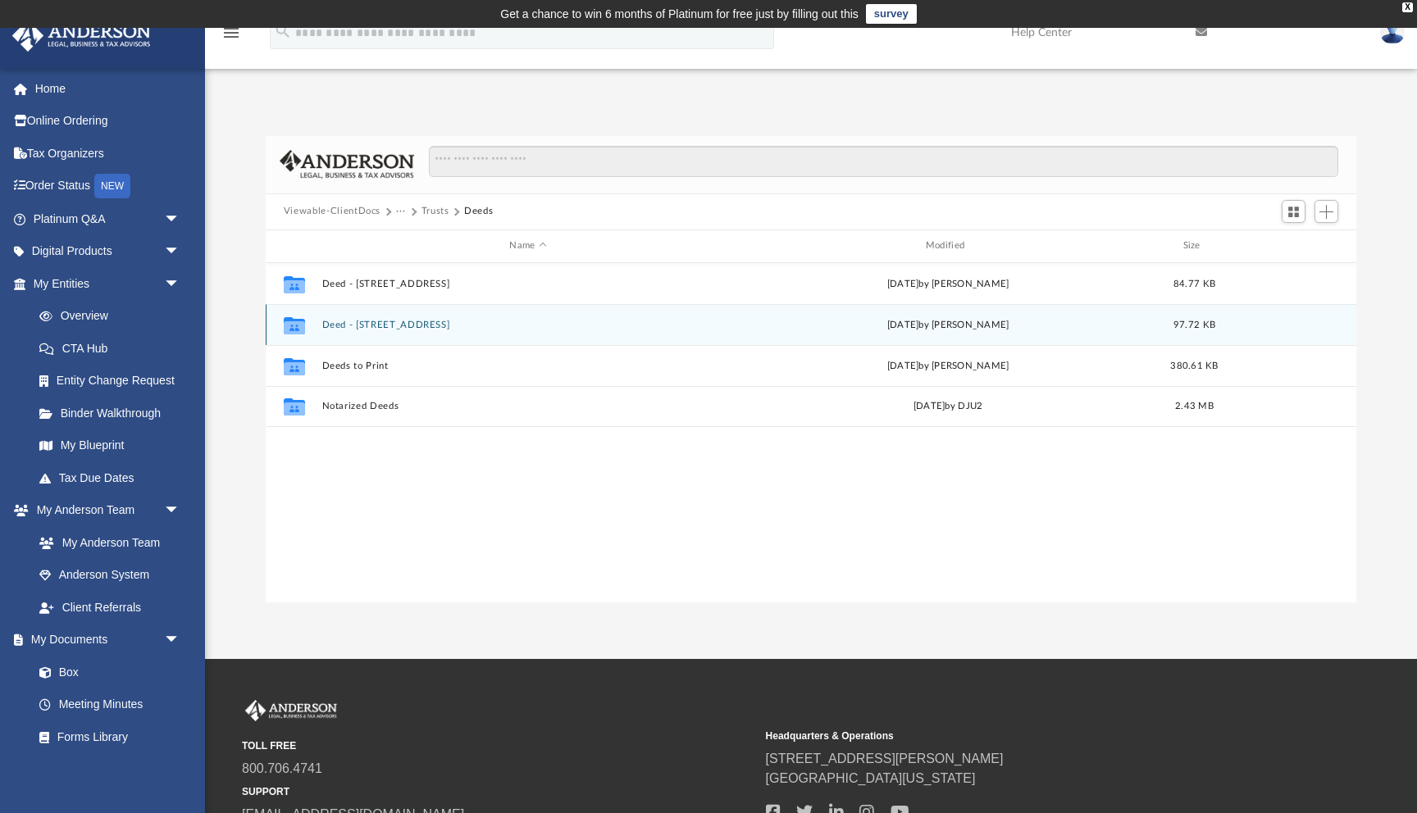
drag, startPoint x: 965, startPoint y: 322, endPoint x: 1025, endPoint y: 321, distance: 59.9
click at [1025, 321] on div "[DATE] by [PERSON_NAME]" at bounding box center [947, 324] width 412 height 15
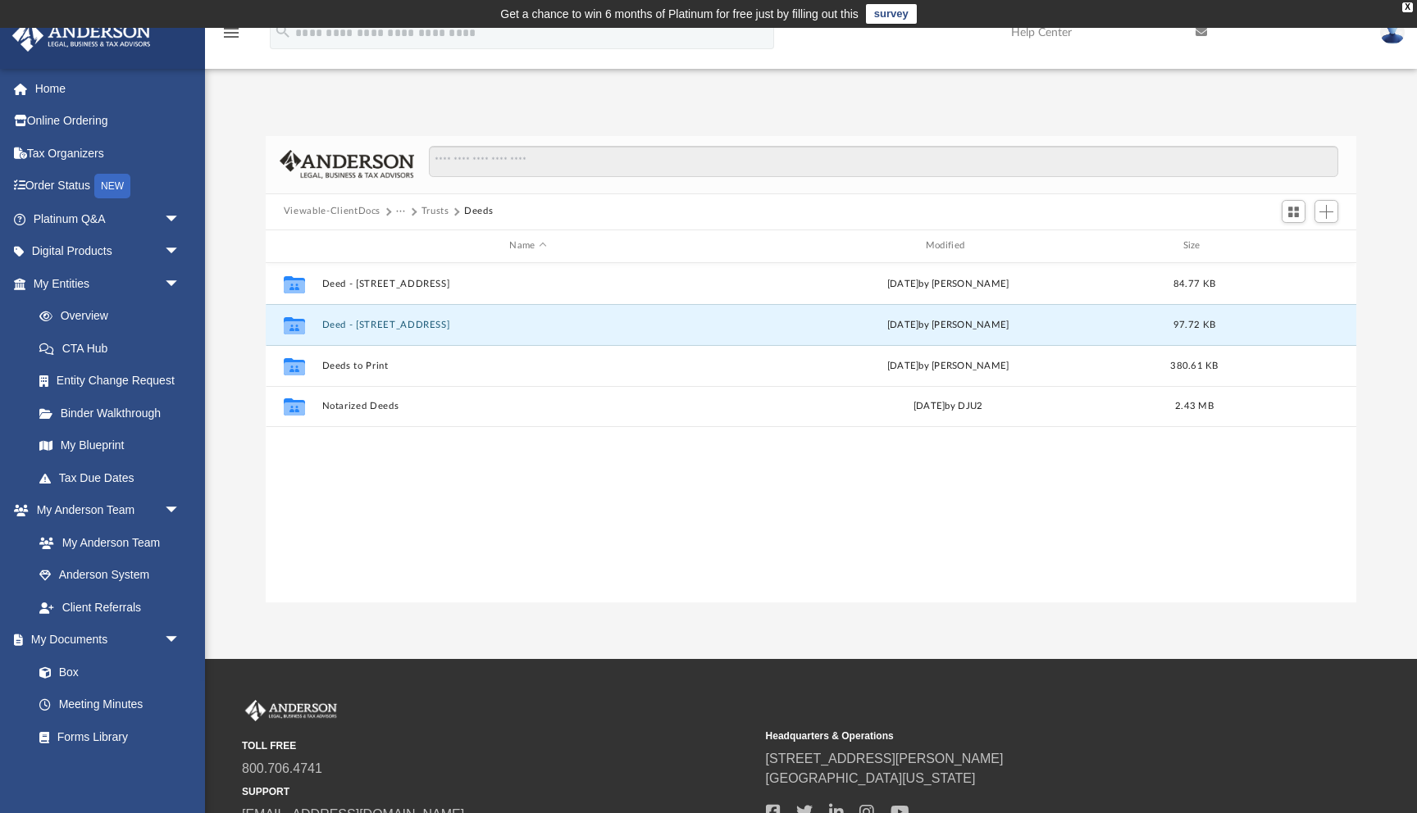
click at [727, 475] on div "Collaborated Folder Deed - [STREET_ADDRESS] [DATE] by [PERSON_NAME] 84.77 KB Co…" at bounding box center [811, 433] width 1091 height 340
click at [727, 472] on div "Collaborated Folder Deed - [STREET_ADDRESS] [DATE] by [PERSON_NAME] 84.77 KB Co…" at bounding box center [811, 433] width 1091 height 340
drag, startPoint x: 893, startPoint y: 402, endPoint x: 1005, endPoint y: 408, distance: 112.5
click at [1005, 408] on div "[DATE] by DJU2" at bounding box center [947, 406] width 412 height 15
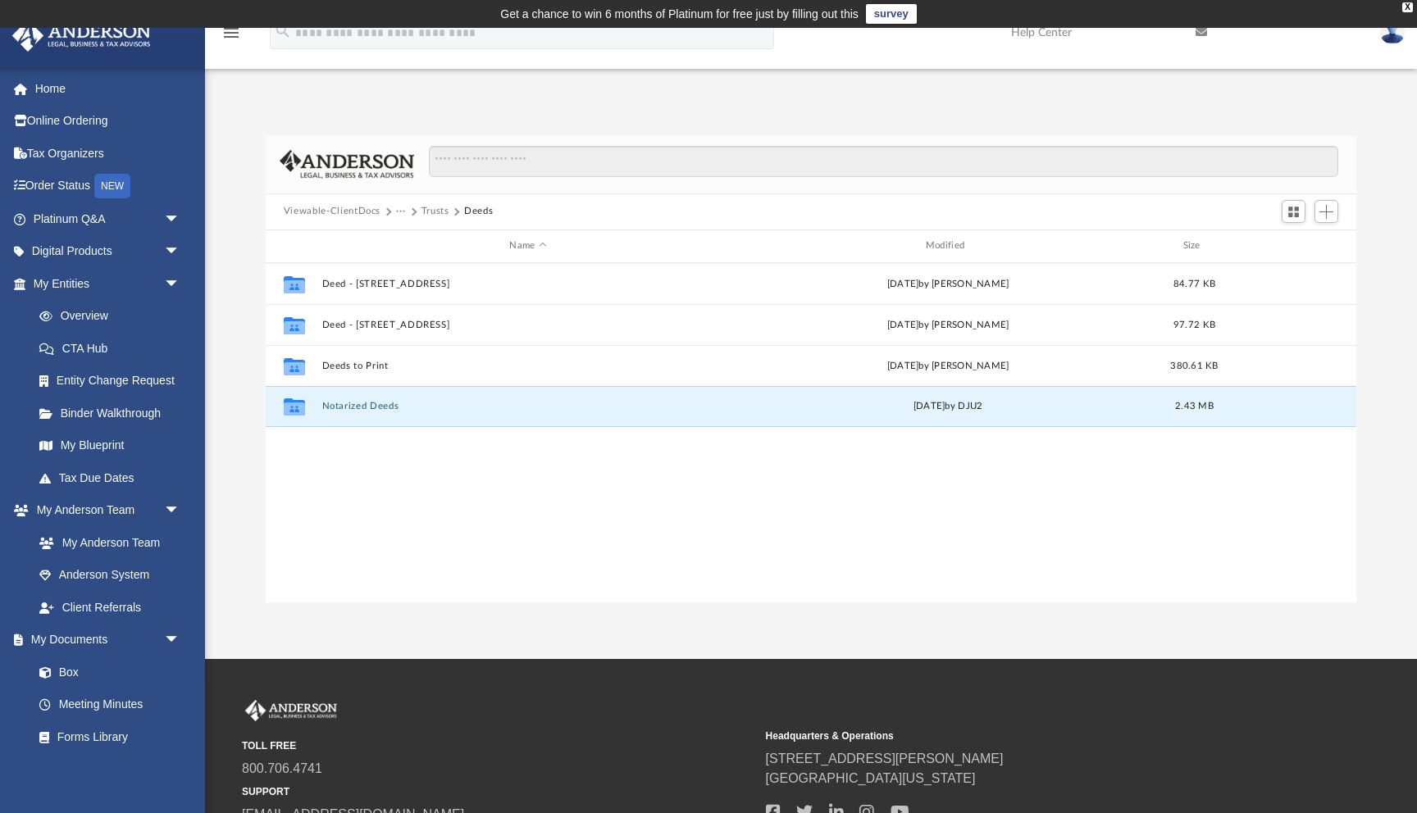
click at [1004, 466] on div "Collaborated Folder Deed - [STREET_ADDRESS] [DATE] by [PERSON_NAME] 84.77 KB Co…" at bounding box center [811, 433] width 1091 height 340
click at [1000, 408] on div "[DATE] by DJU2" at bounding box center [947, 406] width 412 height 15
click at [1014, 476] on div "Collaborated Folder Deed - [STREET_ADDRESS] [DATE] by [PERSON_NAME] 84.77 KB Co…" at bounding box center [811, 433] width 1091 height 340
click at [627, 168] on input "Search files and folders" at bounding box center [884, 161] width 910 height 31
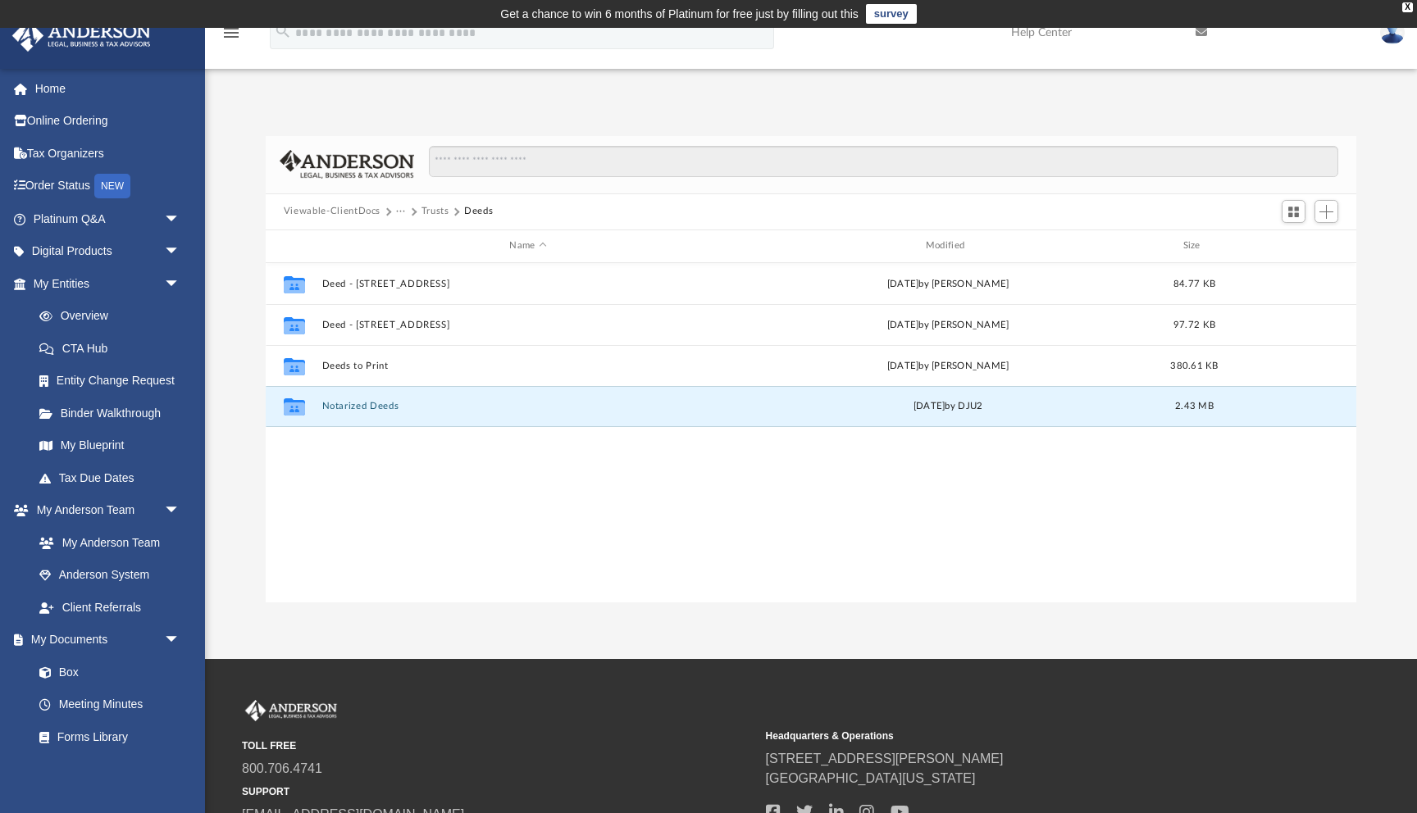
click at [415, 502] on div "Collaborated Folder Deed - [STREET_ADDRESS] [DATE] by [PERSON_NAME] 84.77 KB Co…" at bounding box center [811, 433] width 1091 height 340
click at [698, 651] on div "App [EMAIL_ADDRESS][DOMAIN_NAME] Sign Out [EMAIL_ADDRESS][DOMAIN_NAME] Home Onl…" at bounding box center [708, 343] width 1417 height 631
